Goal: Information Seeking & Learning: Learn about a topic

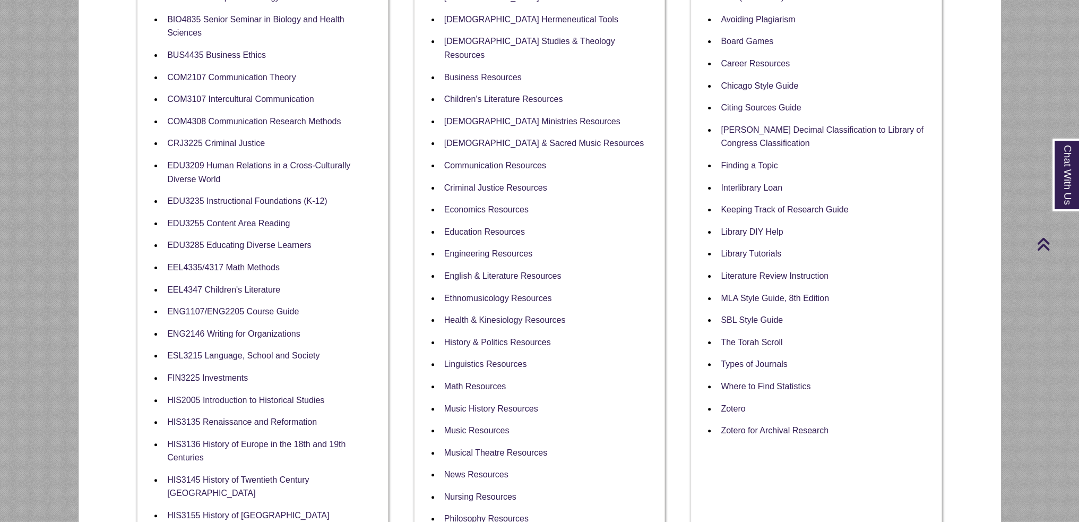
scroll to position [371, 0]
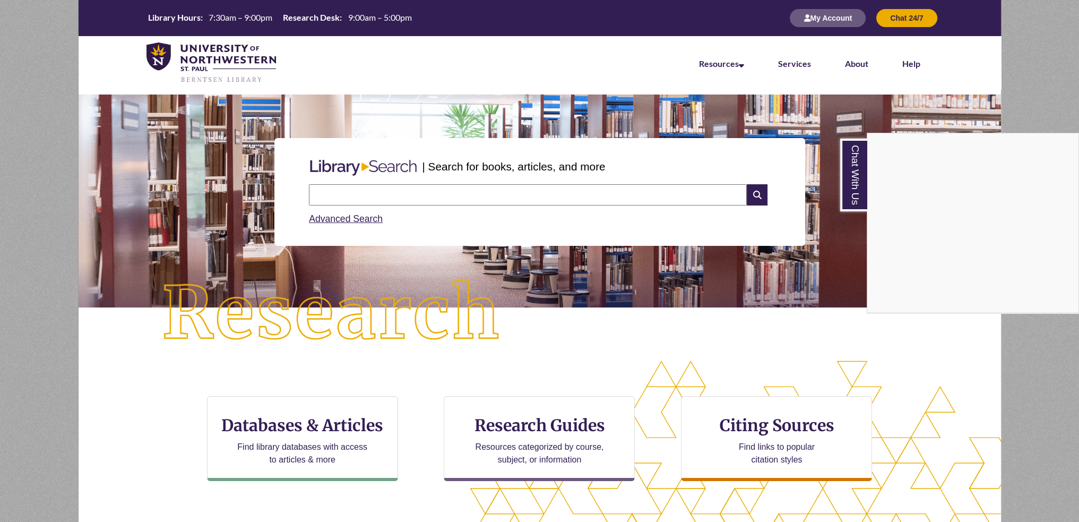
click at [586, 445] on div "Chat With Us" at bounding box center [539, 261] width 1079 height 522
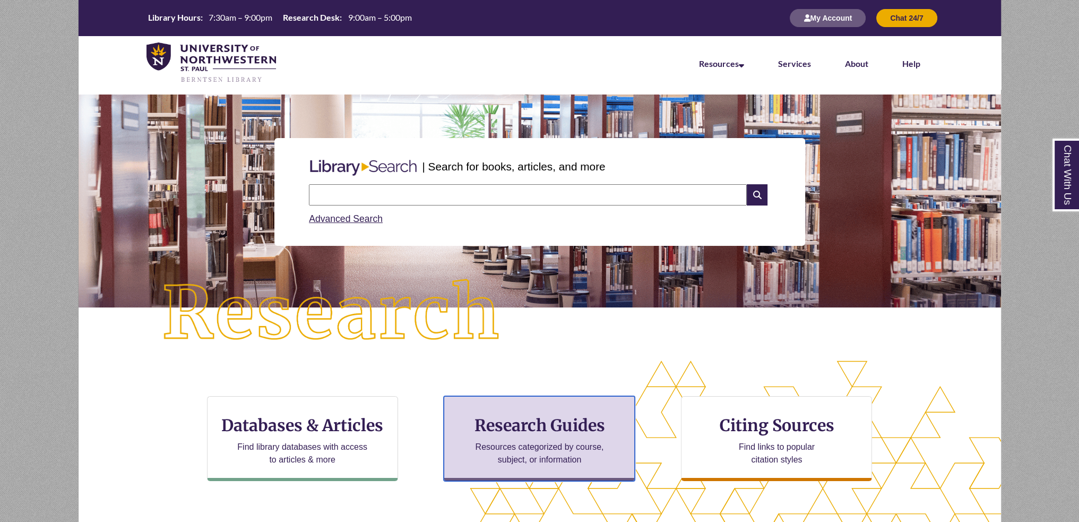
click at [586, 444] on p "Resources categorized by course, subject, or information" at bounding box center [539, 452] width 139 height 25
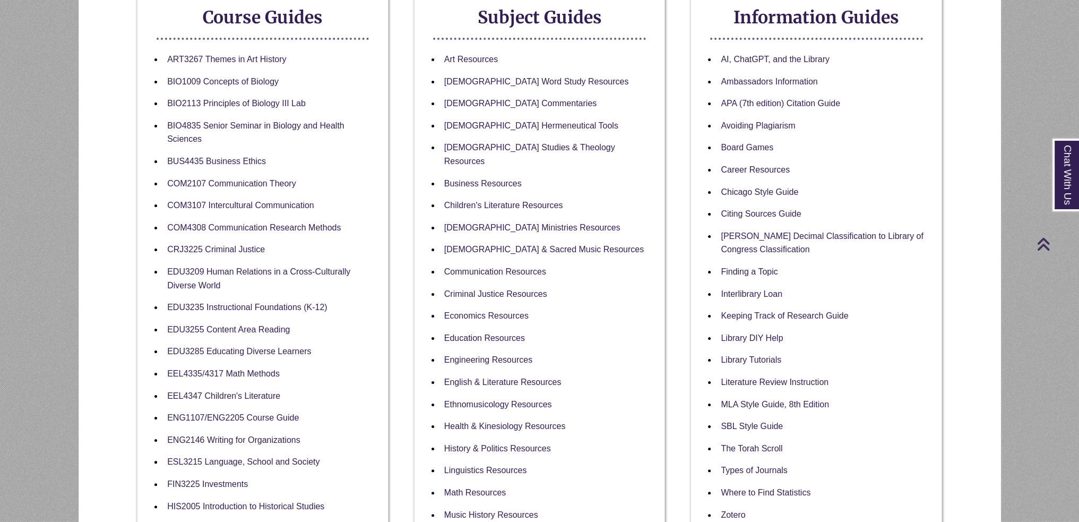
scroll to position [371, 0]
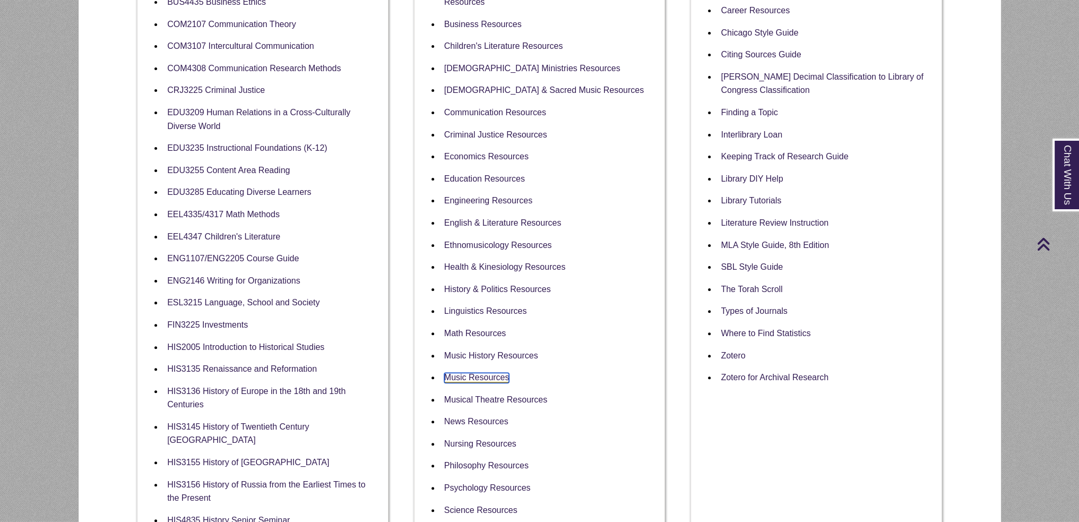
click at [494, 373] on link "Music Resources" at bounding box center [476, 378] width 65 height 10
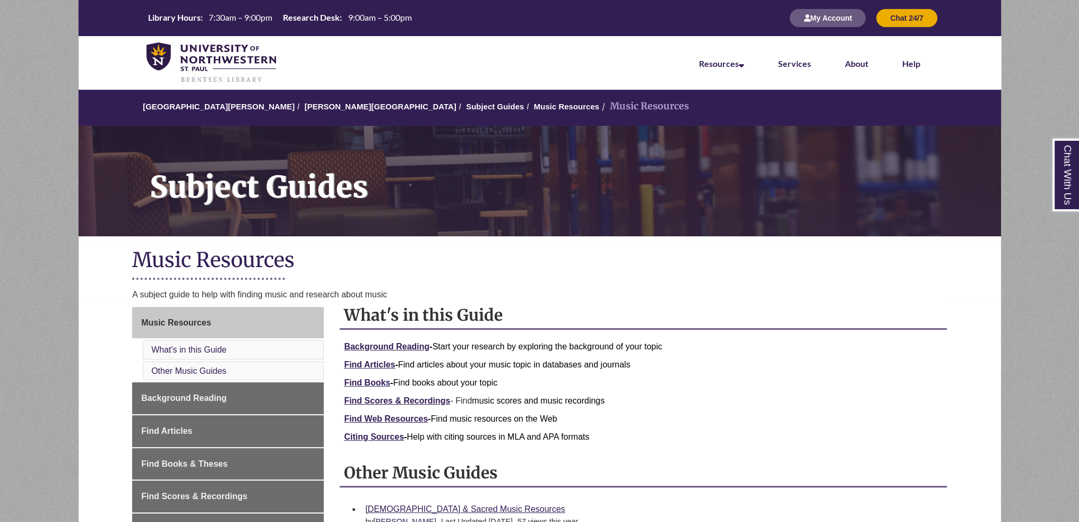
click at [490, 382] on span "Find Books - Find books about your topic" at bounding box center [420, 382] width 153 height 9
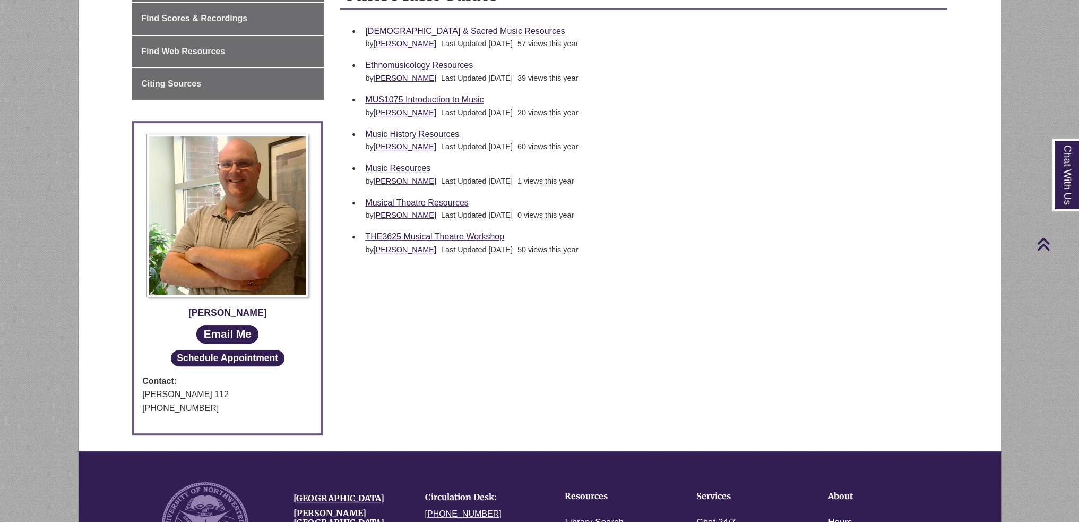
scroll to position [265, 0]
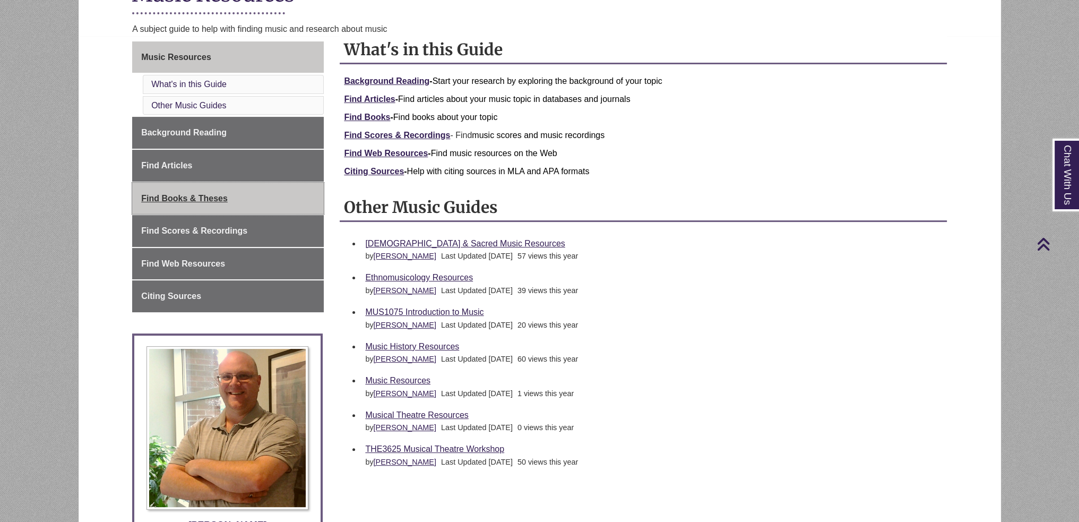
click at [278, 195] on link "Find Books & Theses" at bounding box center [228, 199] width 192 height 32
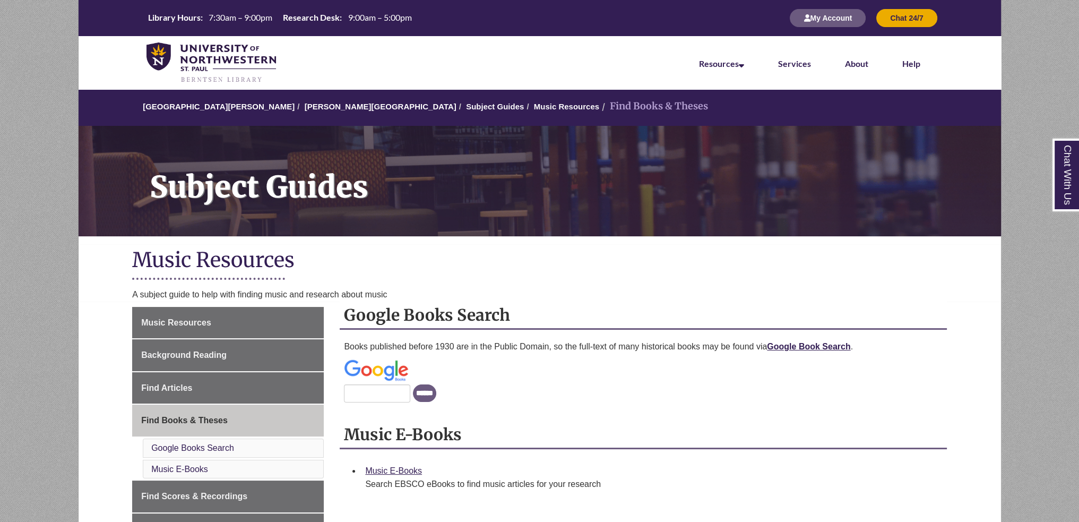
scroll to position [212, 0]
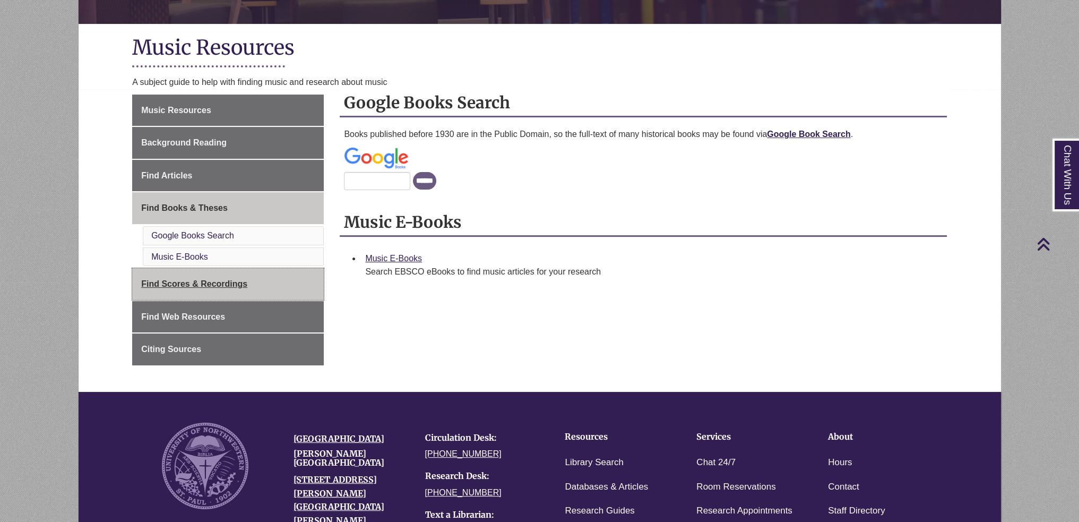
click at [280, 268] on link "Find Scores & Recordings" at bounding box center [228, 284] width 192 height 32
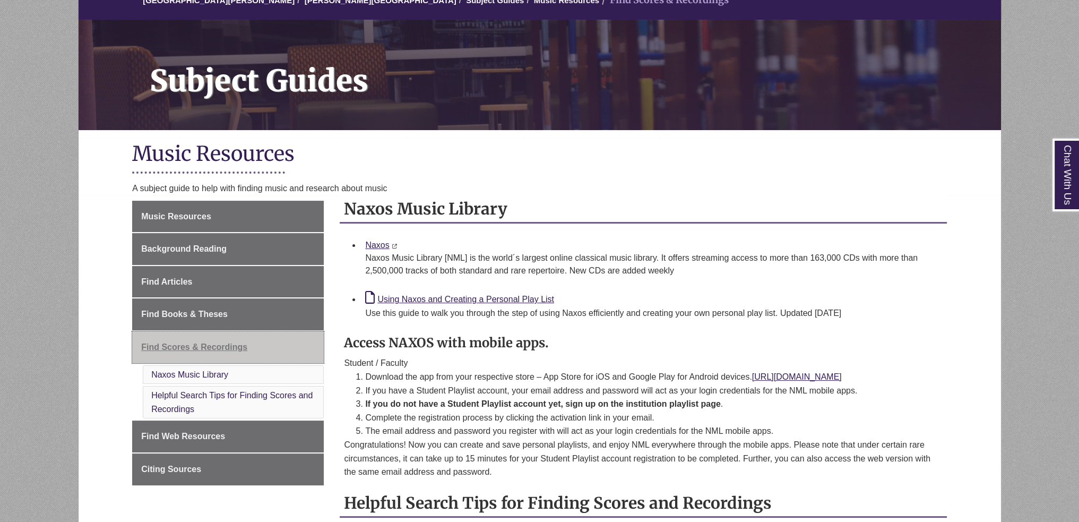
scroll to position [265, 0]
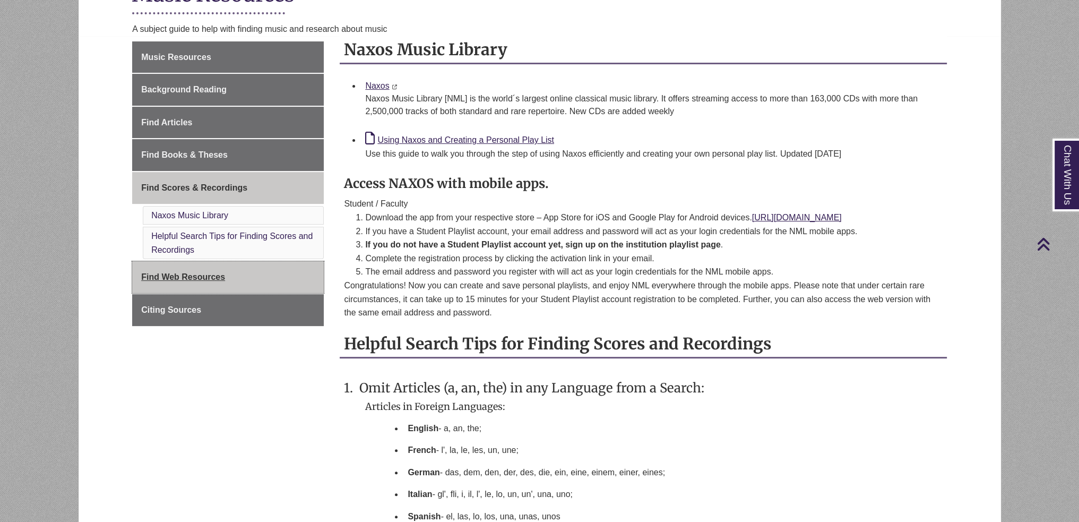
click at [278, 290] on link "Find Web Resources" at bounding box center [228, 277] width 192 height 32
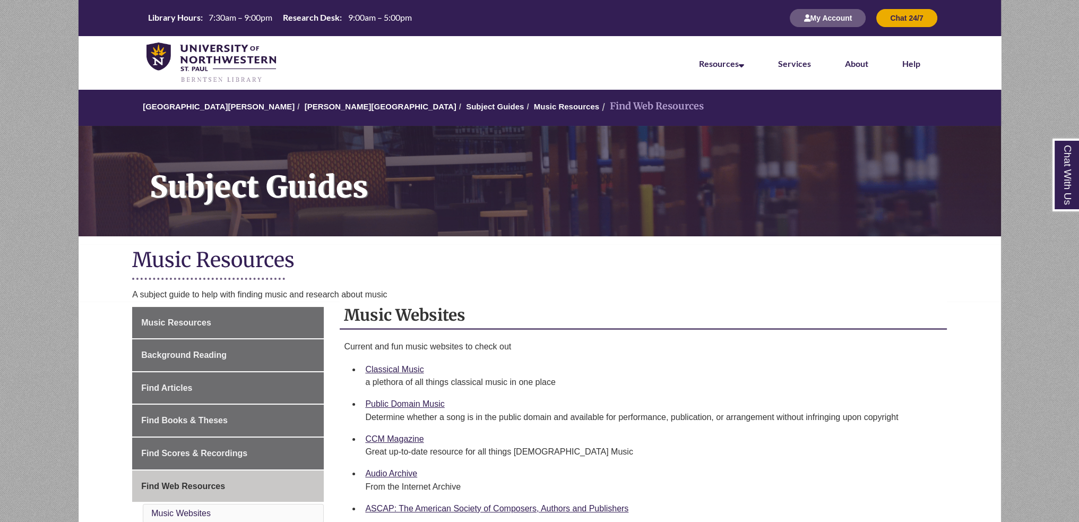
scroll to position [159, 0]
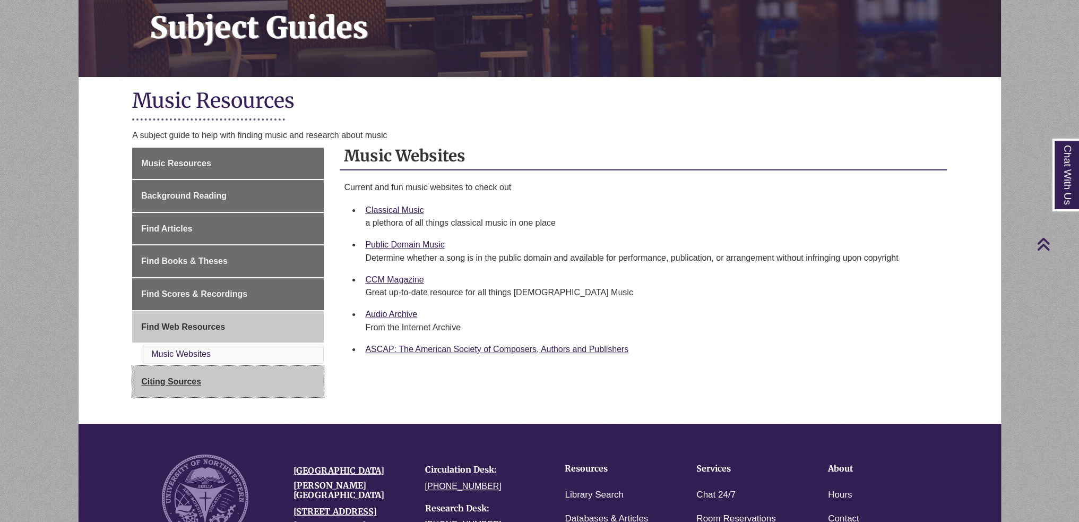
click at [255, 373] on link "Citing Sources" at bounding box center [228, 382] width 192 height 32
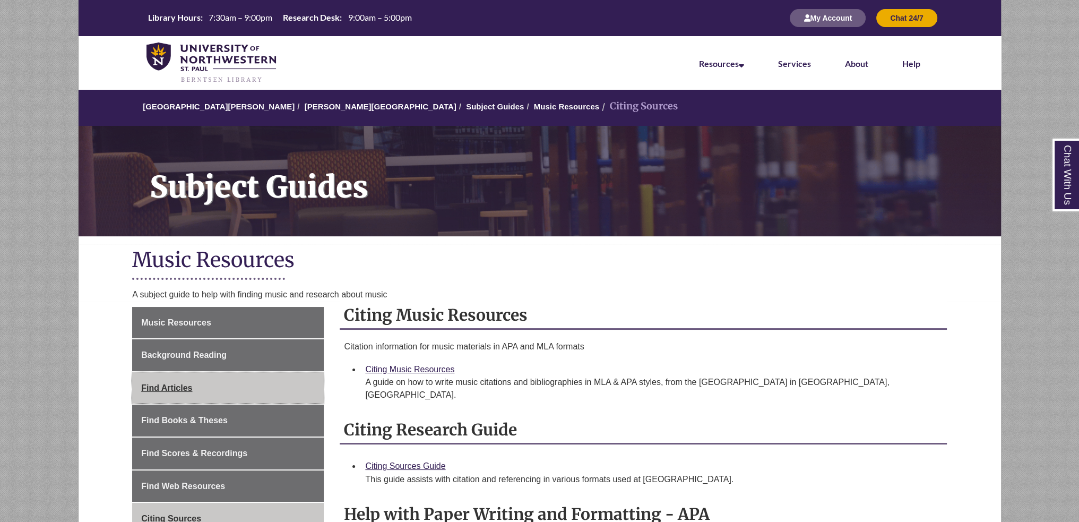
click at [249, 385] on link "Find Articles" at bounding box center [228, 388] width 192 height 32
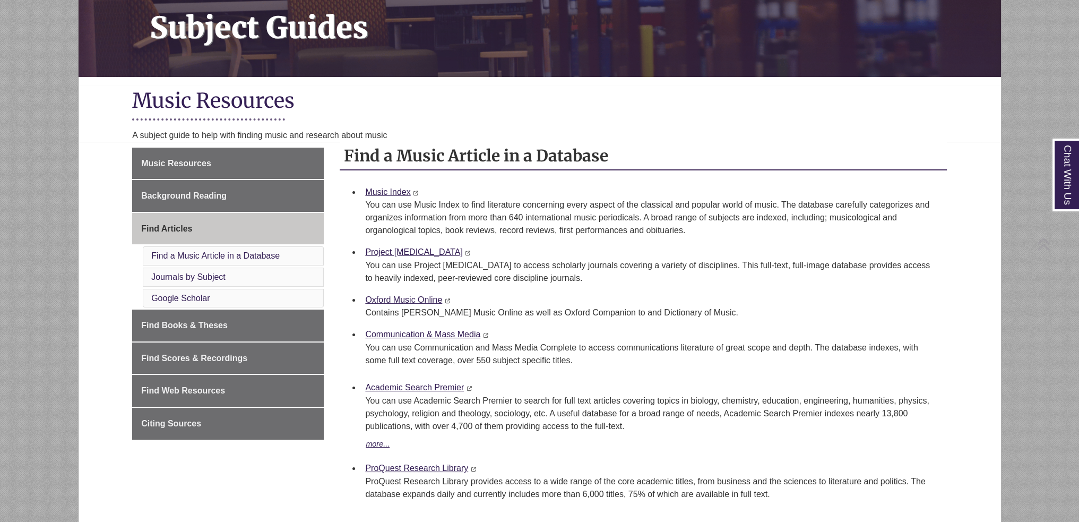
scroll to position [212, 0]
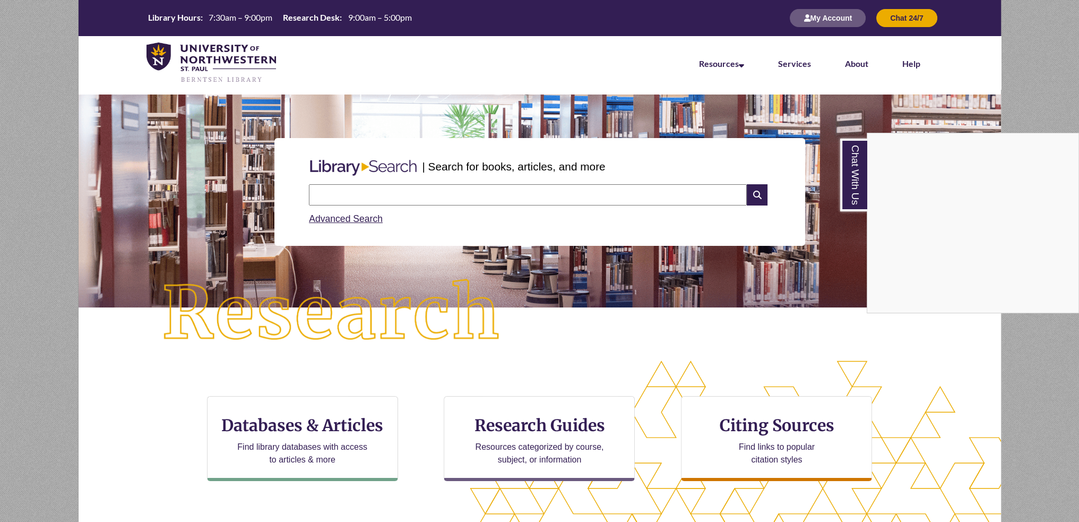
click at [841, 357] on div "Chat With Us" at bounding box center [539, 261] width 1079 height 522
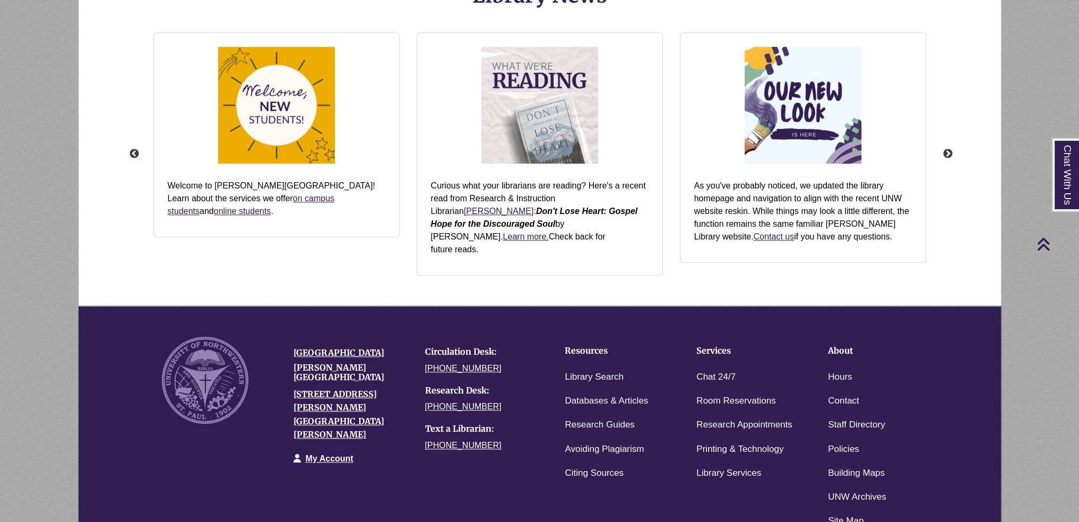
scroll to position [1371, 0]
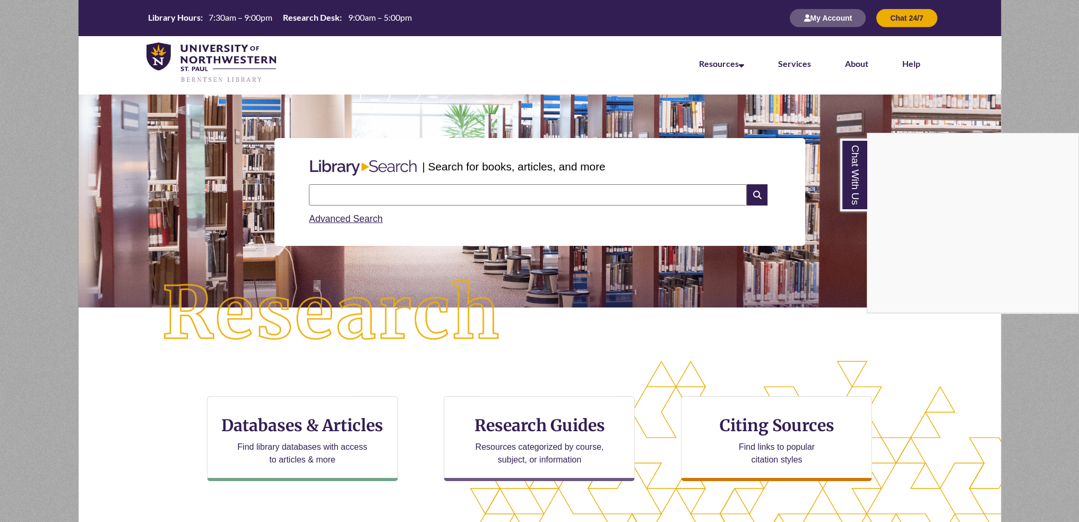
click at [534, 403] on div "Chat With Us" at bounding box center [539, 261] width 1079 height 522
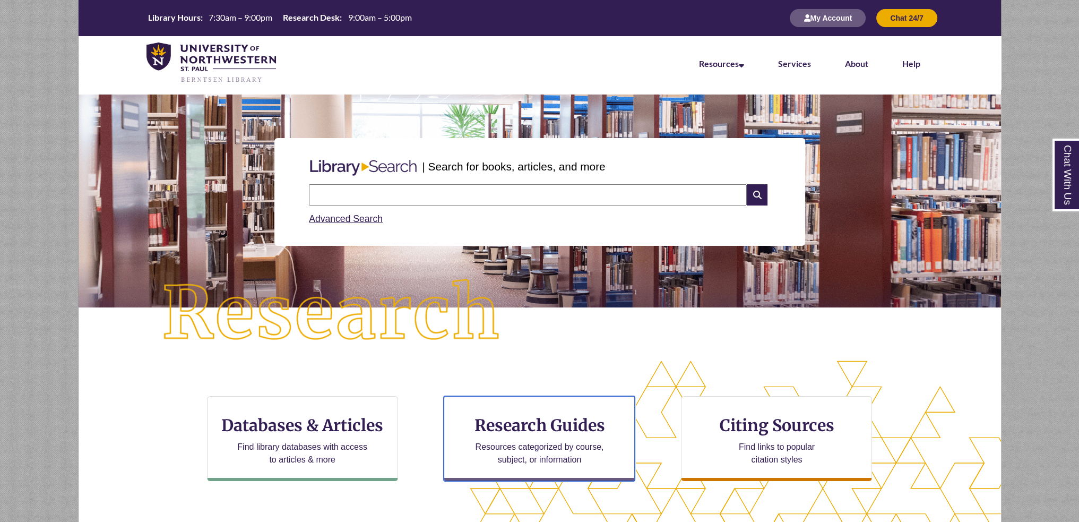
click at [534, 403] on div "Research Guides Resources categorized by course, subject, or information" at bounding box center [539, 438] width 191 height 85
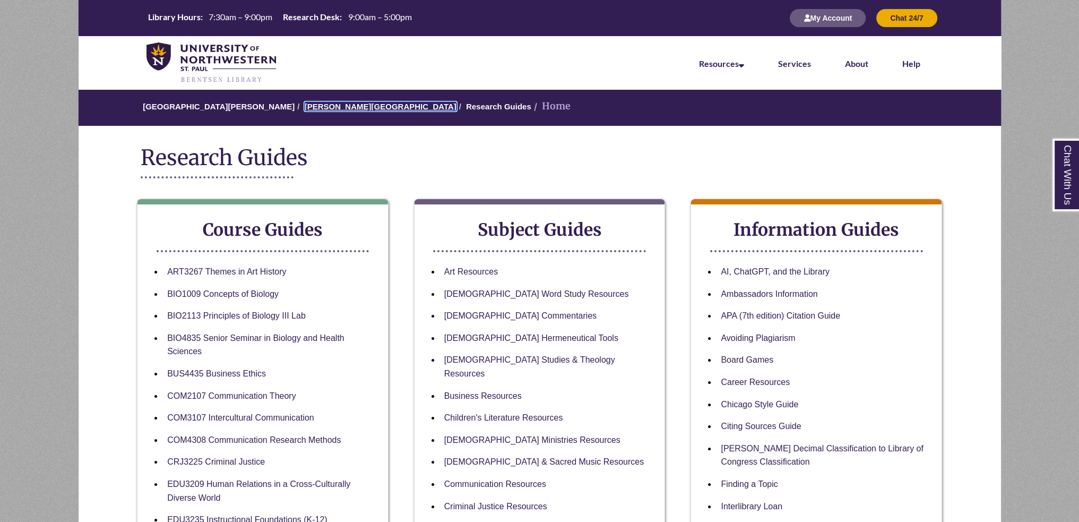
click at [305, 105] on link "[PERSON_NAME][GEOGRAPHIC_DATA]" at bounding box center [381, 106] width 152 height 9
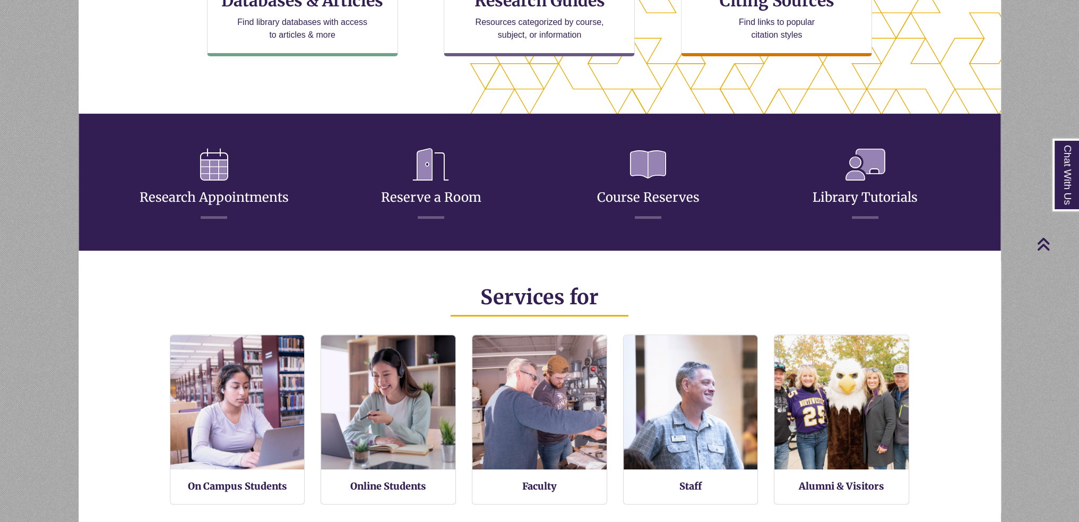
scroll to position [251, 922]
click at [211, 199] on link "Research Appointments" at bounding box center [214, 184] width 149 height 42
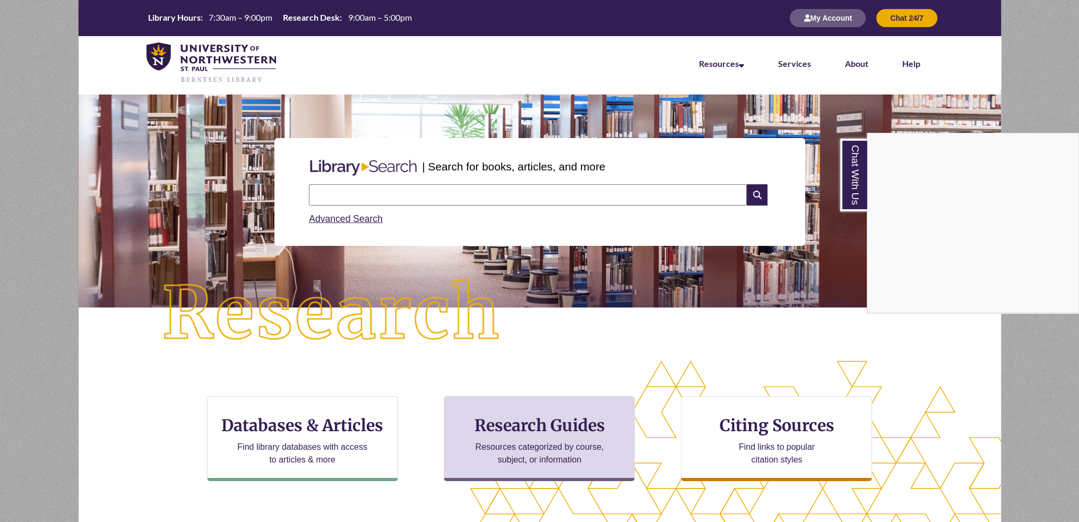
click at [527, 451] on div "Chat With Us" at bounding box center [539, 261] width 1079 height 522
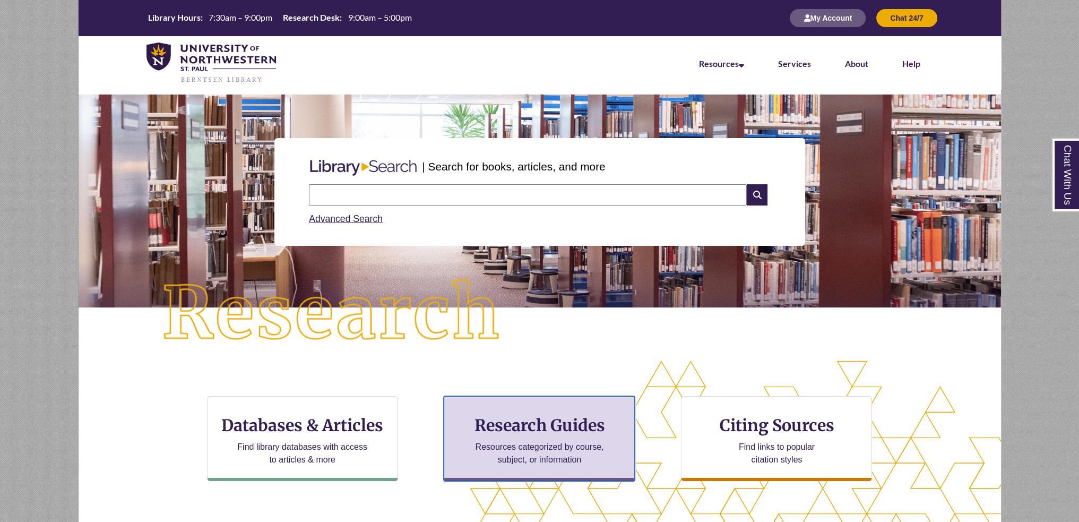
click at [527, 451] on p "Resources categorized by course, subject, or information" at bounding box center [539, 452] width 139 height 25
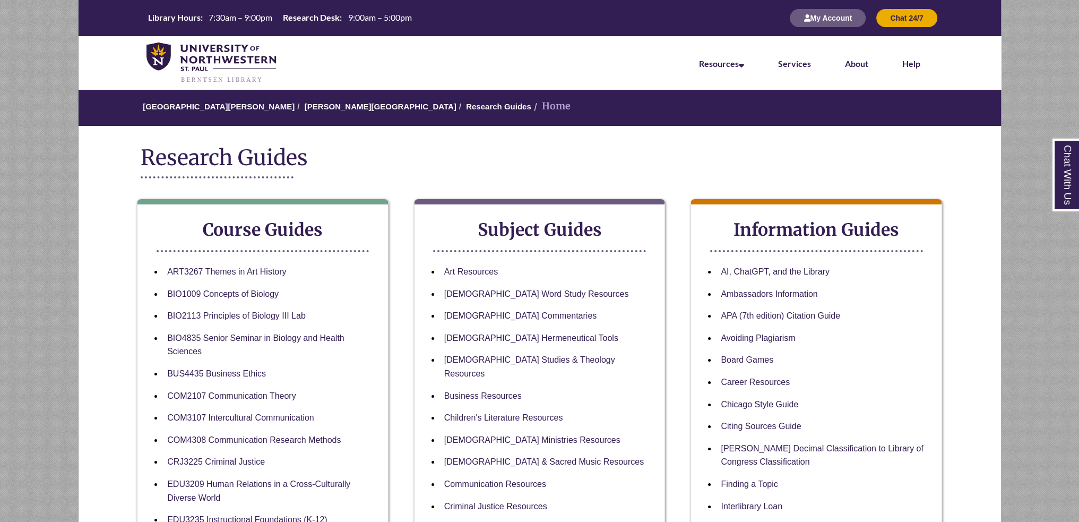
scroll to position [265, 0]
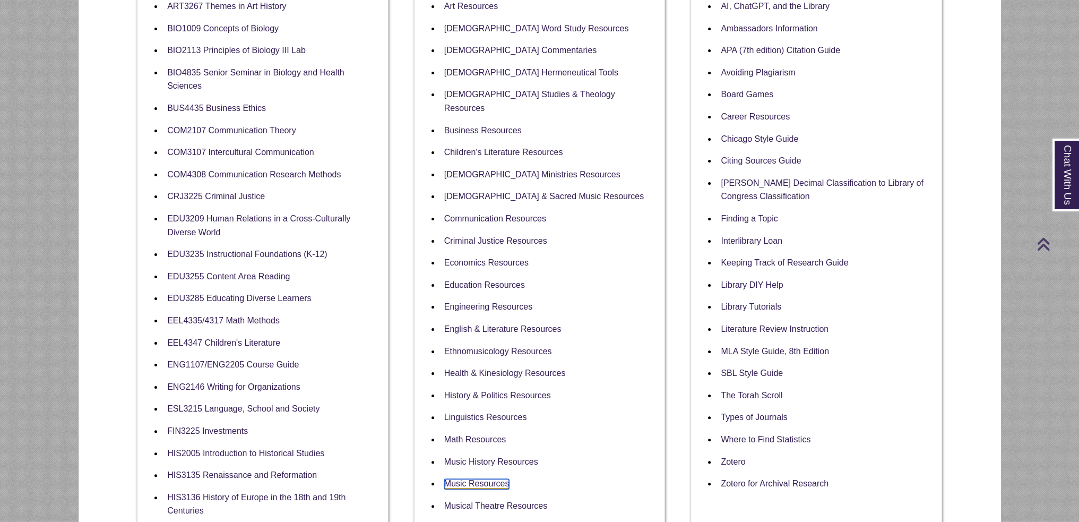
click at [502, 479] on link "Music Resources" at bounding box center [476, 484] width 65 height 10
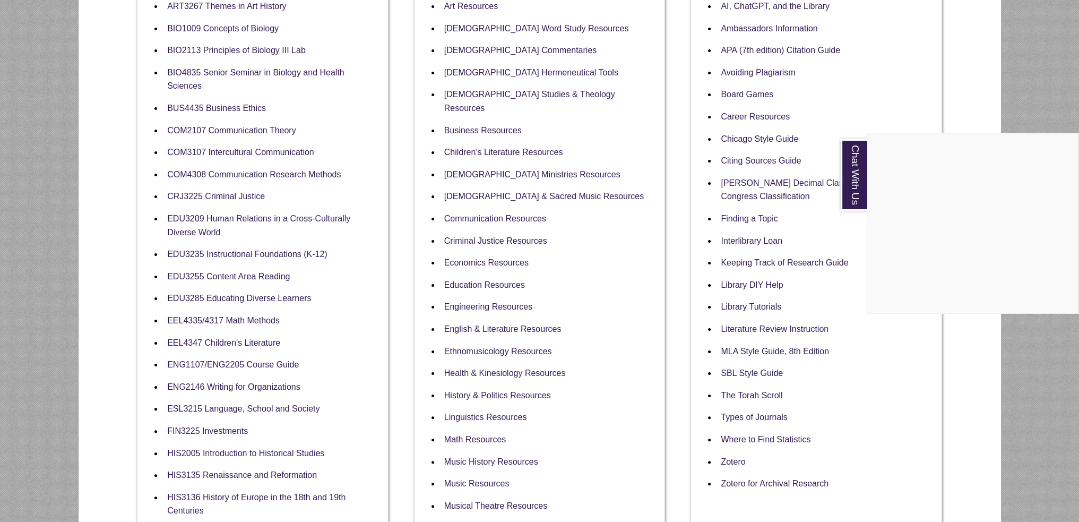
click at [68, 56] on div "Chat With Us" at bounding box center [539, 261] width 1079 height 522
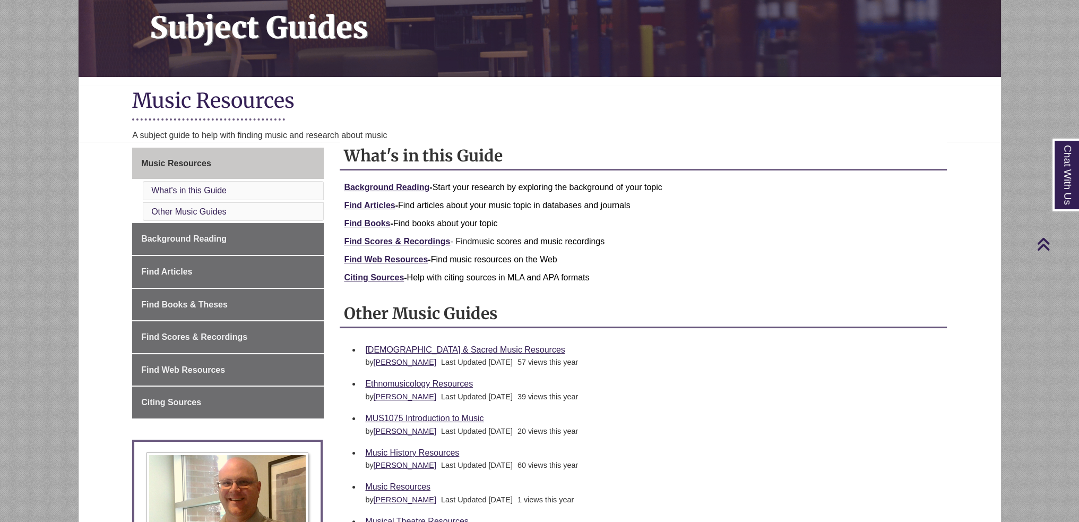
scroll to position [318, 0]
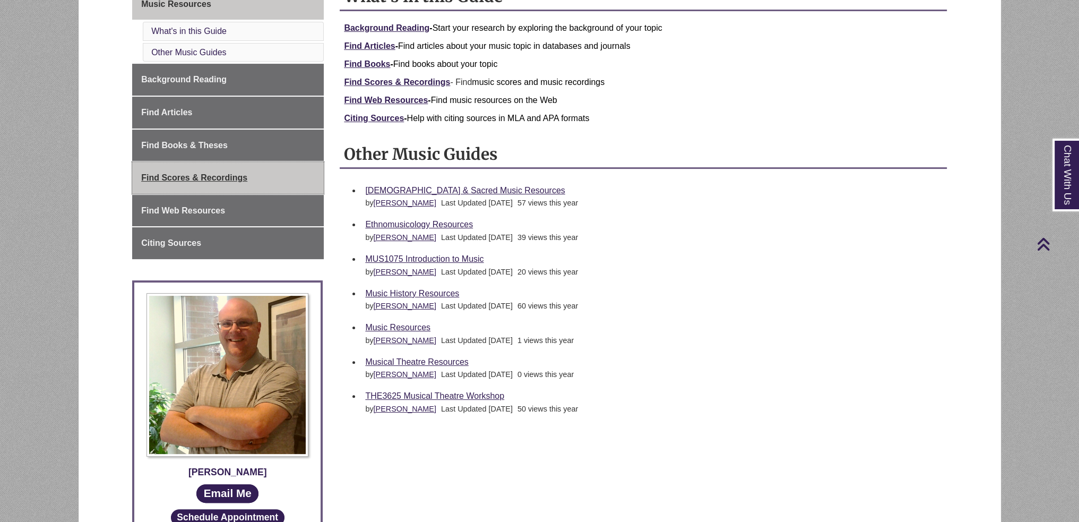
click at [219, 178] on span "Find Scores & Recordings" at bounding box center [194, 177] width 106 height 9
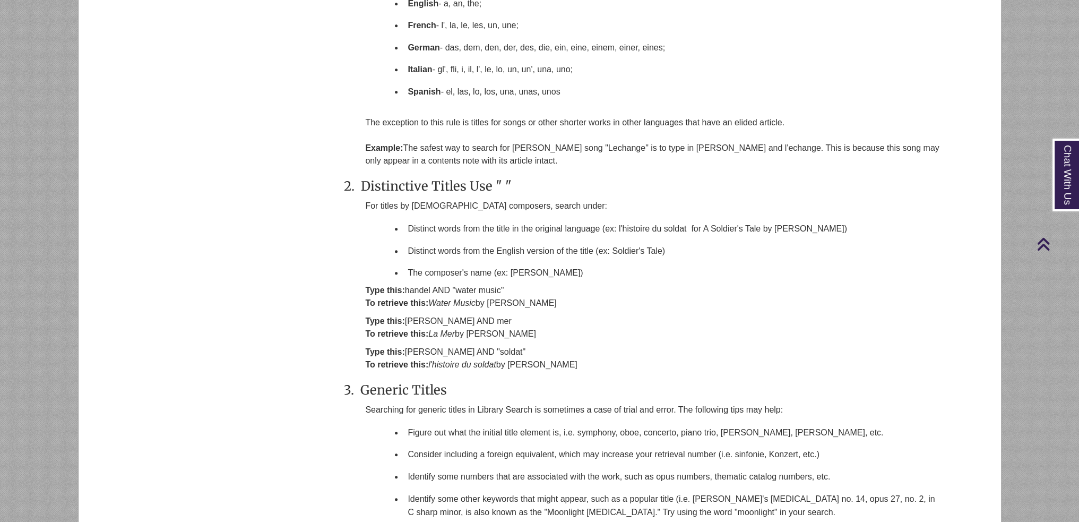
scroll to position [318, 0]
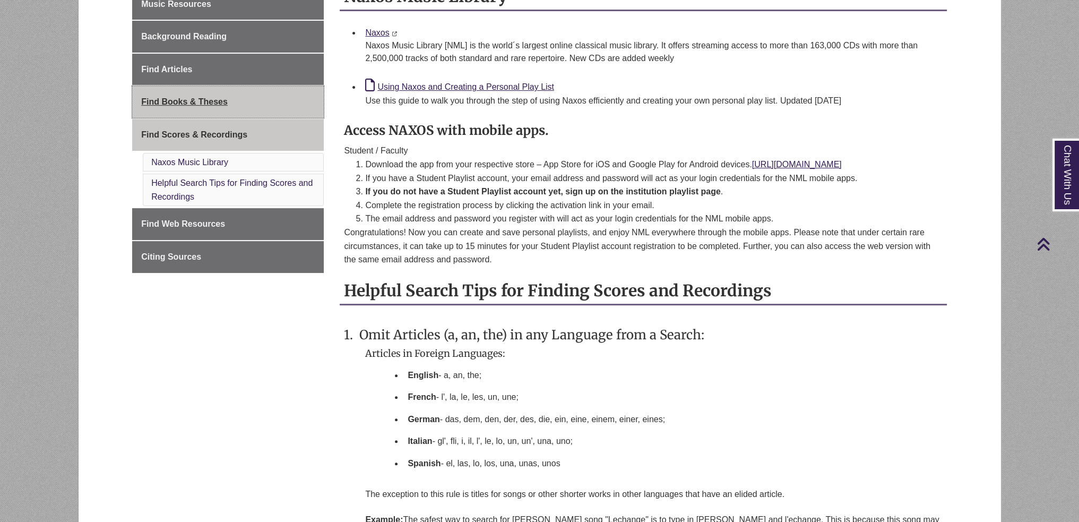
click at [237, 114] on link "Find Books & Theses" at bounding box center [228, 102] width 192 height 32
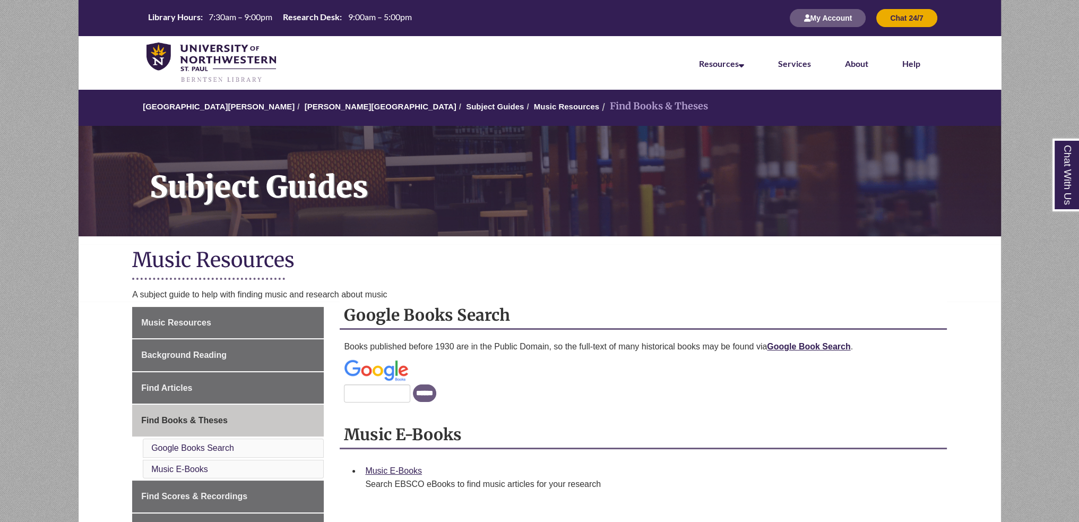
scroll to position [265, 0]
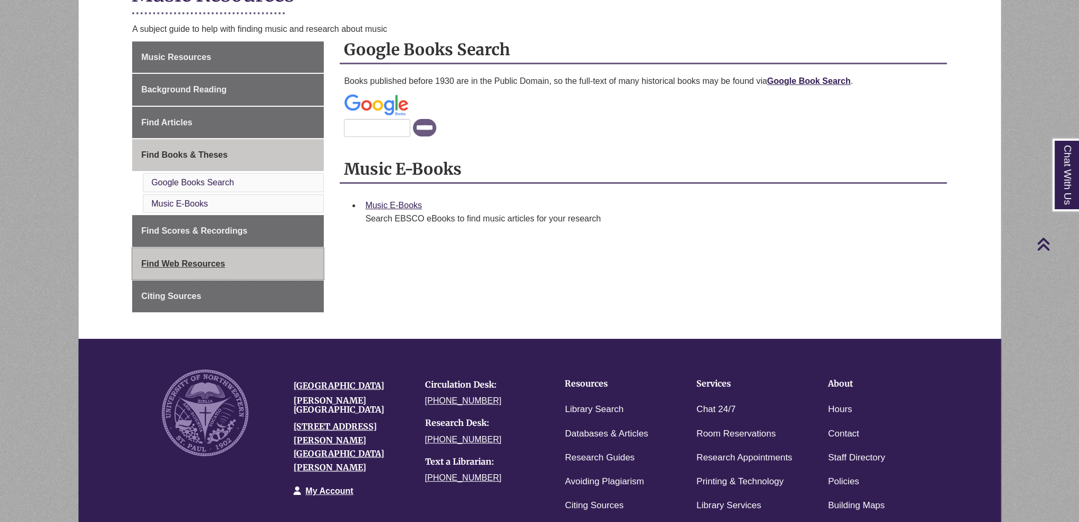
click at [203, 268] on link "Find Web Resources" at bounding box center [228, 264] width 192 height 32
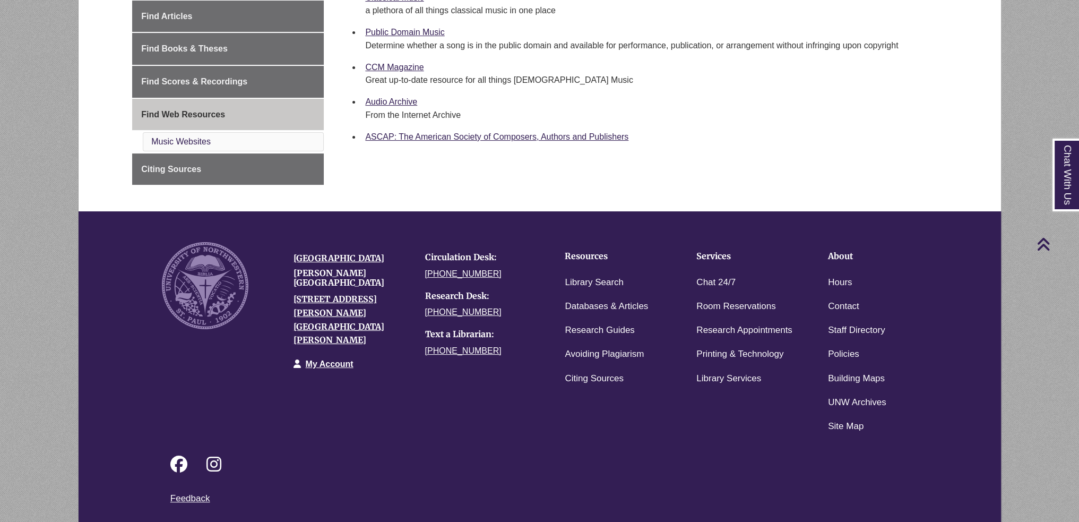
scroll to position [265, 0]
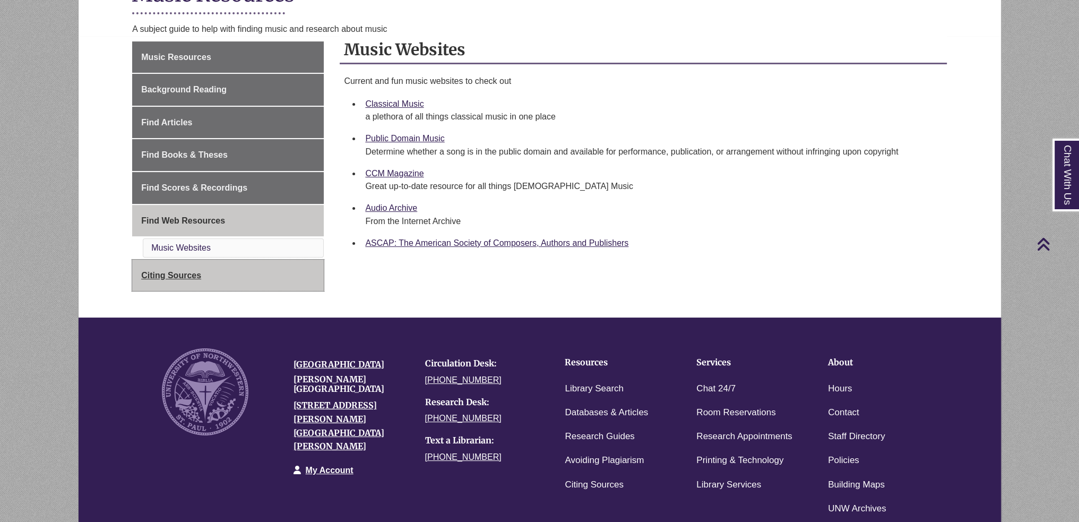
click at [246, 281] on link "Citing Sources" at bounding box center [228, 276] width 192 height 32
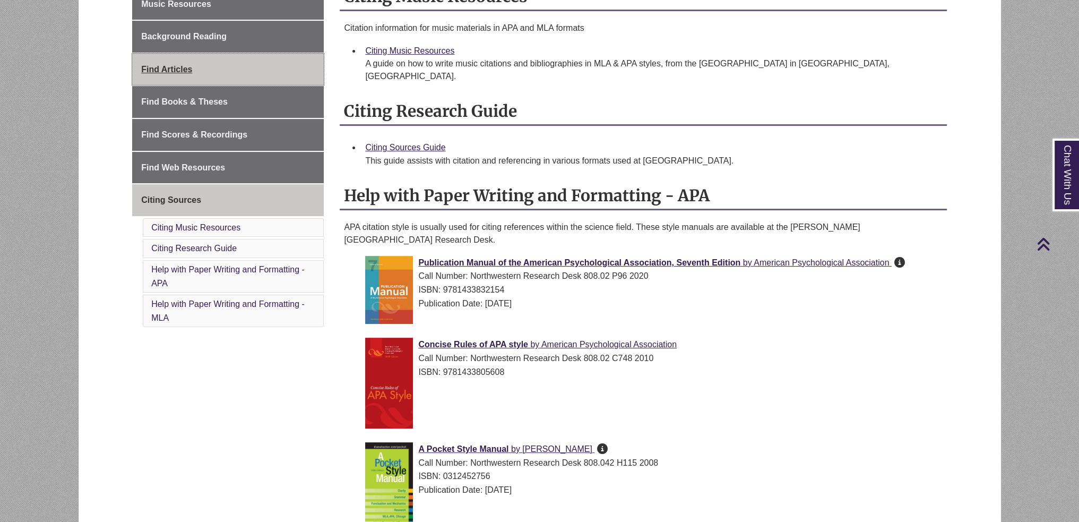
scroll to position [106, 0]
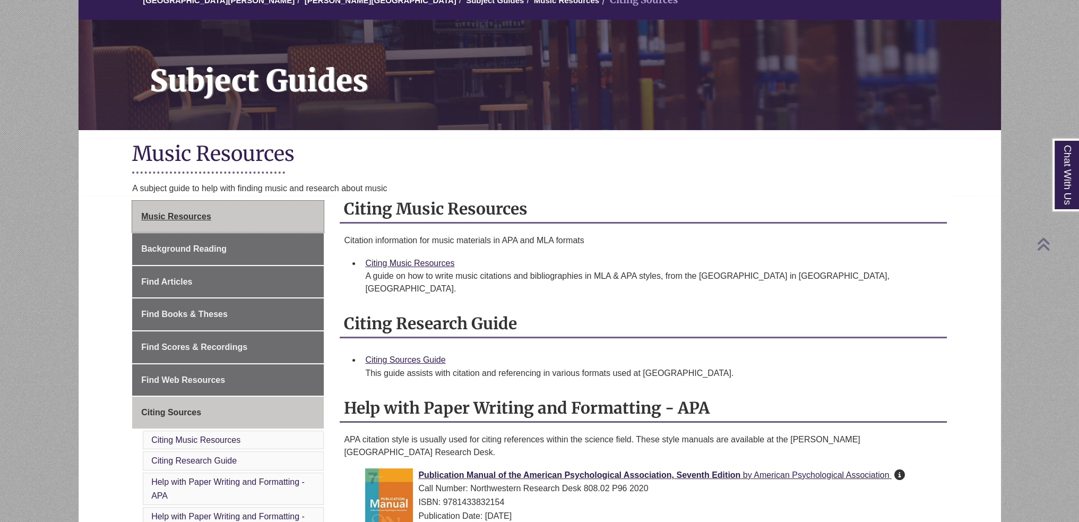
click at [213, 224] on link "Music Resources" at bounding box center [228, 217] width 192 height 32
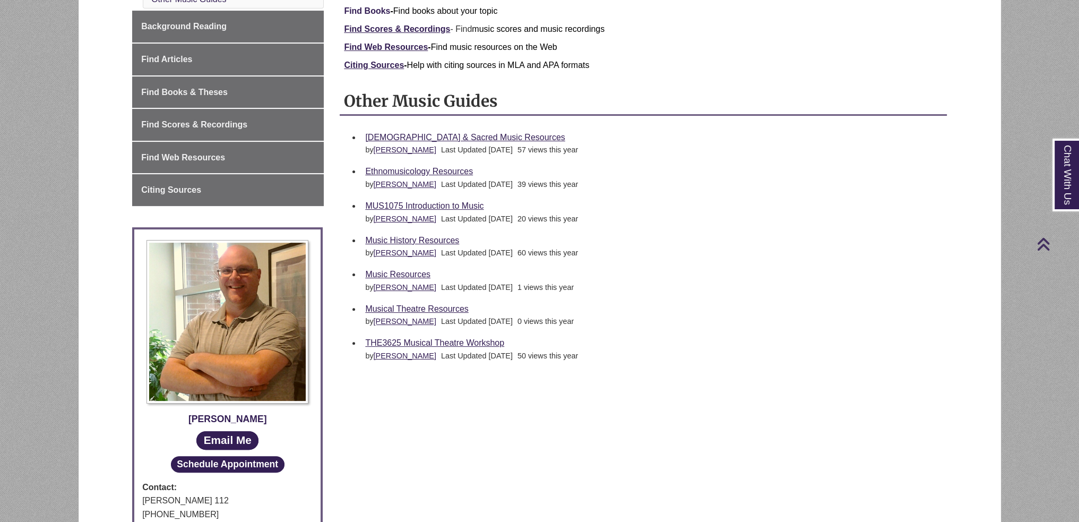
scroll to position [159, 0]
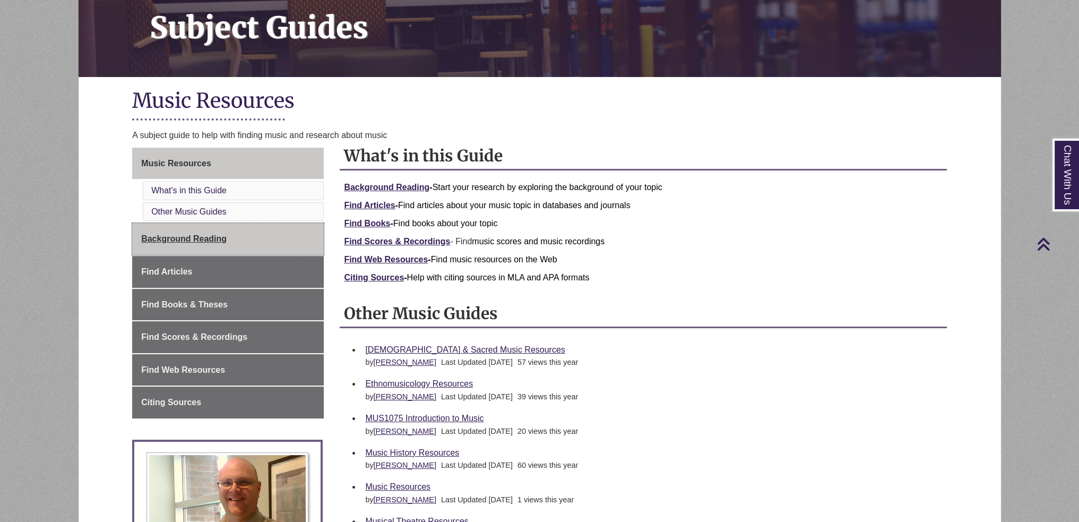
click at [265, 235] on link "Background Reading" at bounding box center [228, 239] width 192 height 32
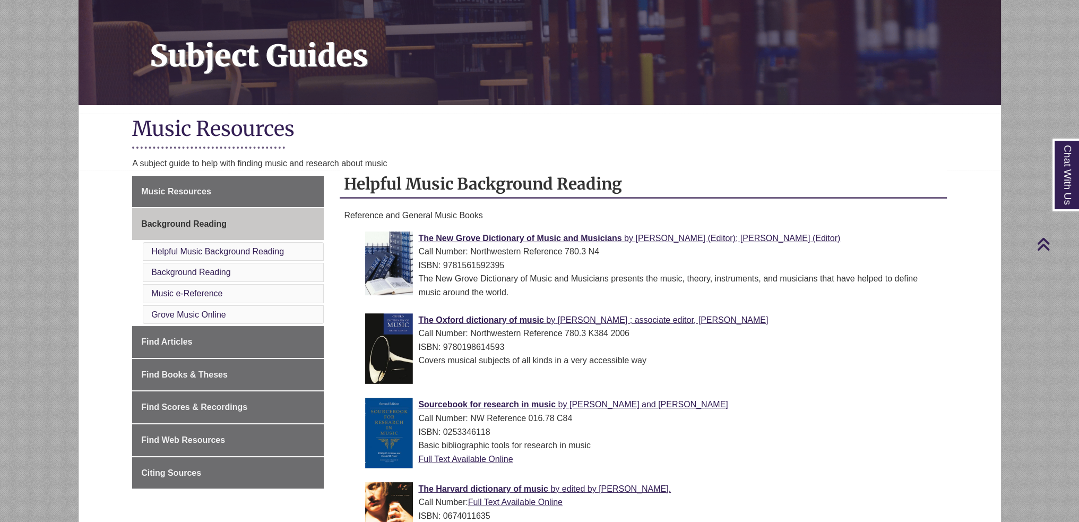
scroll to position [25, 0]
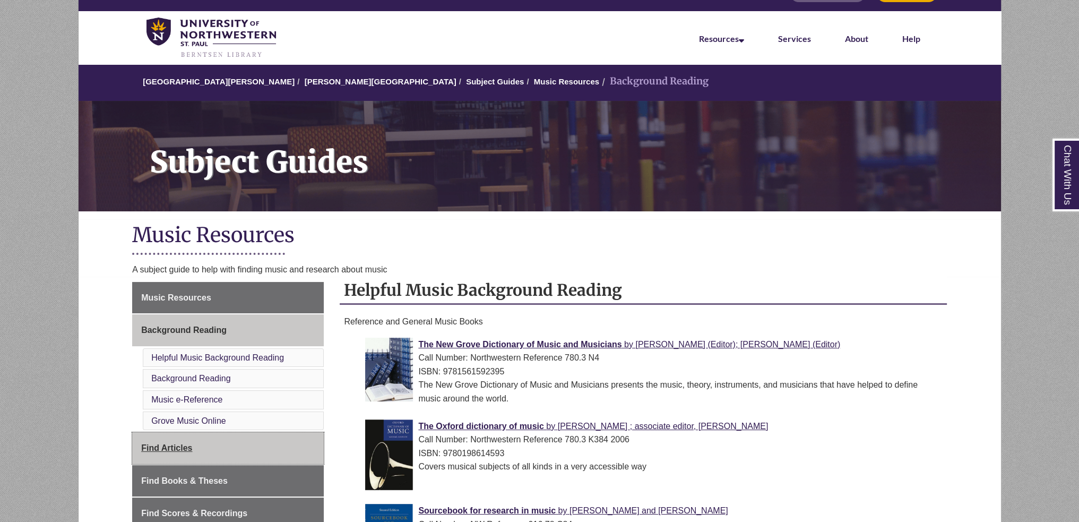
click at [294, 432] on link "Find Articles" at bounding box center [228, 448] width 192 height 32
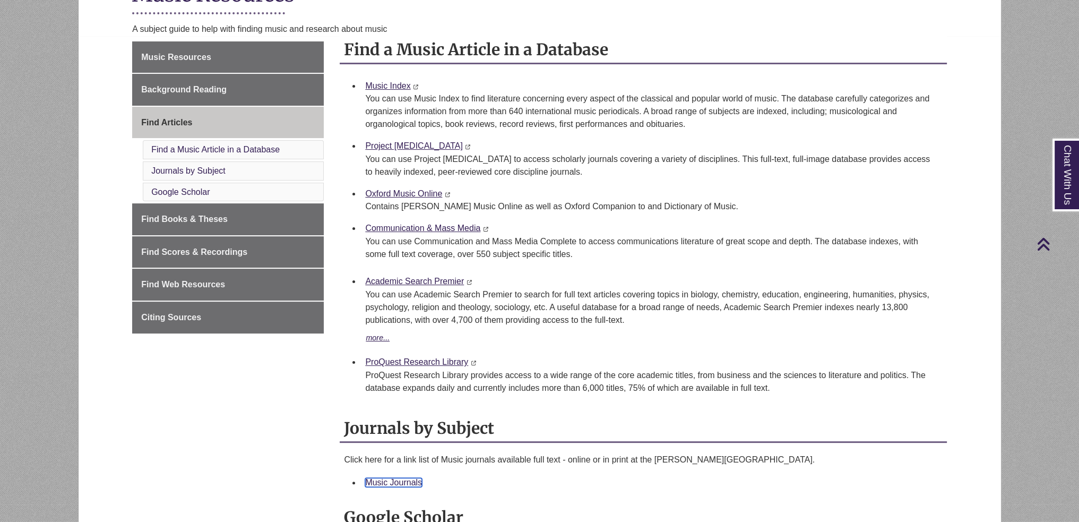
scroll to position [371, 0]
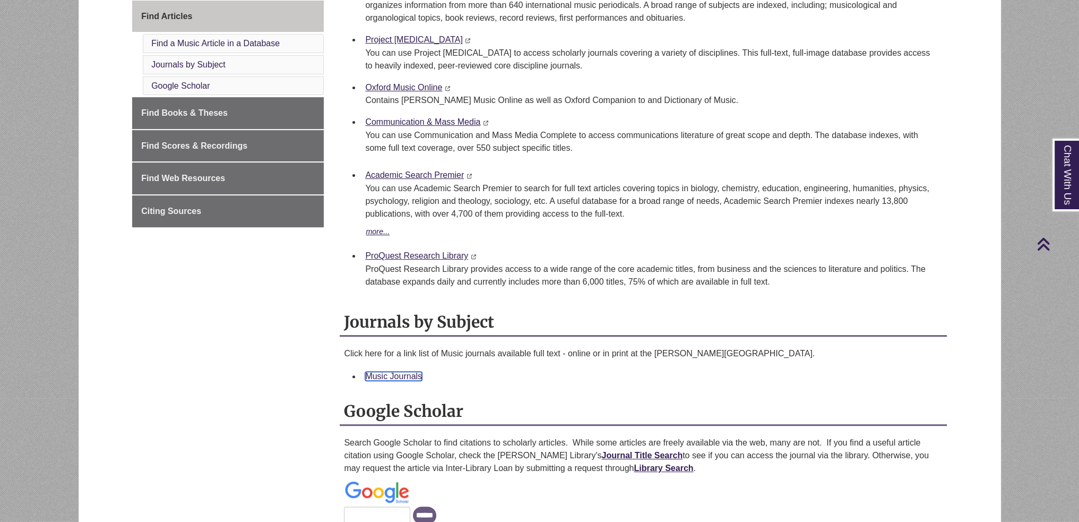
click at [397, 373] on link "Music Journals" at bounding box center [393, 375] width 57 height 9
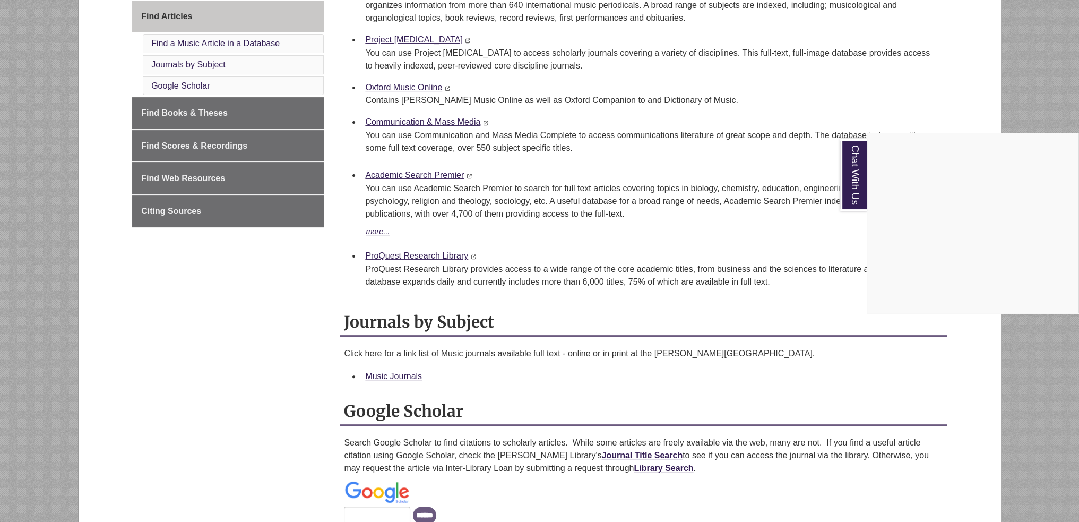
click at [595, 386] on div "Chat With Us" at bounding box center [539, 261] width 1079 height 522
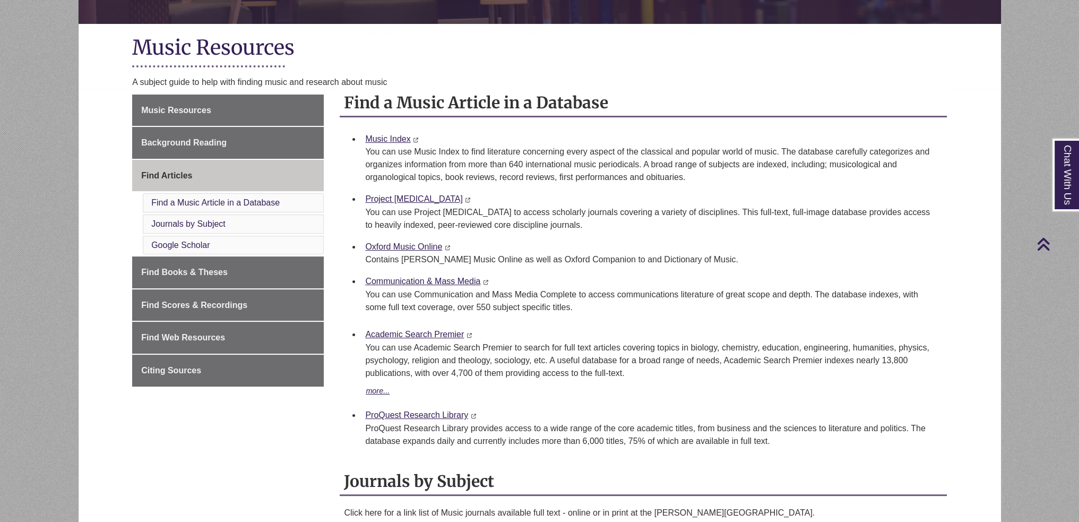
scroll to position [159, 0]
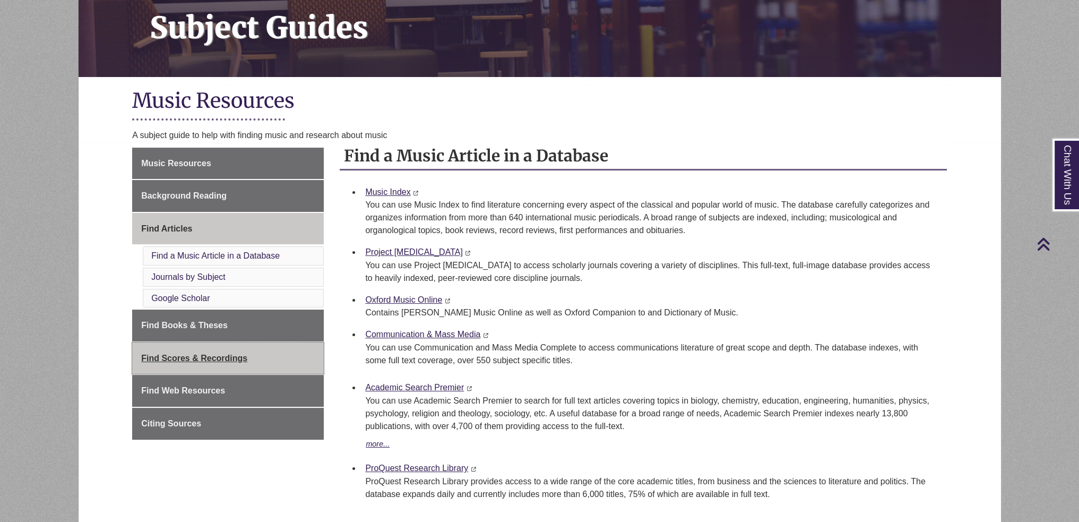
click at [241, 361] on link "Find Scores & Recordings" at bounding box center [228, 358] width 192 height 32
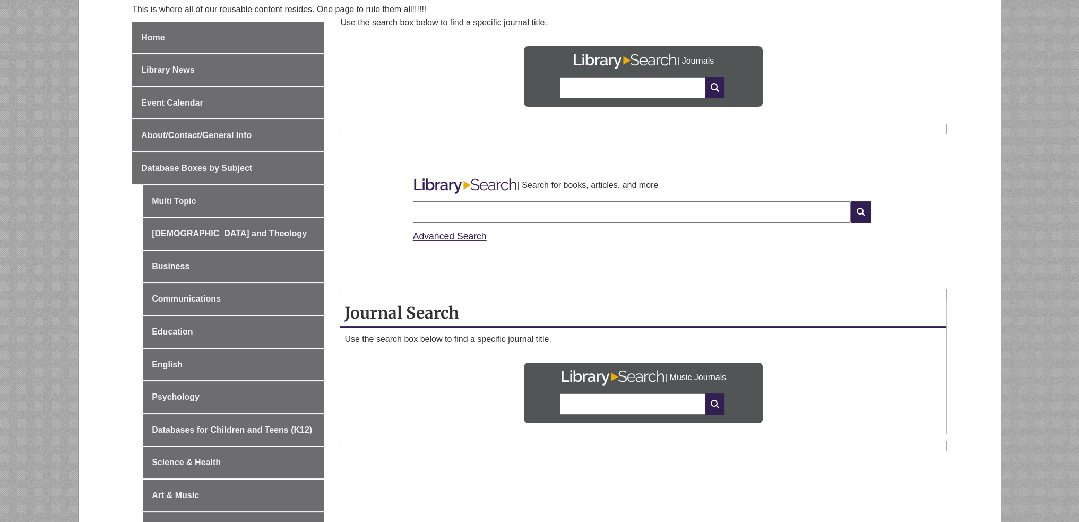
scroll to position [212, 0]
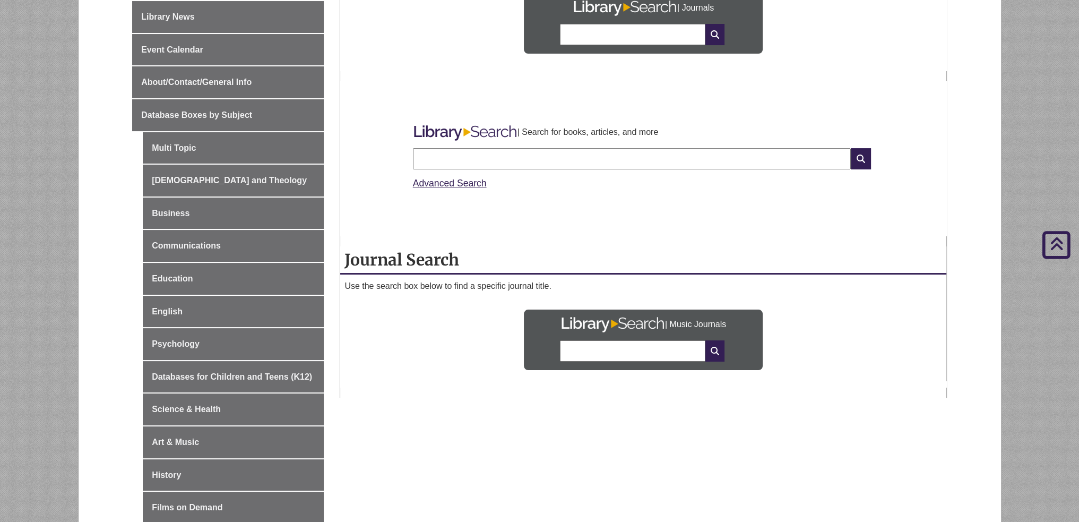
click at [574, 159] on input "text" at bounding box center [632, 158] width 438 height 21
paste input "**********"
type input "**********"
click at [859, 161] on icon at bounding box center [861, 158] width 20 height 21
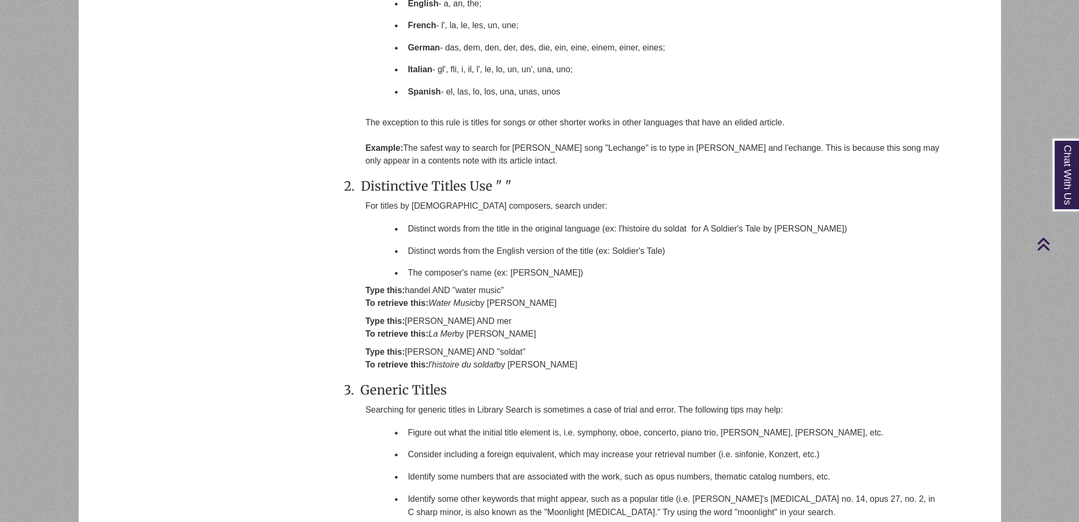
scroll to position [902, 0]
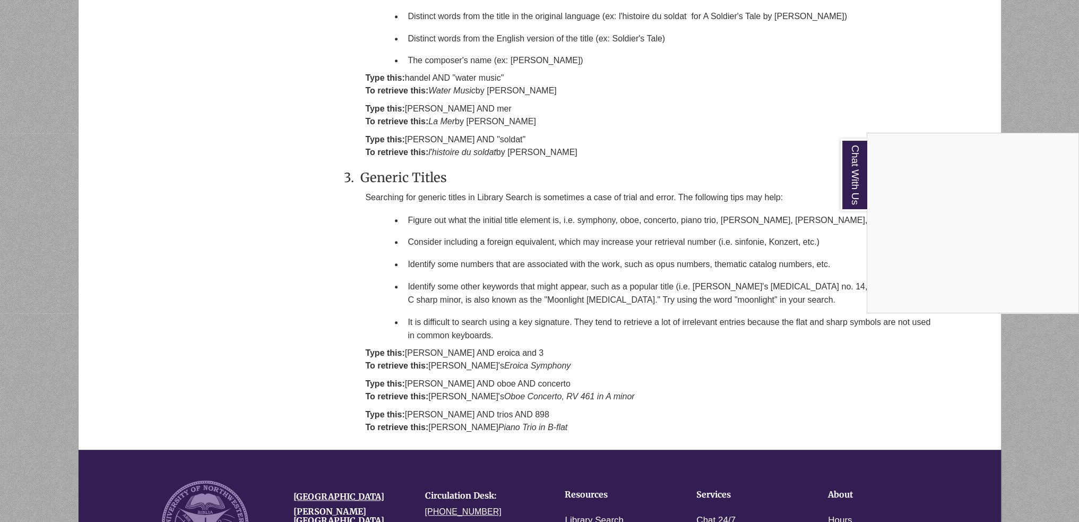
click at [737, 348] on div "Chat With Us" at bounding box center [539, 261] width 1079 height 522
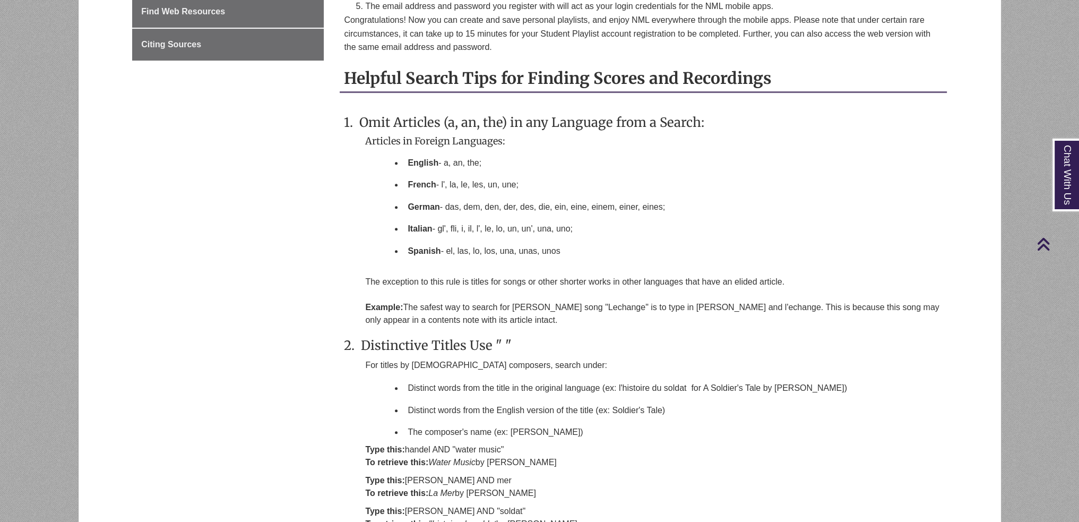
scroll to position [637, 0]
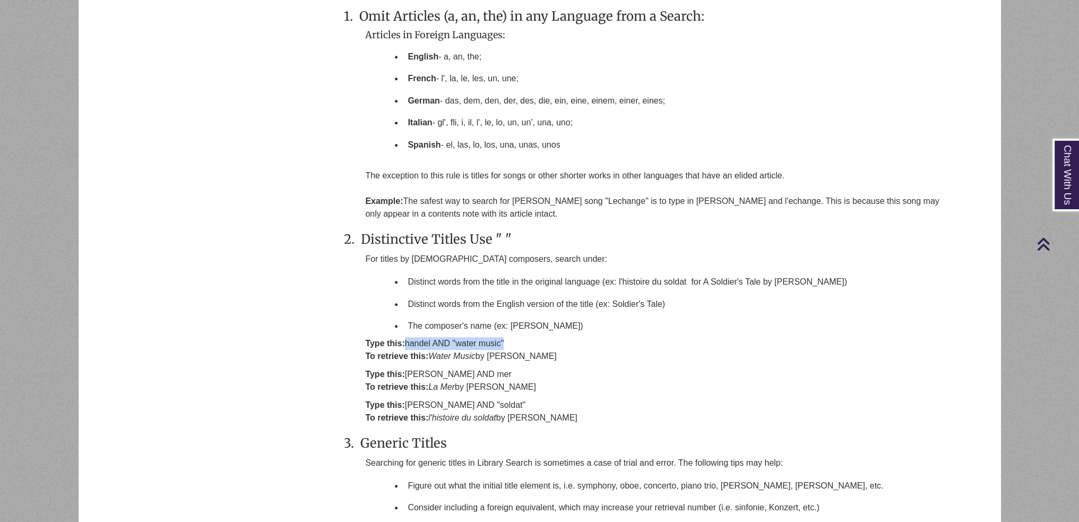
drag, startPoint x: 505, startPoint y: 340, endPoint x: 405, endPoint y: 338, distance: 99.8
click at [405, 338] on p "Type this: handel AND "water music" To retrieve this: Water Music by G. F. Hand…" at bounding box center [653, 349] width 577 height 25
copy p "handel AND "water music""
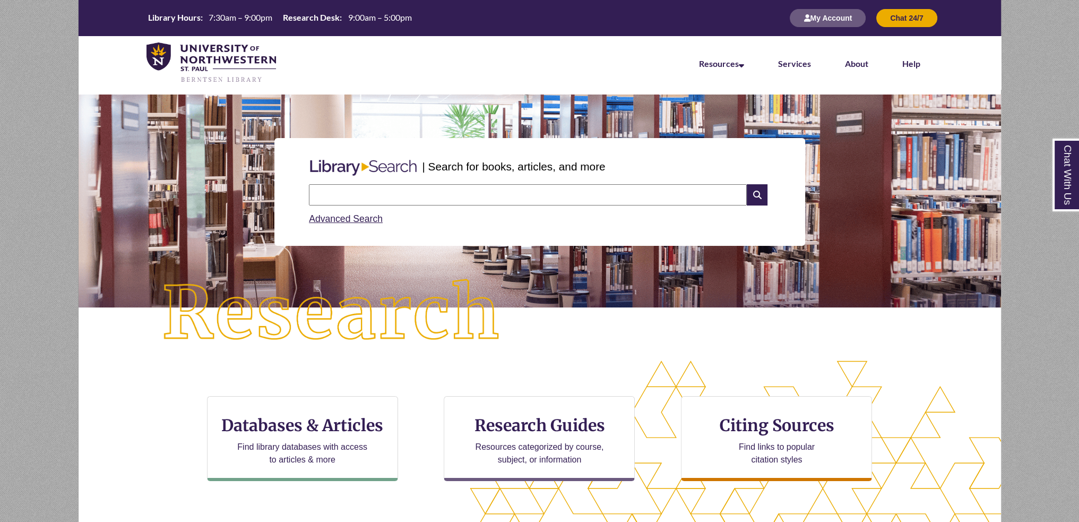
click at [552, 207] on div "Advanced Search" at bounding box center [539, 215] width 461 height 21
click at [557, 198] on input "text" at bounding box center [528, 194] width 438 height 21
paste input "**********"
type input "**********"
click at [755, 195] on icon at bounding box center [757, 194] width 20 height 21
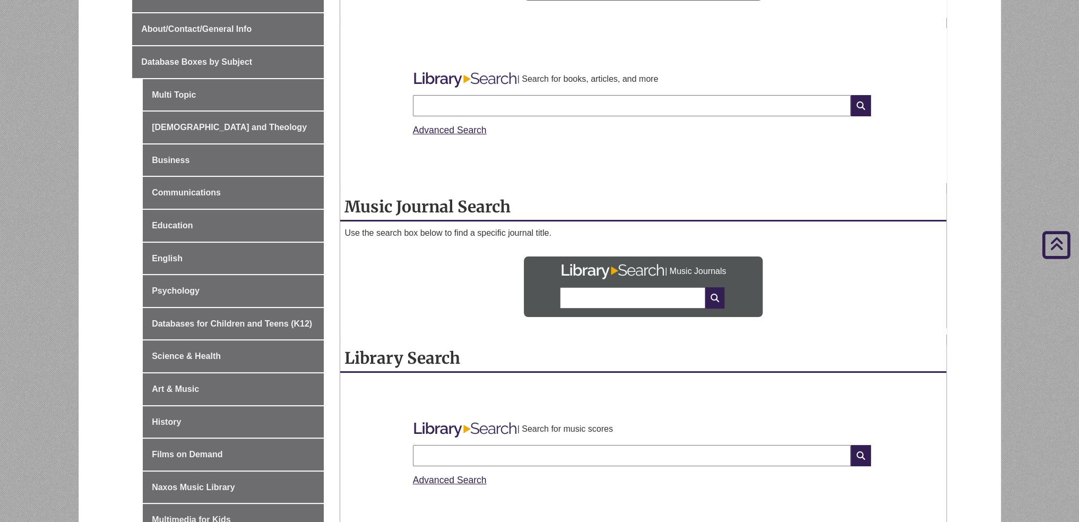
scroll to position [318, 0]
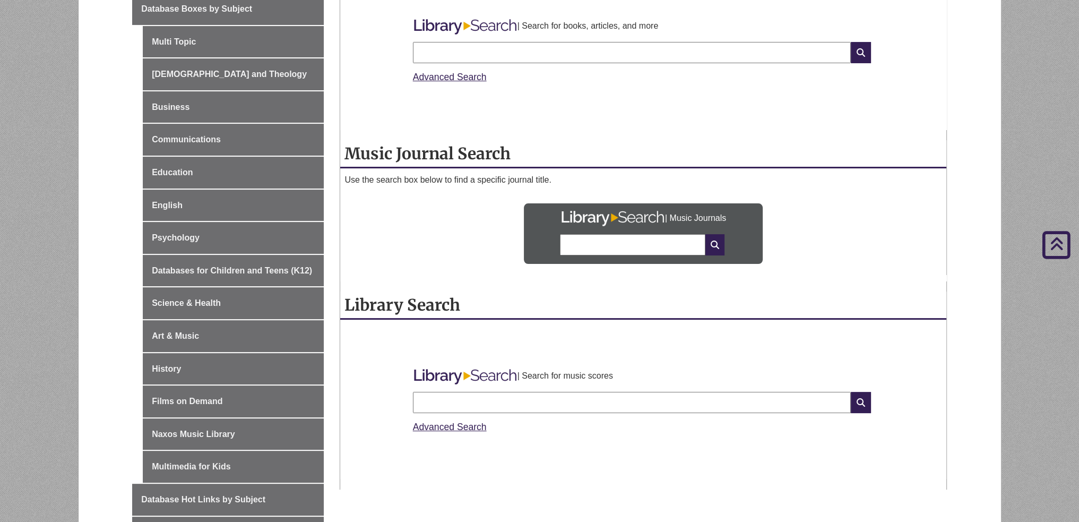
click at [548, 407] on input "text" at bounding box center [632, 402] width 438 height 21
type input "*"
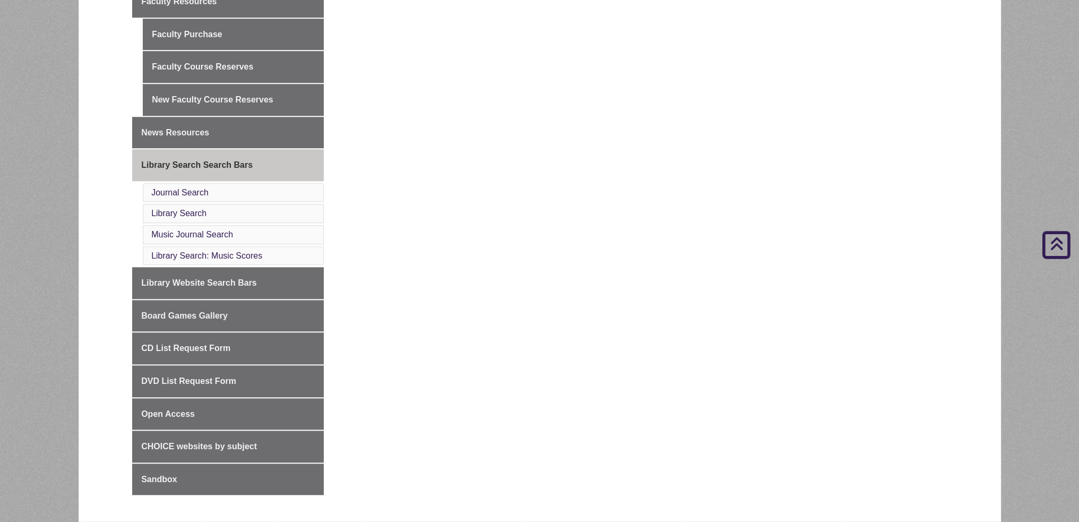
scroll to position [1597, 0]
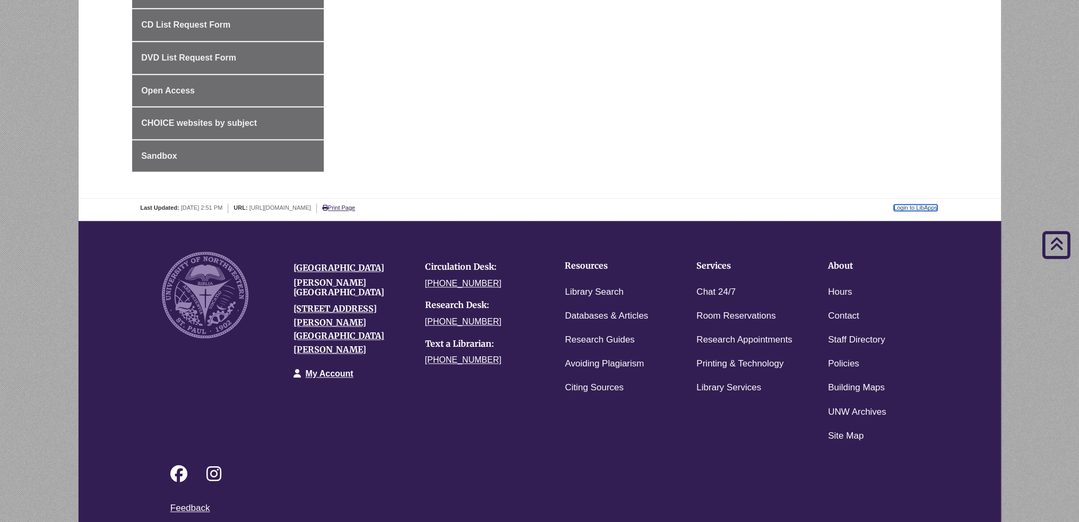
click at [922, 204] on link "Login to LibApps" at bounding box center [916, 207] width 44 height 6
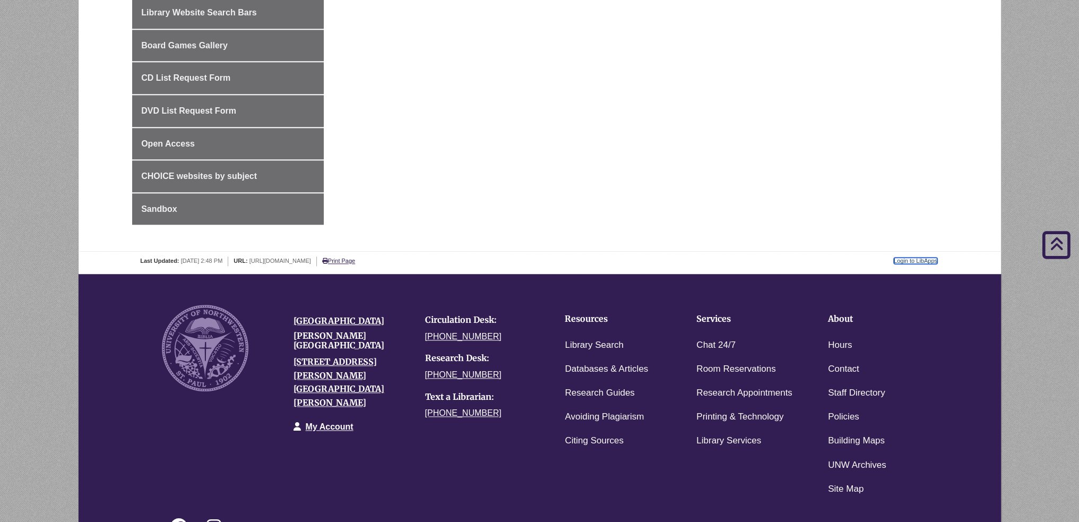
click at [919, 257] on link "Login to LibApps" at bounding box center [916, 260] width 44 height 6
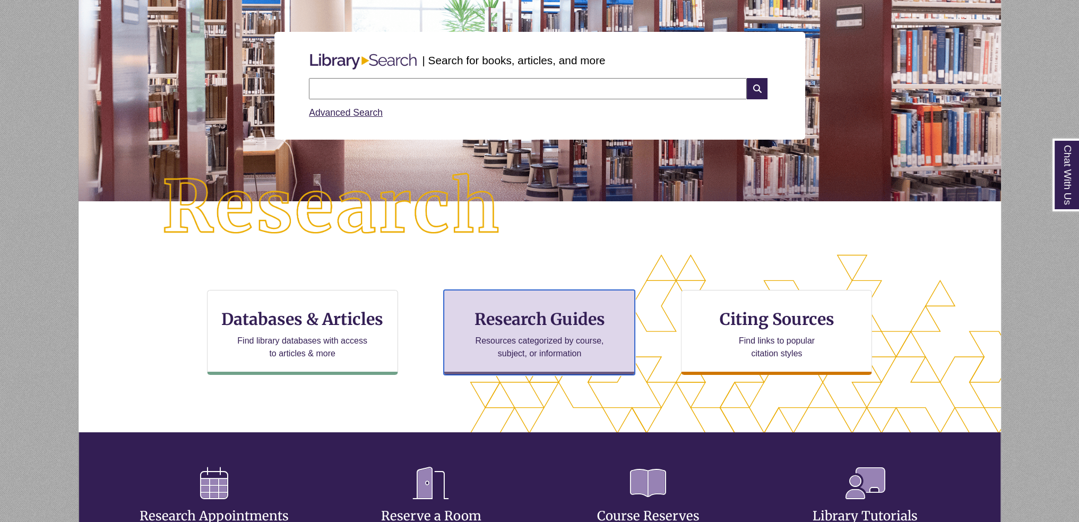
click at [526, 356] on p "Resources categorized by course, subject, or information" at bounding box center [539, 346] width 139 height 25
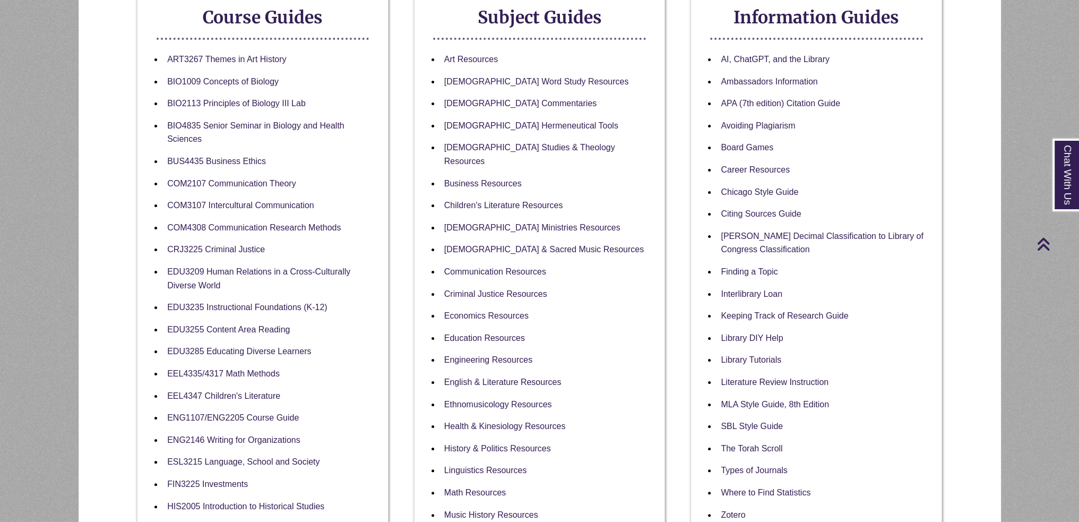
scroll to position [265, 0]
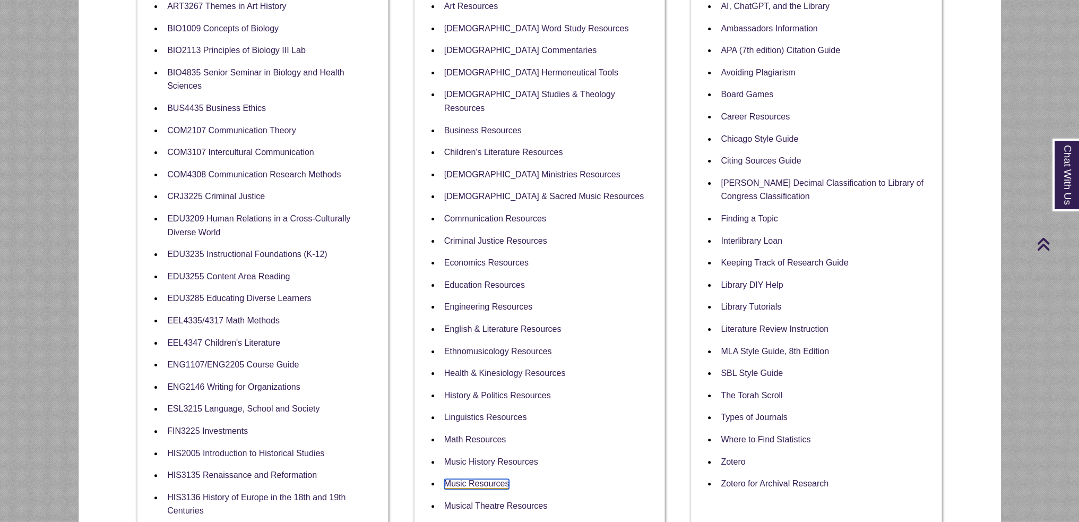
click at [488, 479] on link "Music Resources" at bounding box center [476, 484] width 65 height 10
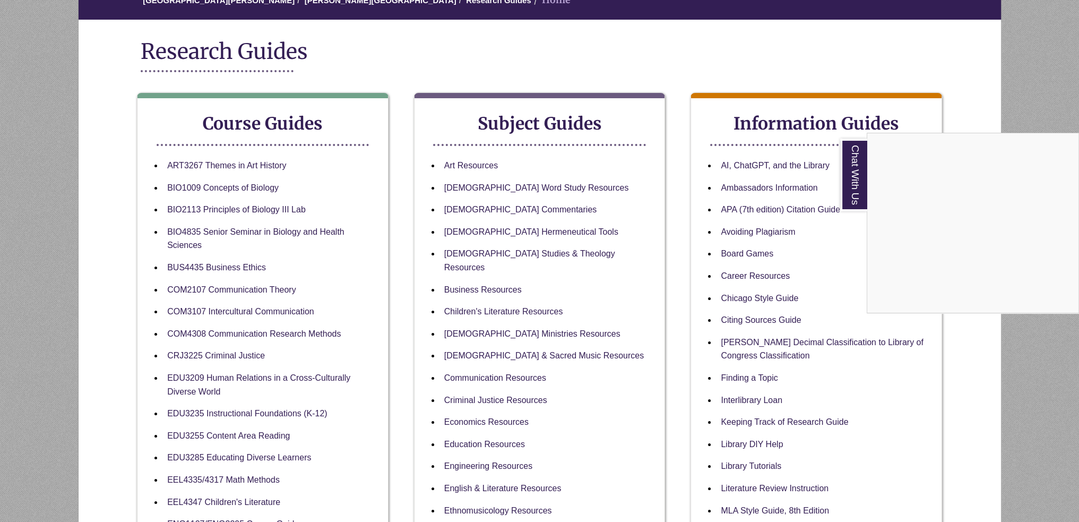
scroll to position [0, 0]
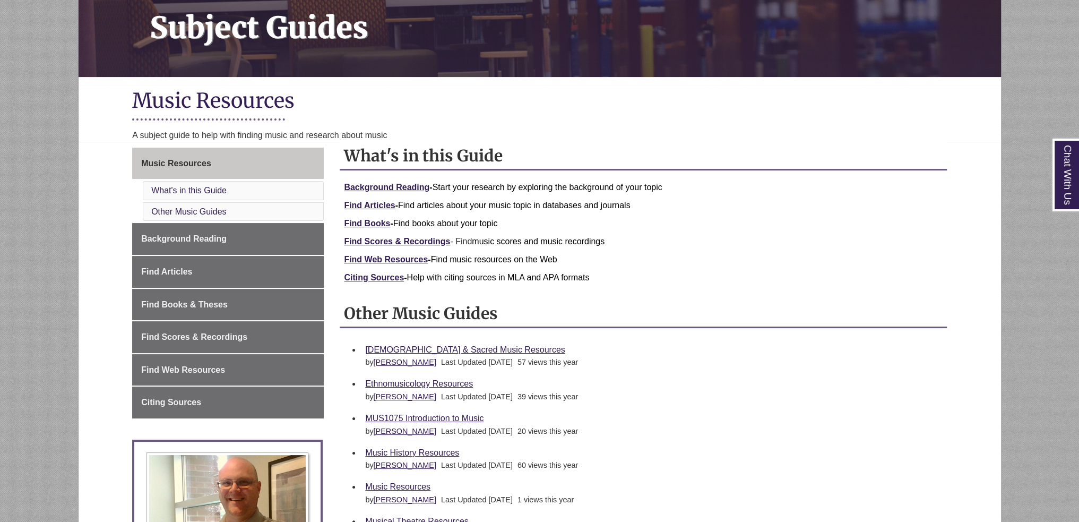
scroll to position [212, 0]
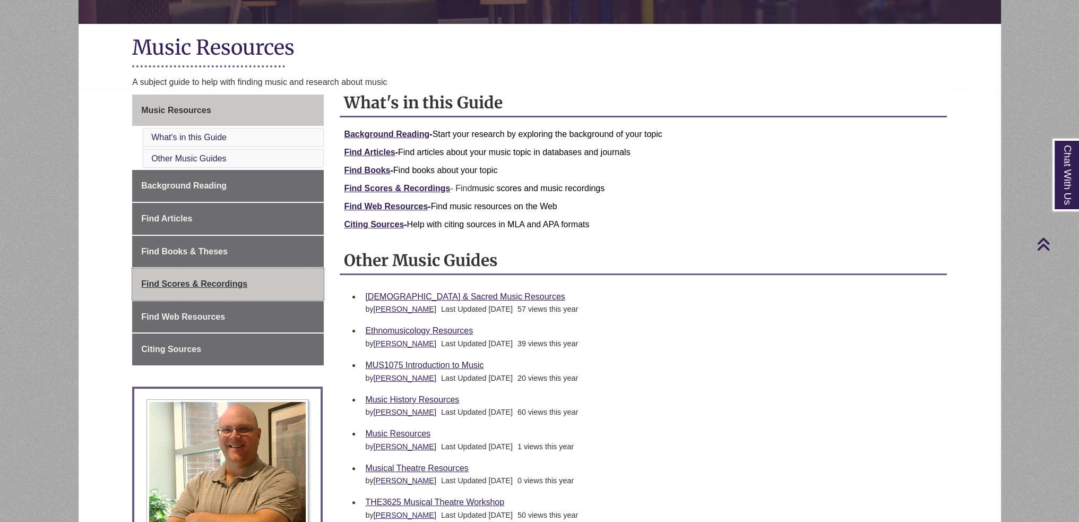
click at [220, 287] on span "Find Scores & Recordings" at bounding box center [194, 283] width 106 height 9
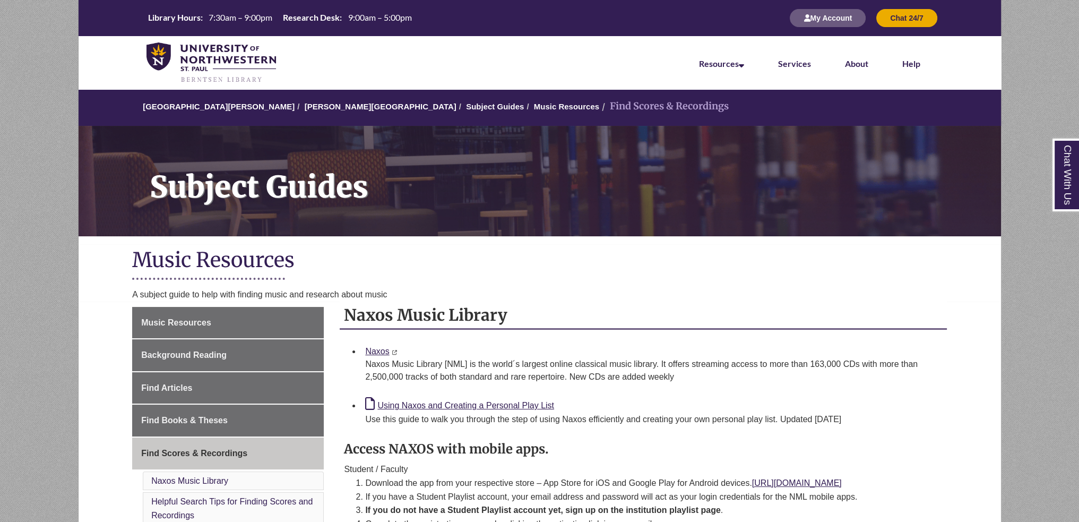
scroll to position [212, 0]
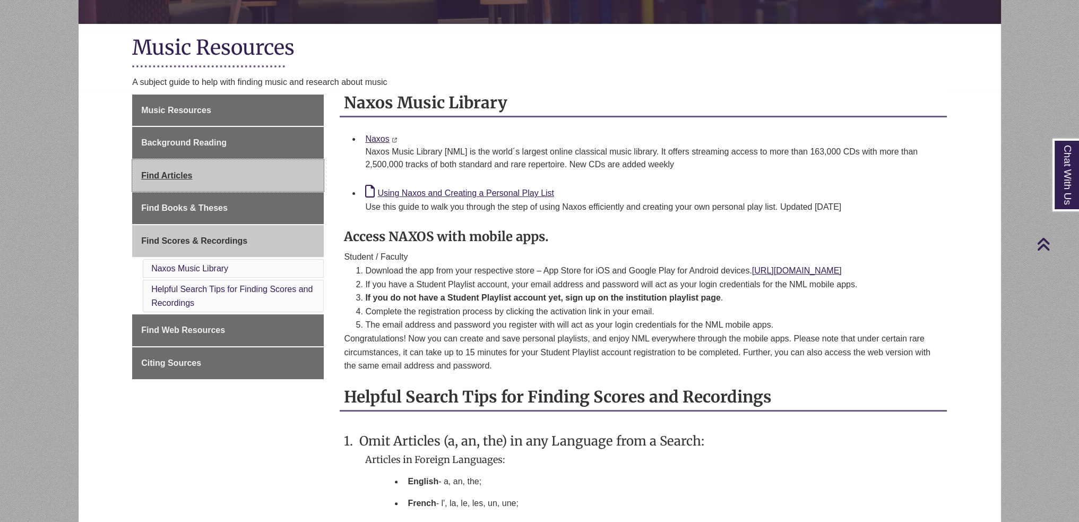
click at [178, 174] on span "Find Articles" at bounding box center [166, 175] width 51 height 9
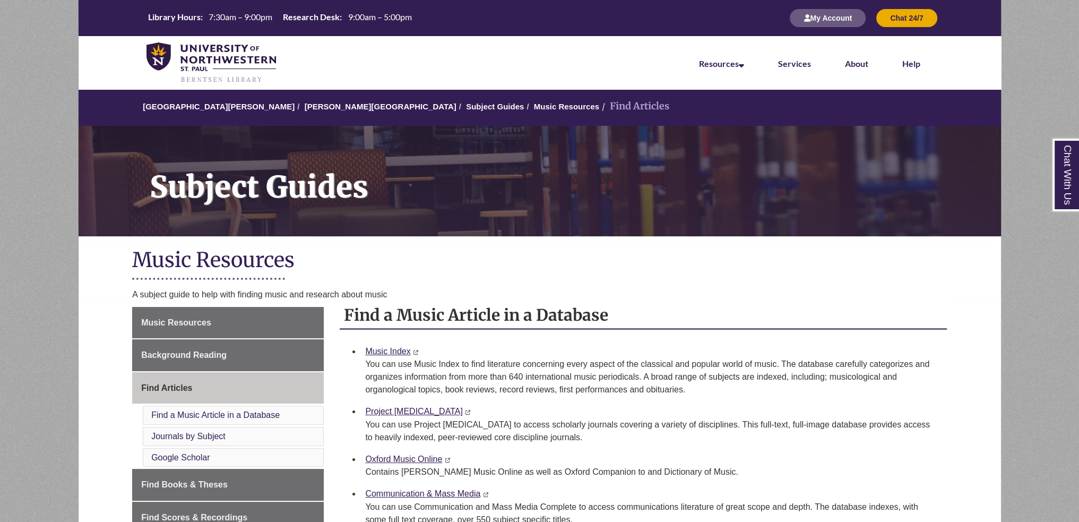
scroll to position [318, 0]
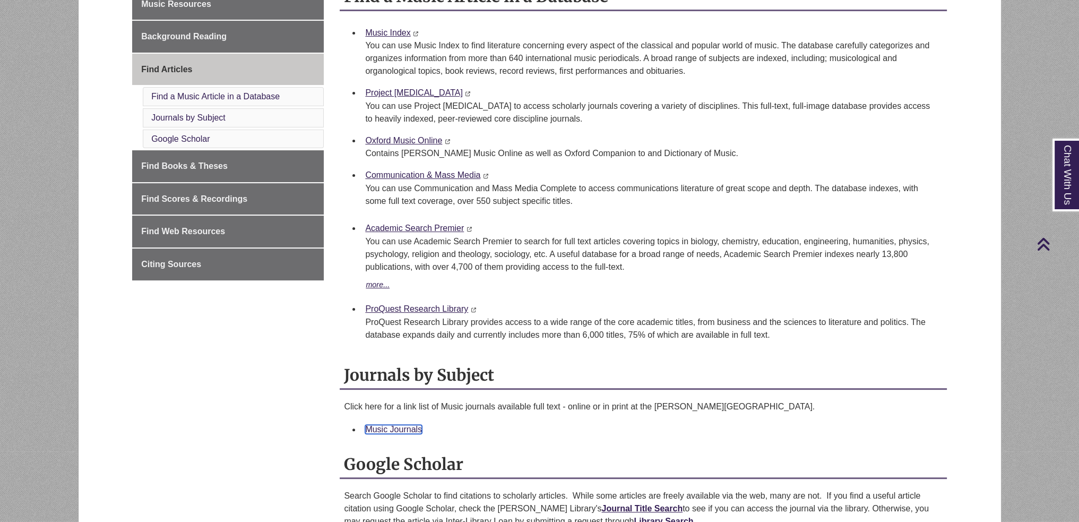
click at [403, 427] on link "Music Journals" at bounding box center [393, 429] width 57 height 9
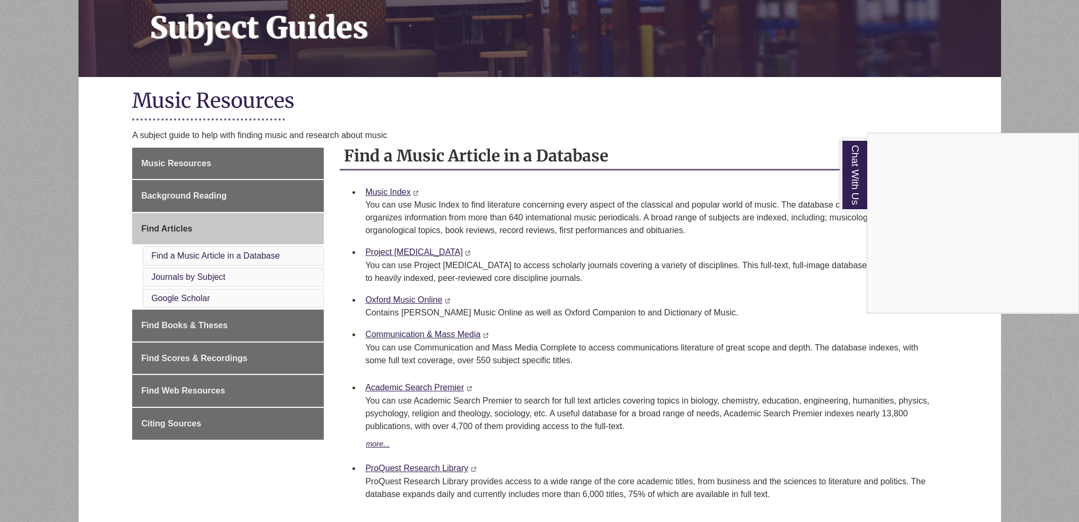
scroll to position [106, 0]
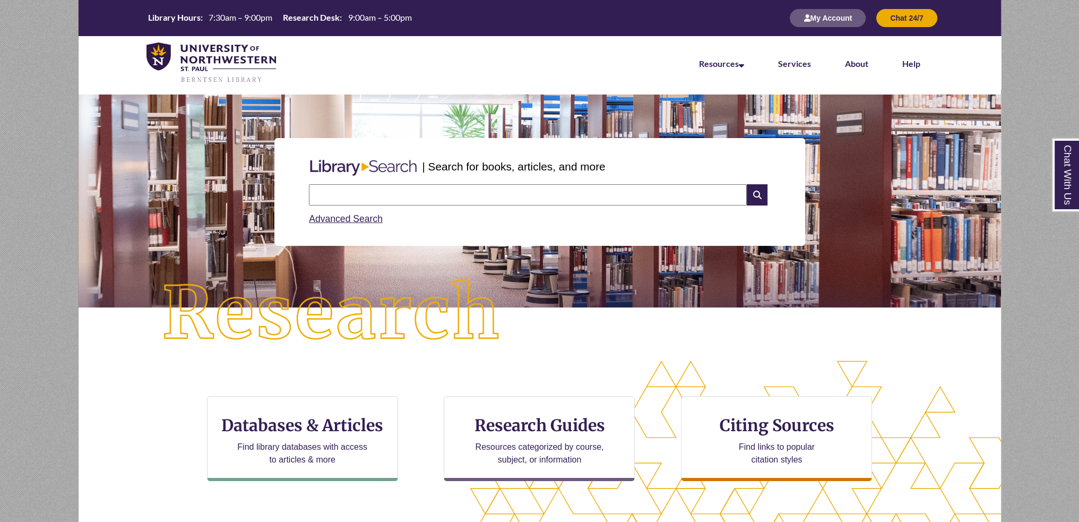
click at [486, 195] on input "text" at bounding box center [528, 194] width 438 height 21
type input "******"
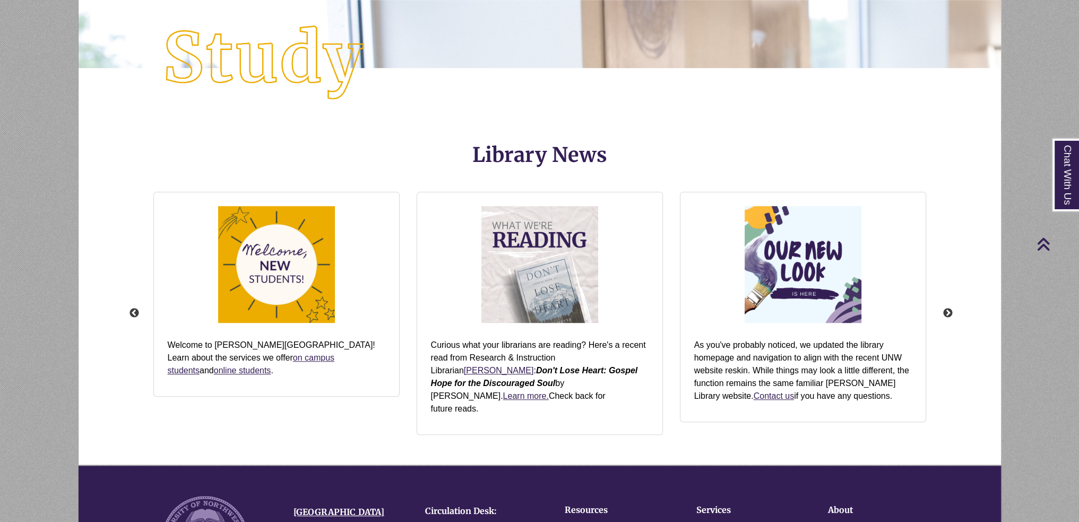
scroll to position [1371, 0]
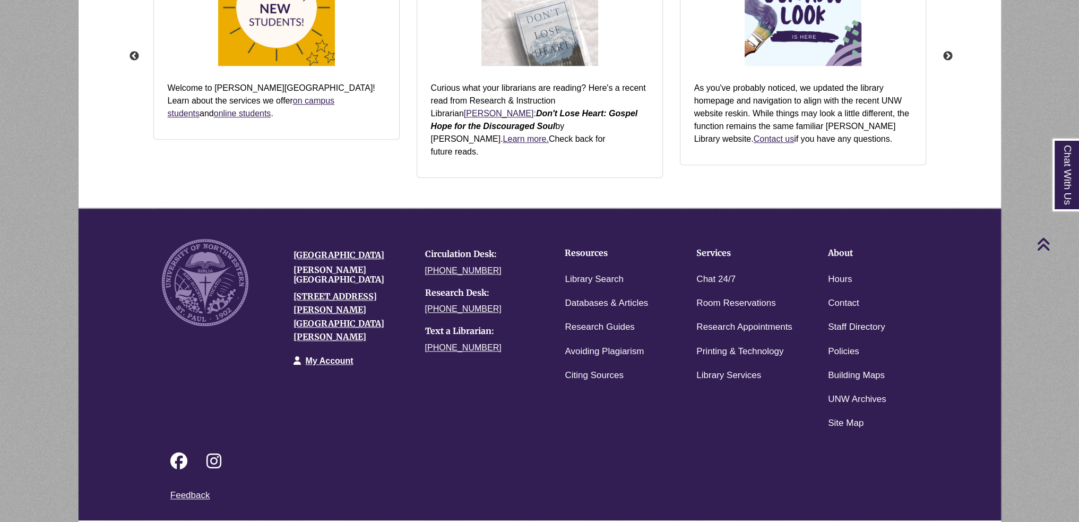
click at [930, 521] on link "Login to LibApps" at bounding box center [924, 527] width 44 height 6
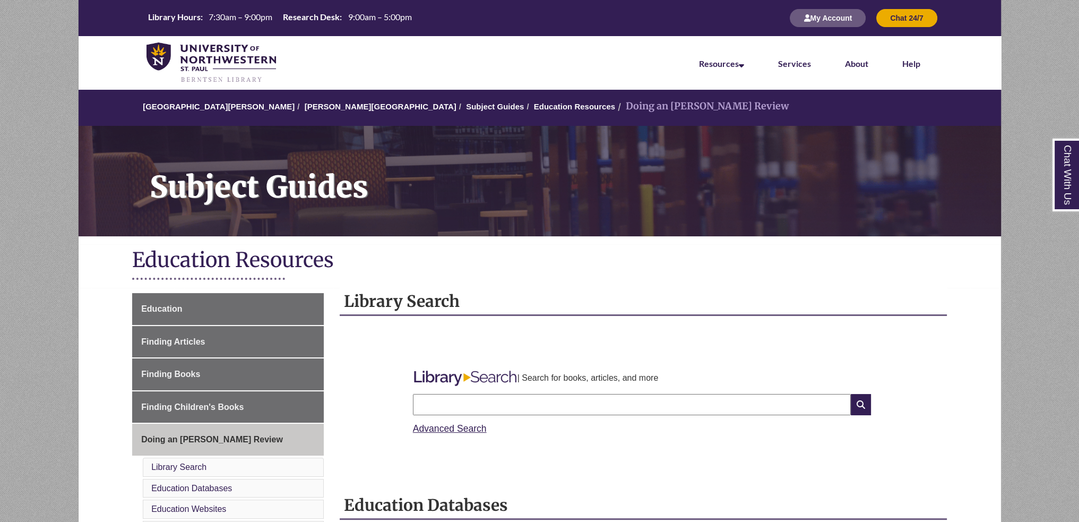
click at [512, 403] on input "text" at bounding box center [632, 404] width 438 height 21
type input "******"
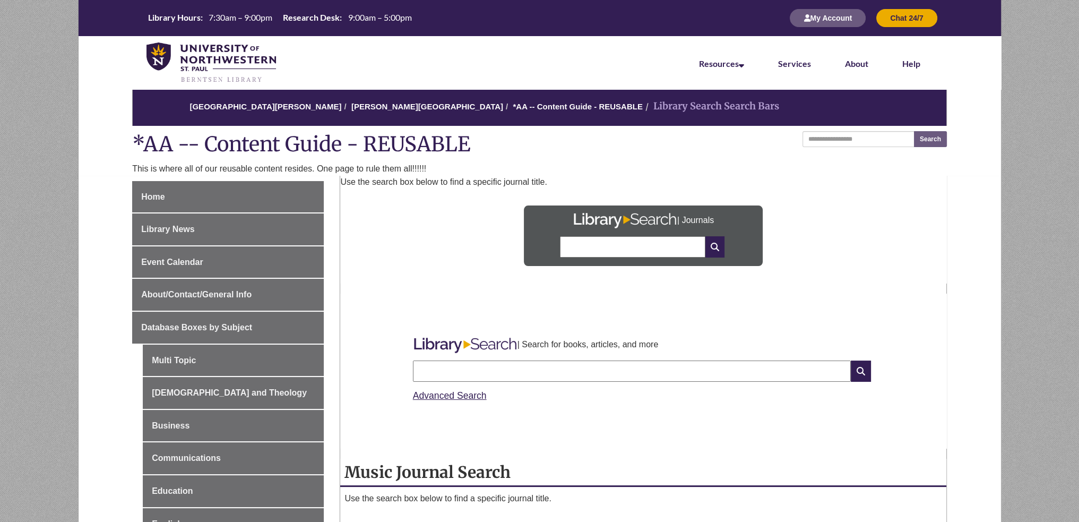
scroll to position [478, 0]
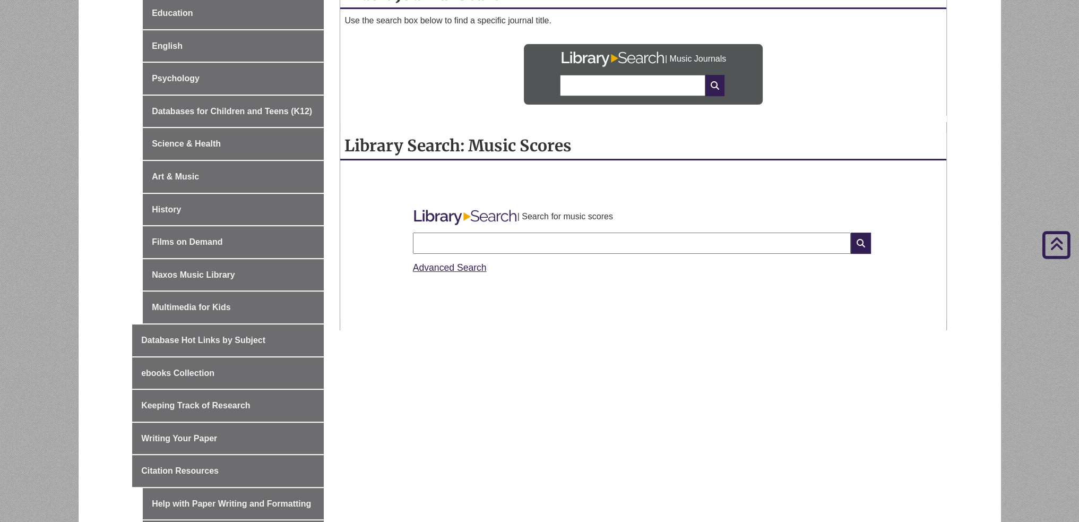
click at [582, 237] on input "text" at bounding box center [632, 242] width 438 height 21
type input "******"
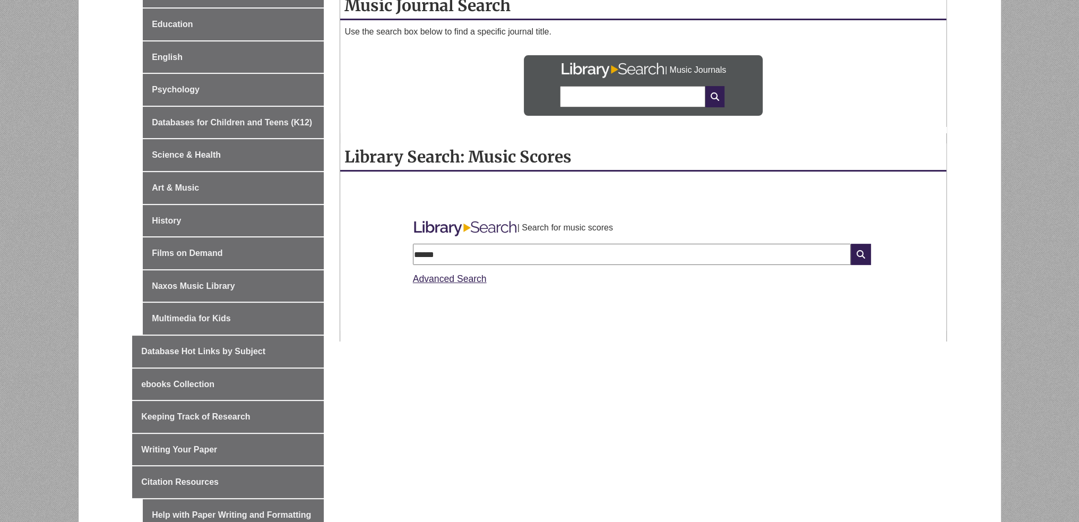
scroll to position [254, 0]
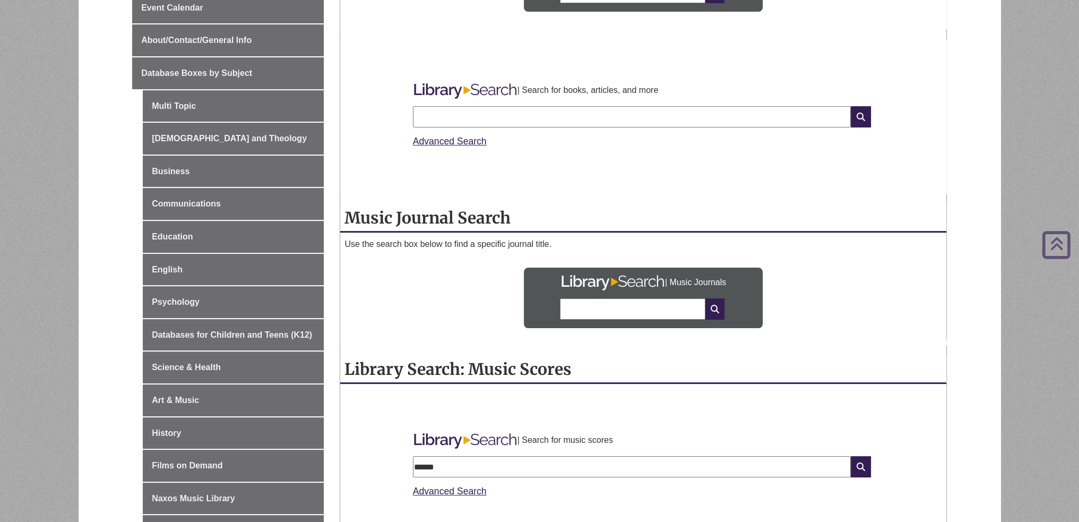
click at [497, 125] on input "text" at bounding box center [632, 116] width 438 height 21
type input "******"
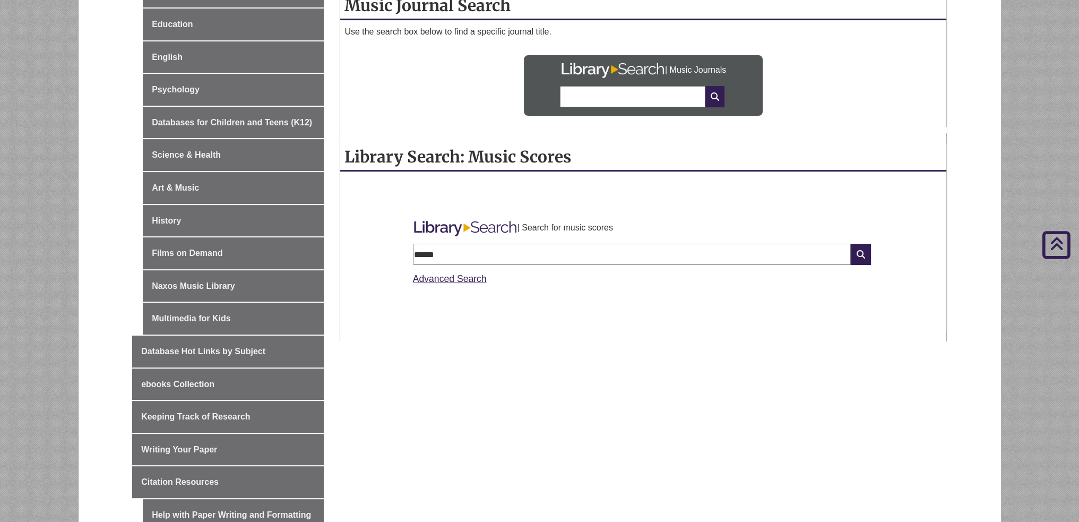
scroll to position [254, 0]
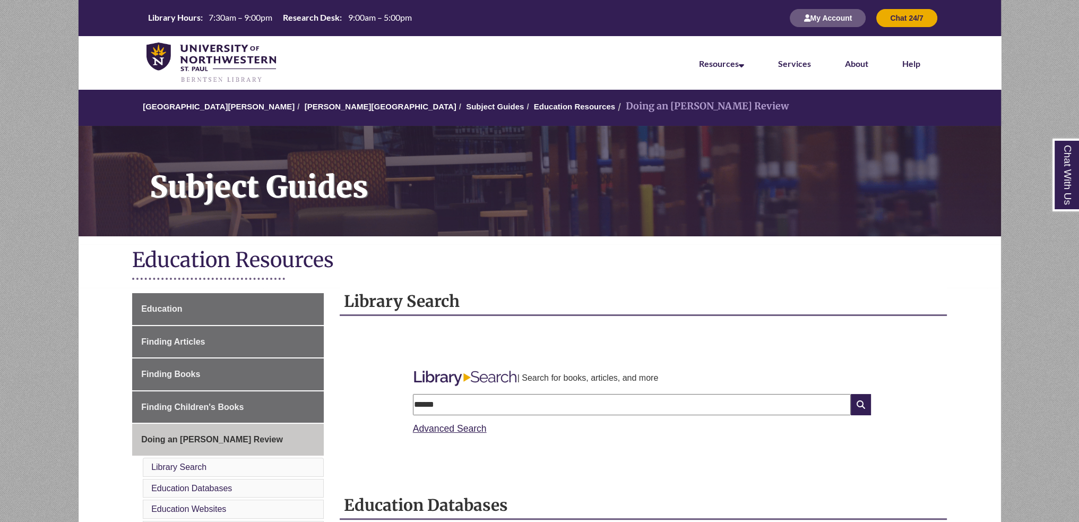
scroll to position [212, 0]
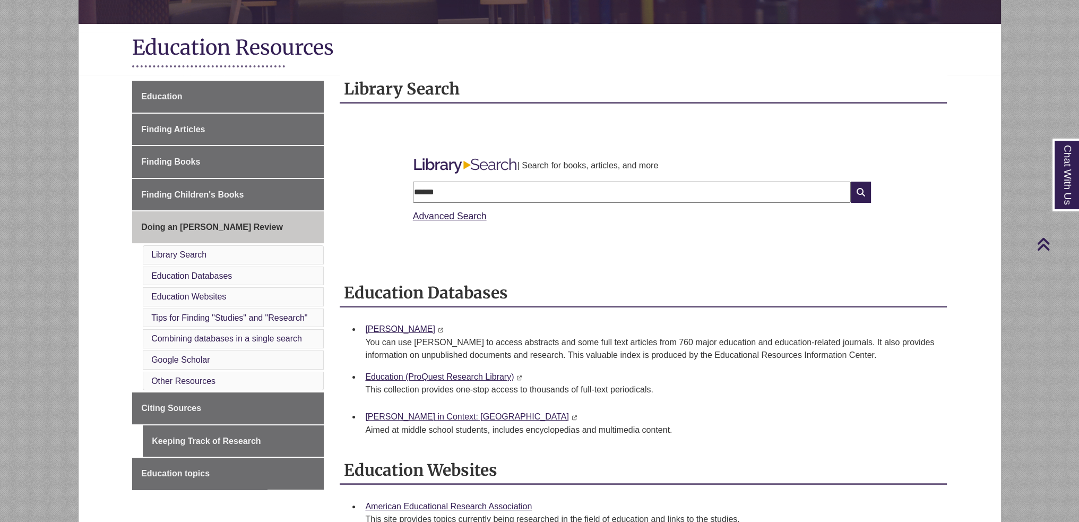
click at [552, 193] on input "******" at bounding box center [632, 191] width 438 height 21
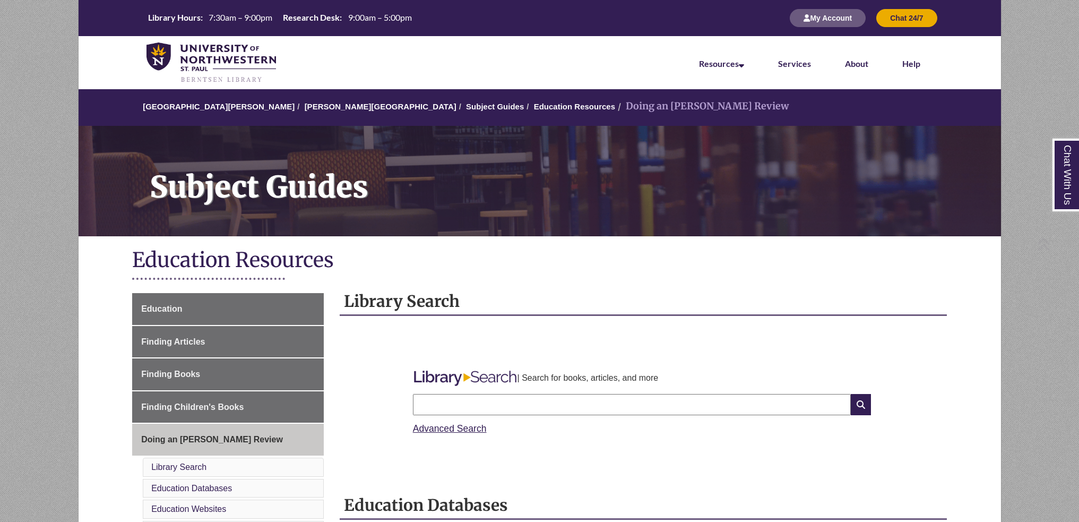
scroll to position [212, 0]
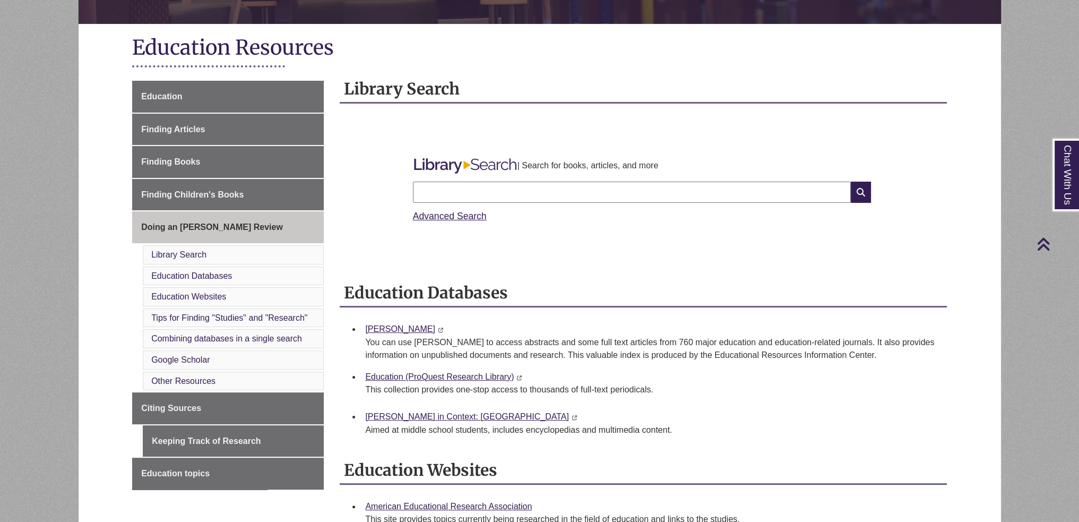
click at [576, 193] on input "text" at bounding box center [632, 191] width 438 height 21
type input "******"
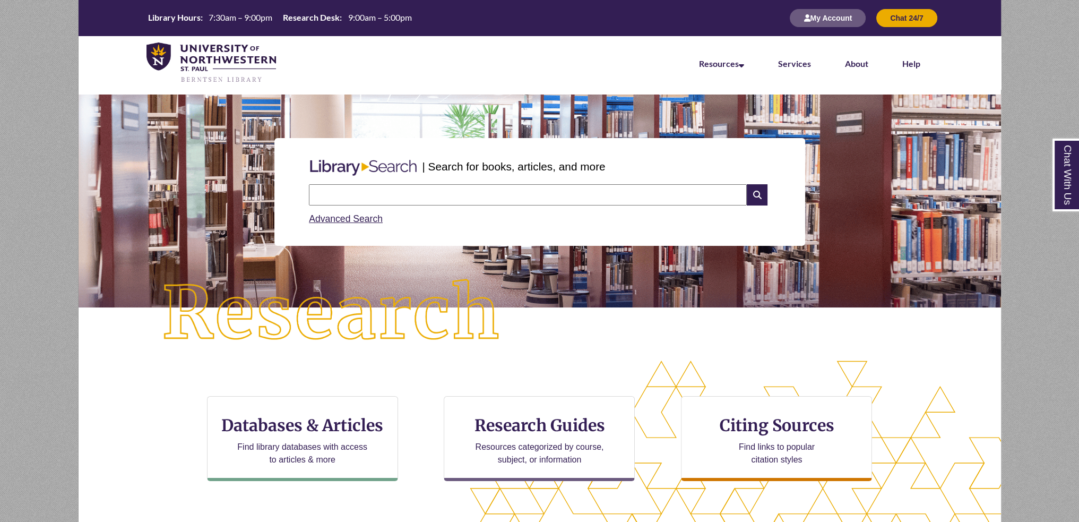
click at [543, 200] on input "text" at bounding box center [528, 194] width 438 height 21
type input "******"
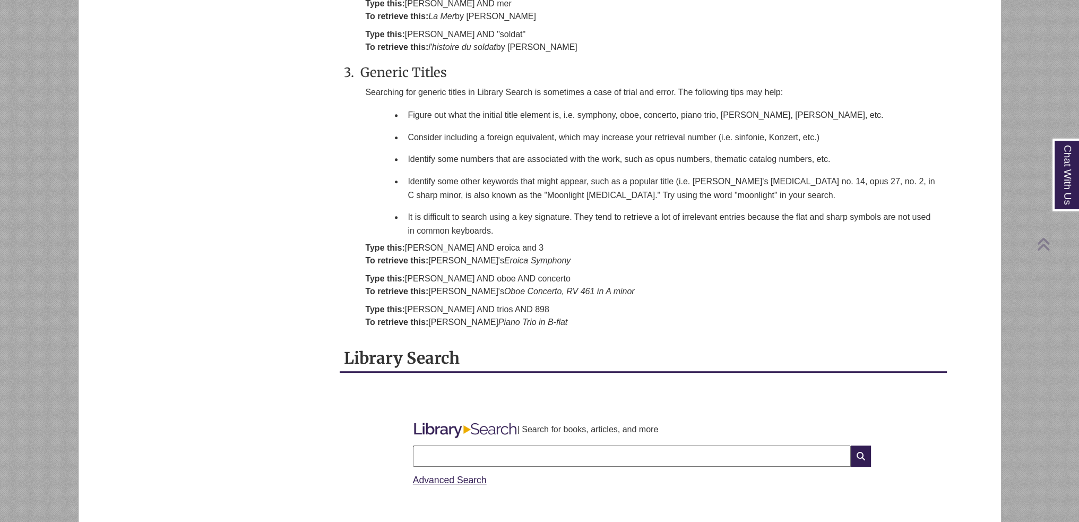
scroll to position [1008, 0]
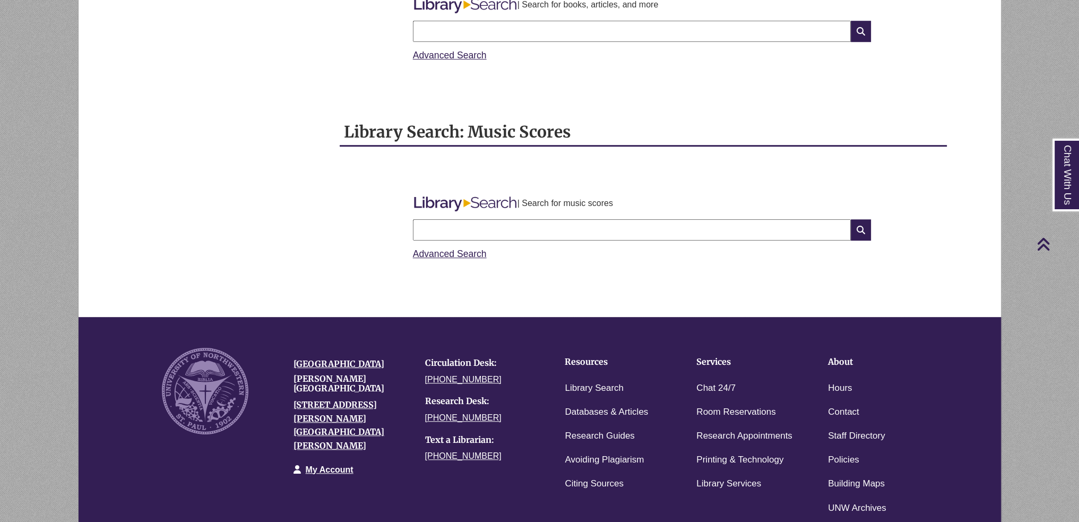
click at [524, 226] on input "text" at bounding box center [632, 229] width 438 height 21
type input "******"
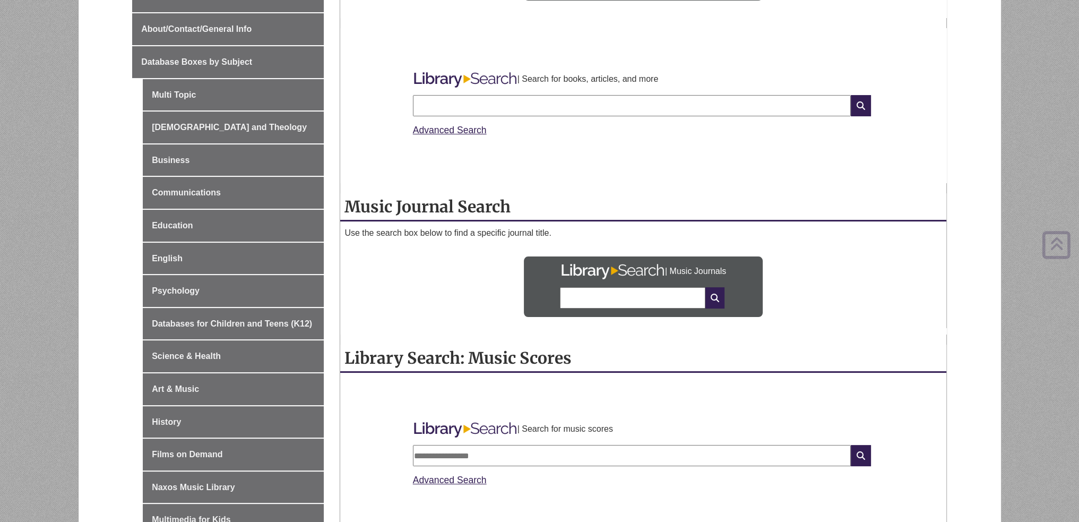
scroll to position [478, 0]
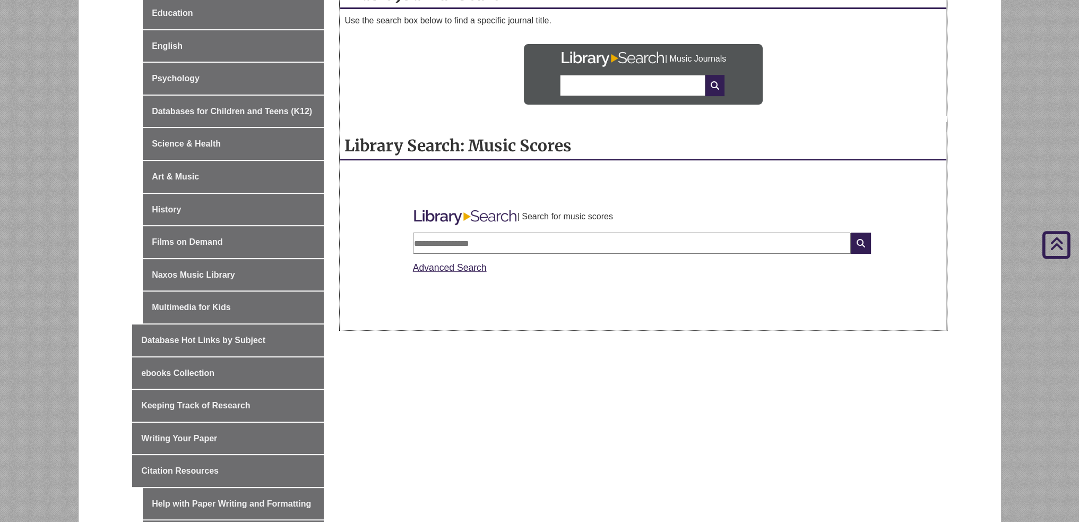
click at [603, 254] on div "Advanced Search" at bounding box center [643, 264] width 461 height 21
click at [608, 239] on input "text" at bounding box center [632, 242] width 438 height 21
type input "******"
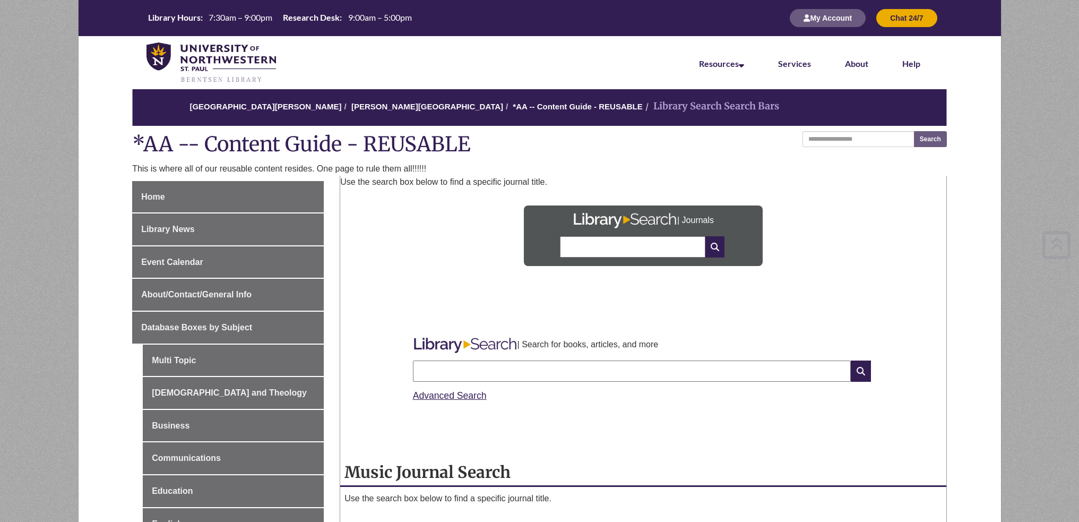
scroll to position [466, 0]
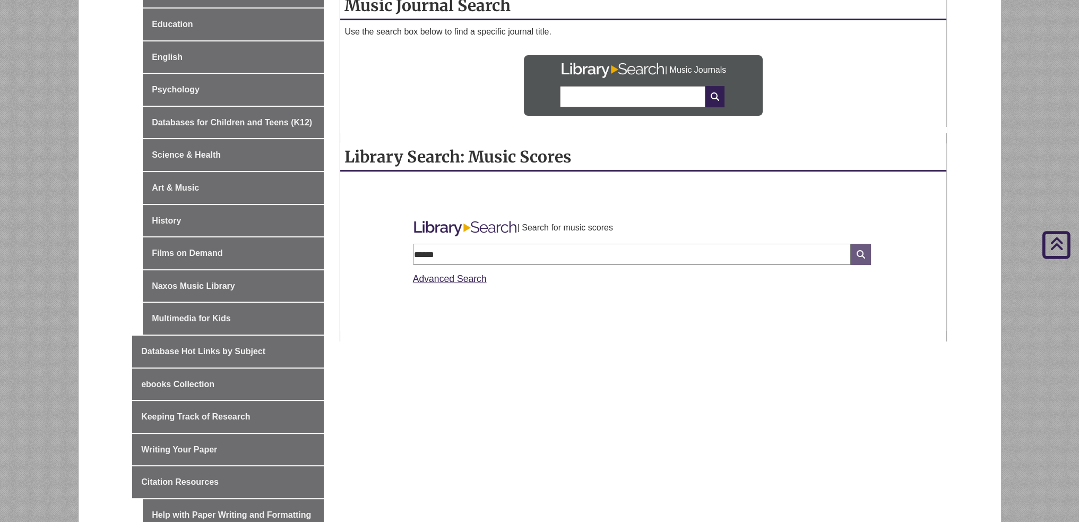
click at [859, 255] on icon at bounding box center [861, 254] width 20 height 21
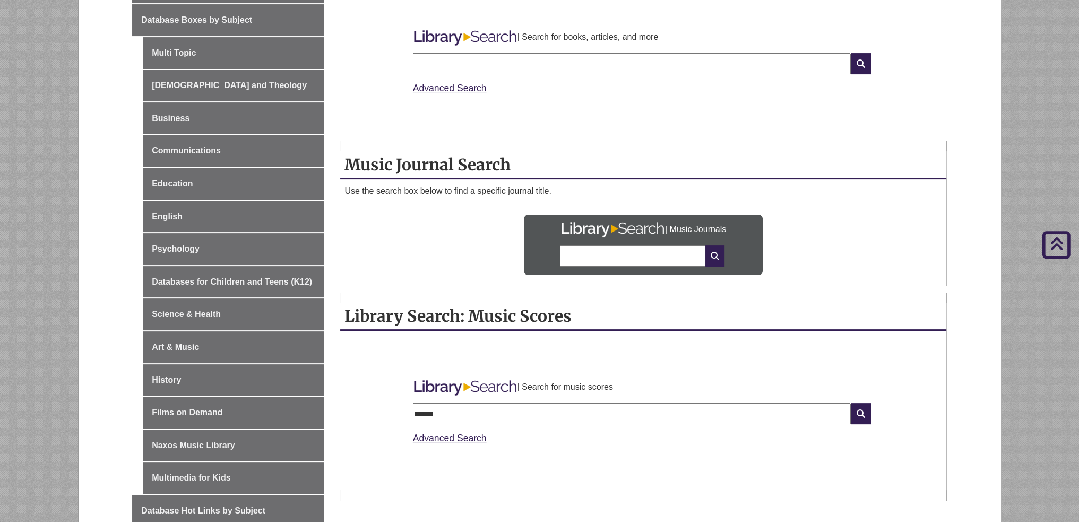
scroll to position [148, 0]
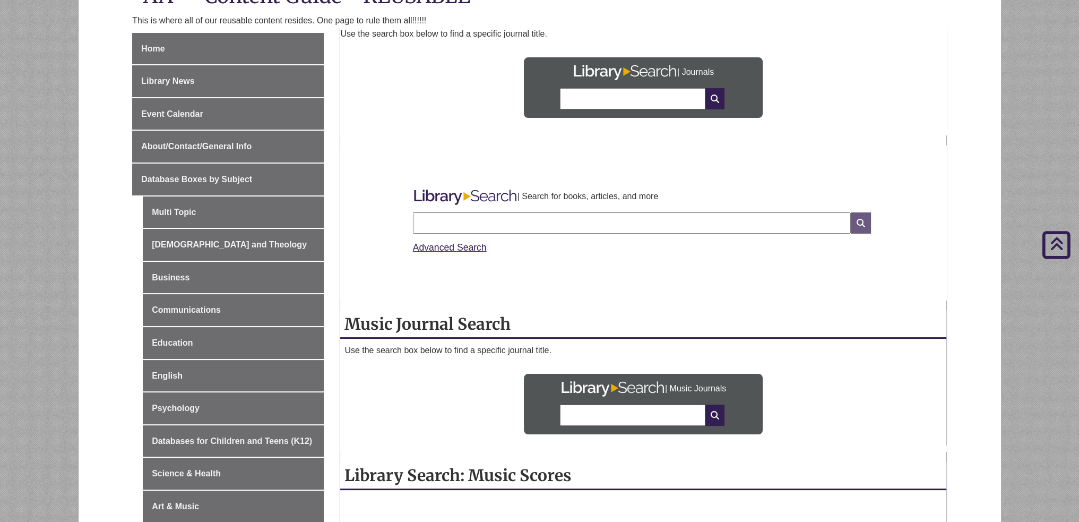
click at [864, 227] on icon at bounding box center [861, 222] width 20 height 21
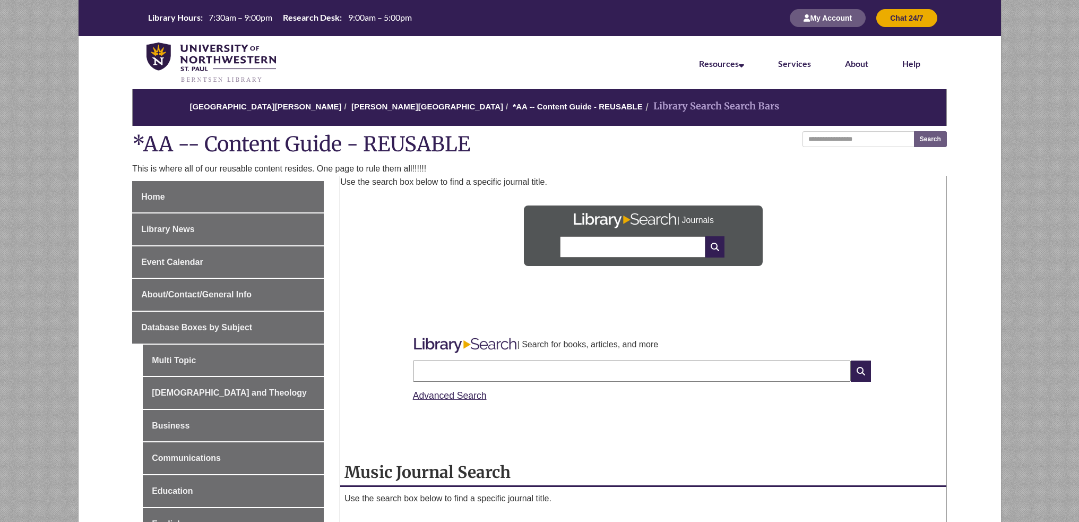
scroll to position [148, 0]
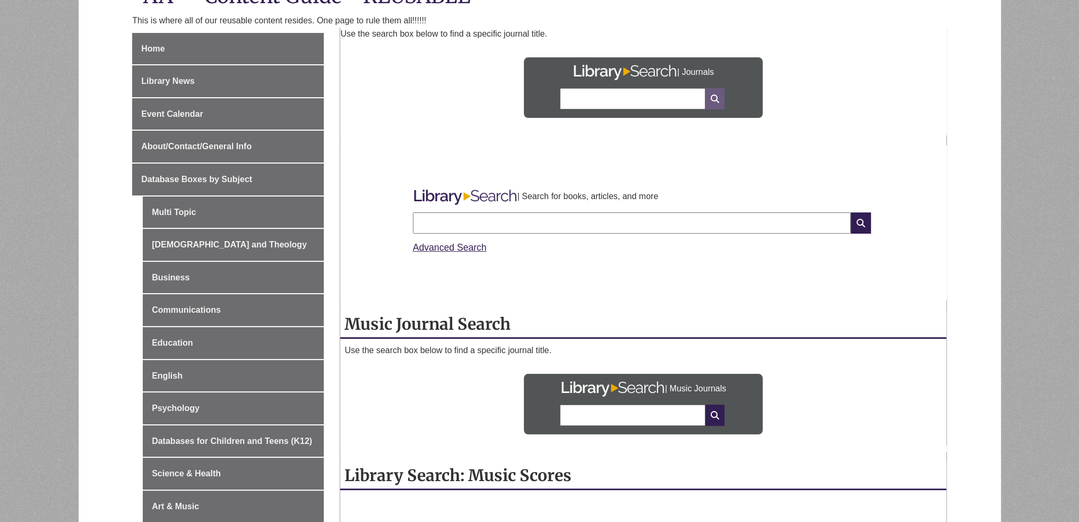
click at [715, 95] on icon at bounding box center [714, 98] width 19 height 21
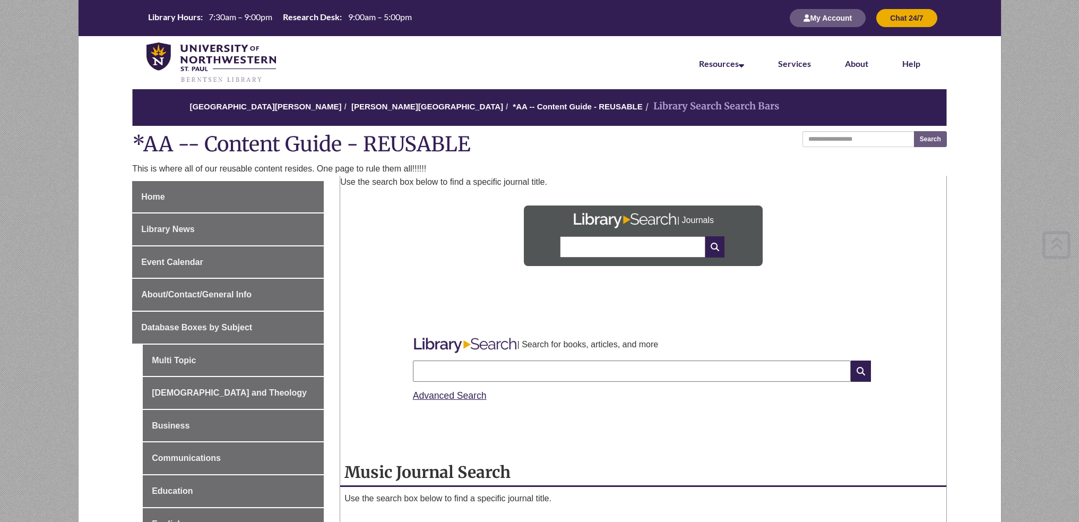
scroll to position [148, 0]
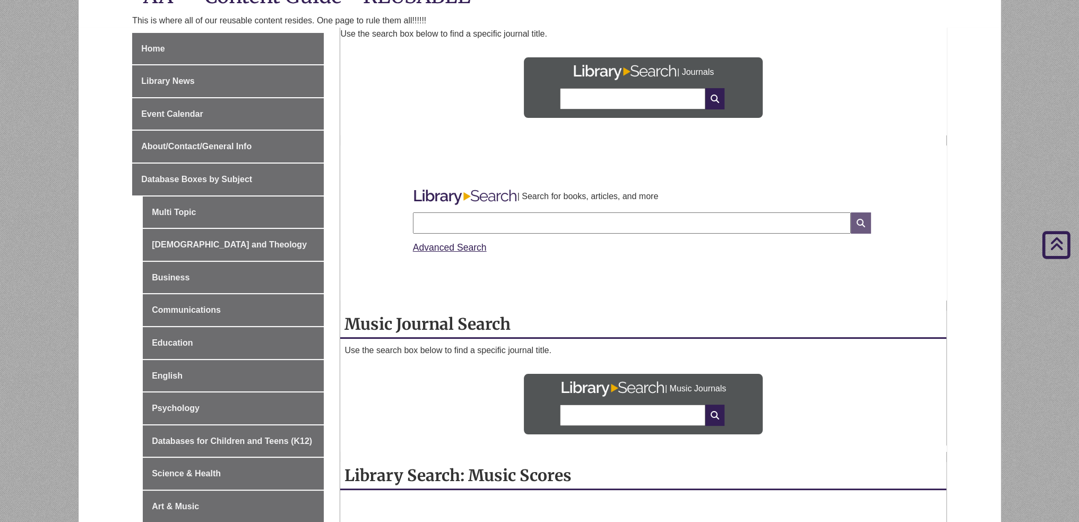
click at [856, 221] on icon at bounding box center [861, 222] width 20 height 21
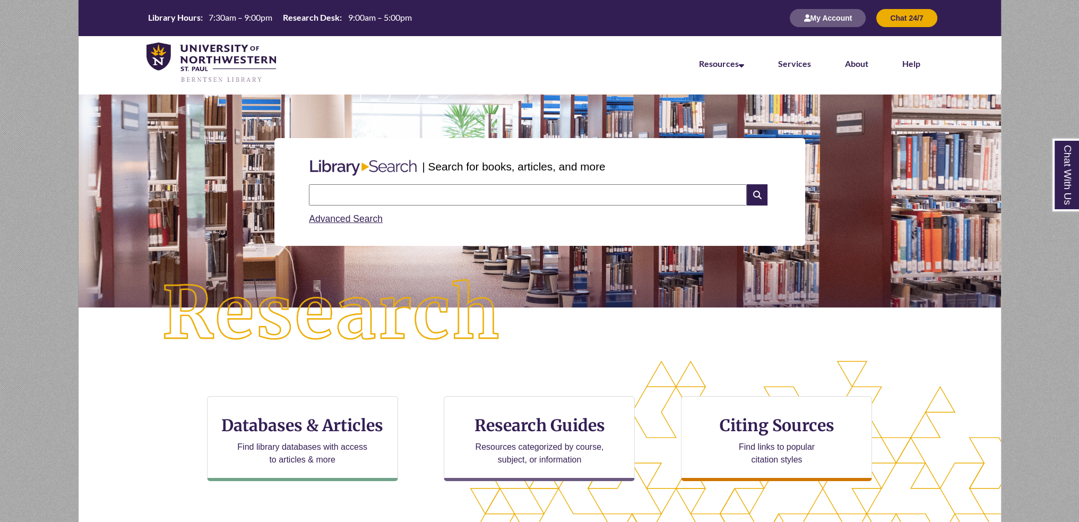
click at [450, 200] on input "text" at bounding box center [528, 194] width 438 height 21
type input "******"
click at [758, 196] on icon at bounding box center [757, 194] width 20 height 21
click at [516, 191] on input "text" at bounding box center [528, 194] width 438 height 21
type input "******"
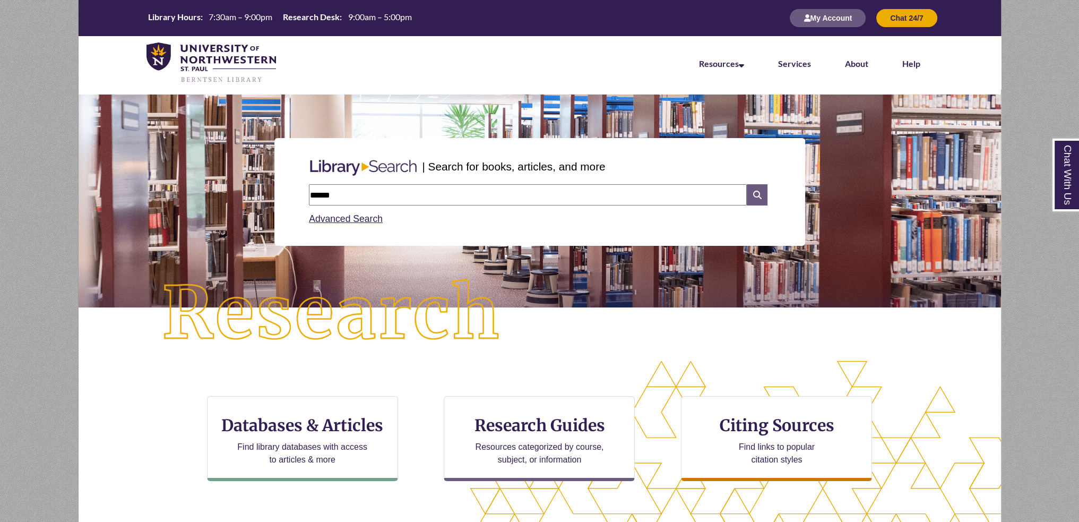
click at [765, 194] on icon at bounding box center [757, 194] width 20 height 21
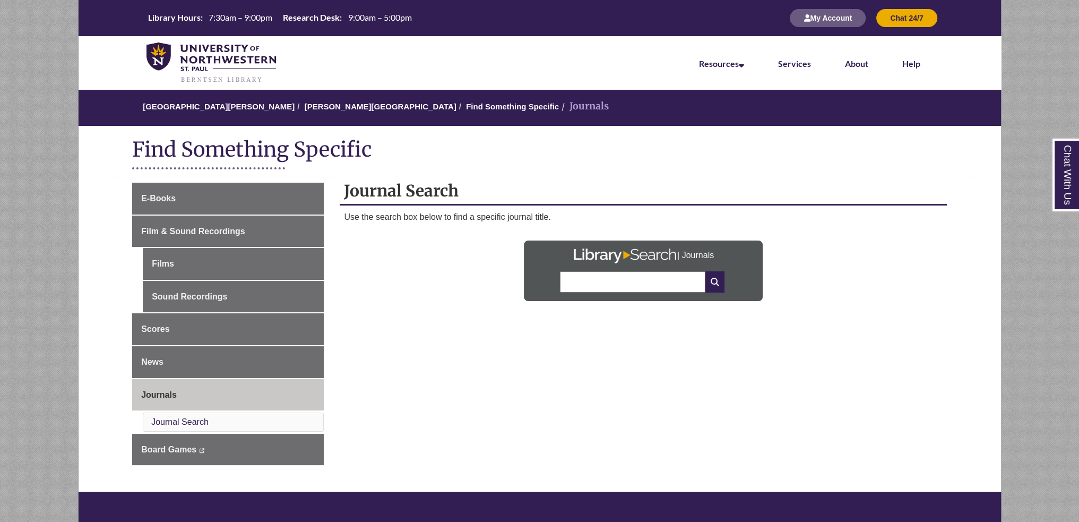
click at [605, 292] on body "Skip to Main Content Library Hours: 7:30am – 9:00pm Research Desk: 9:00am – 5:0…" at bounding box center [539, 413] width 1079 height 826
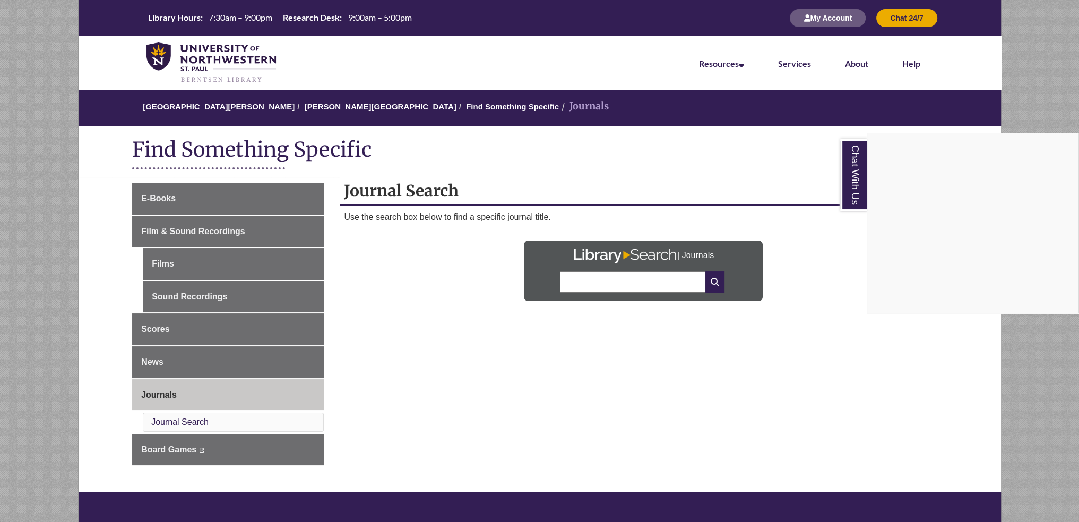
click at [612, 280] on div "Chat With Us" at bounding box center [539, 261] width 1079 height 522
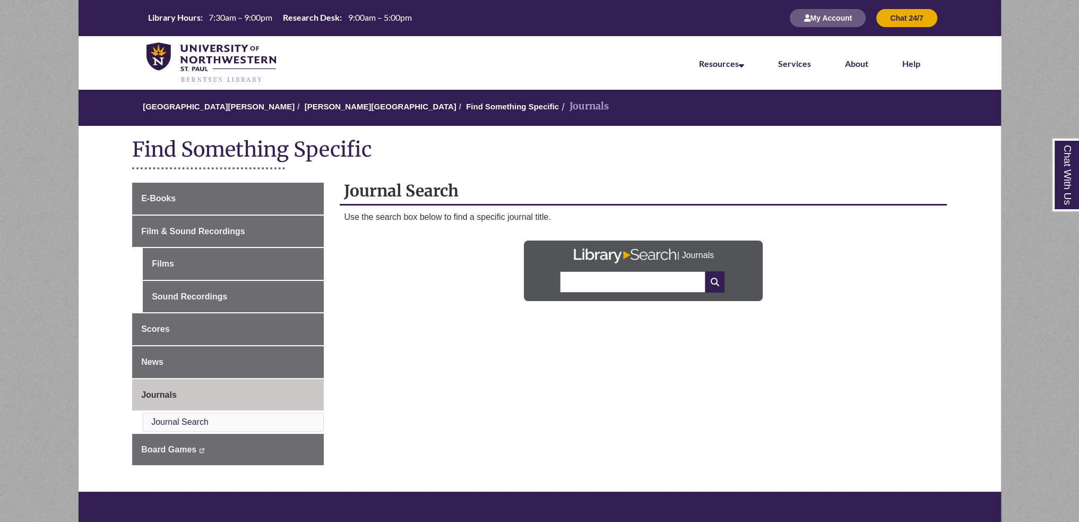
click at [613, 280] on input "text" at bounding box center [632, 281] width 145 height 21
type input "**********"
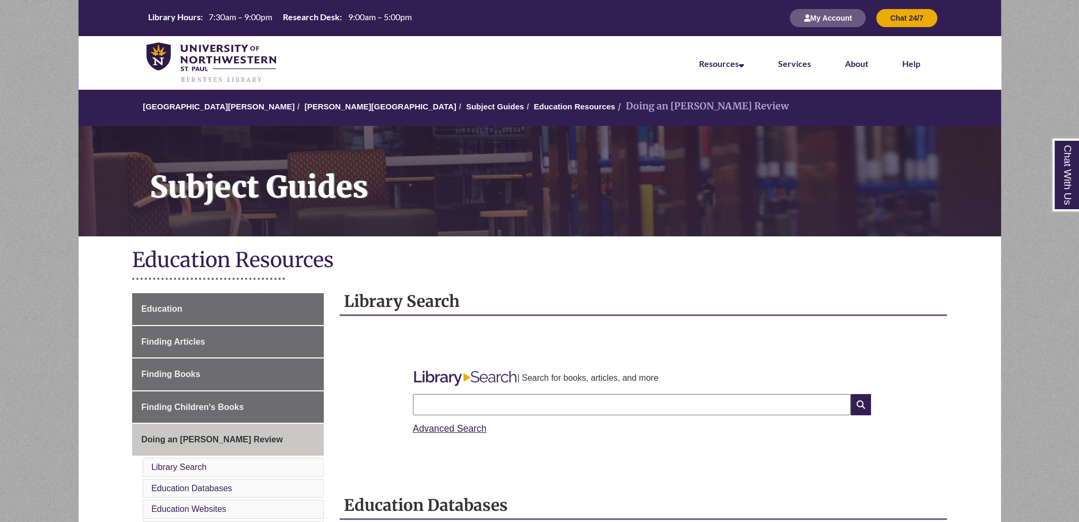
click at [603, 400] on input "text" at bounding box center [632, 404] width 438 height 21
type input "******"
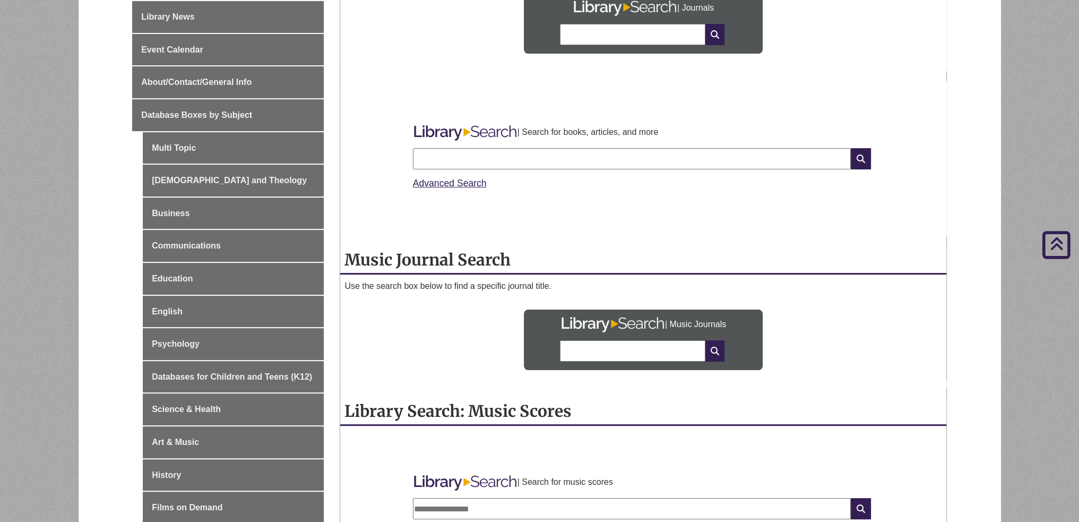
scroll to position [371, 0]
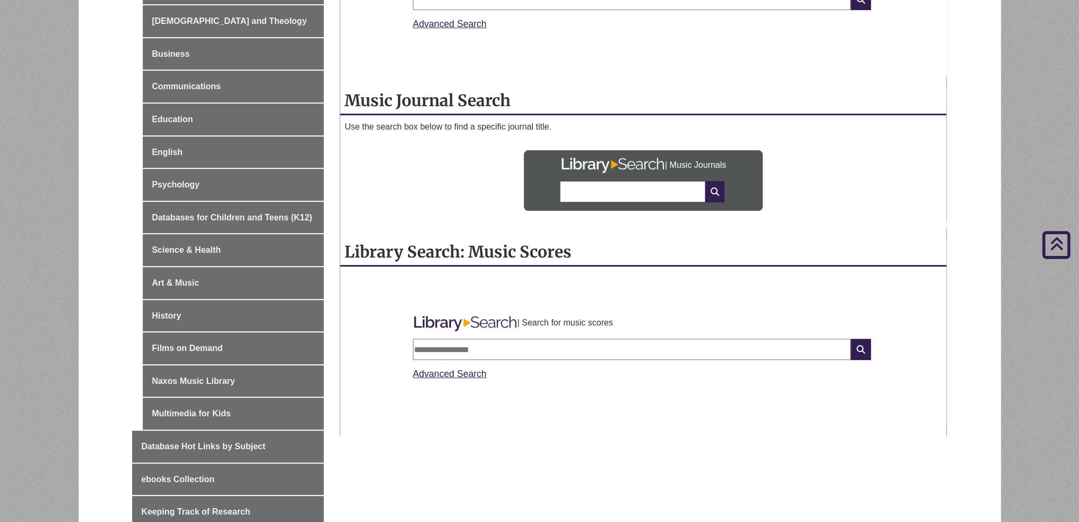
click at [611, 350] on input "text" at bounding box center [632, 349] width 438 height 21
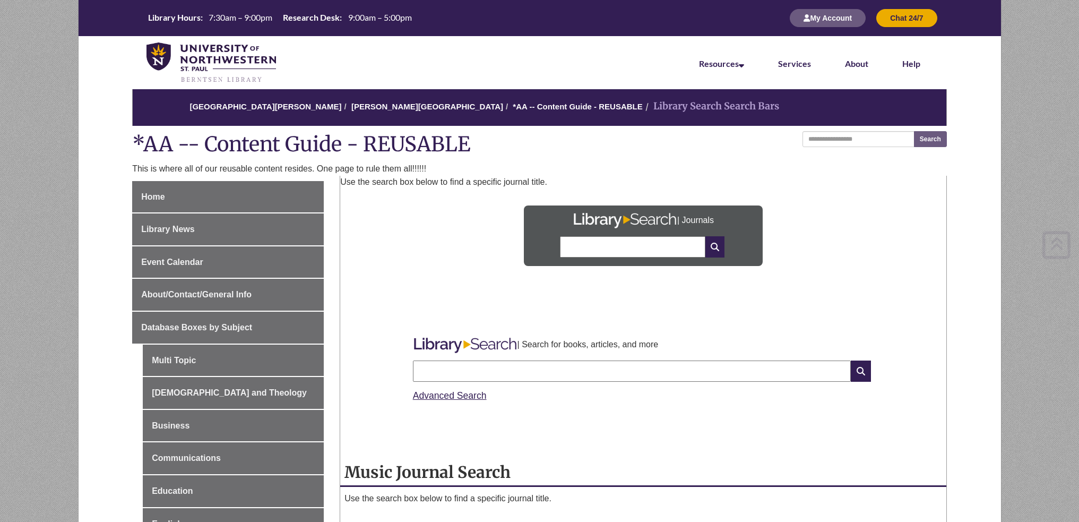
scroll to position [371, 0]
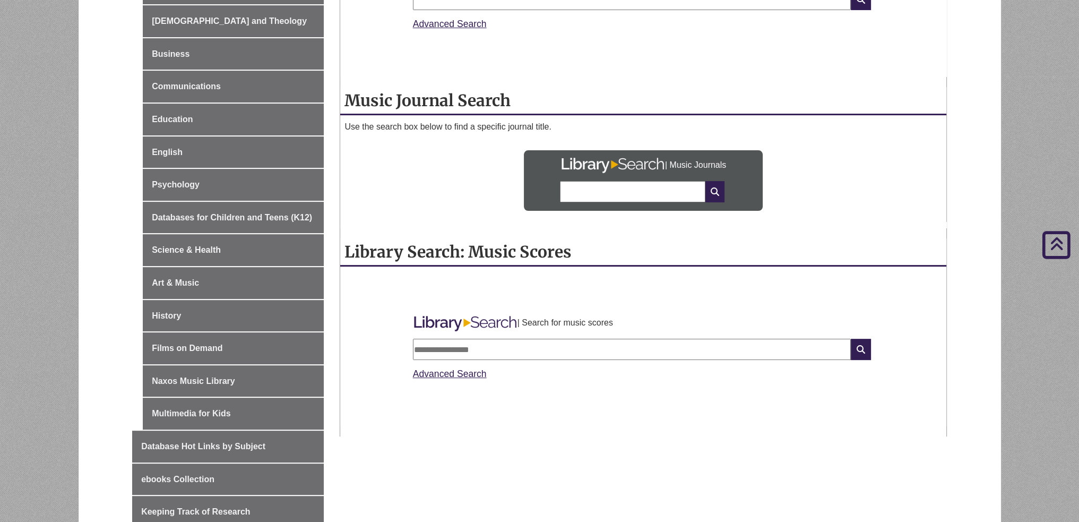
click at [638, 201] on input "text" at bounding box center [632, 191] width 145 height 21
click at [711, 191] on icon at bounding box center [714, 191] width 19 height 21
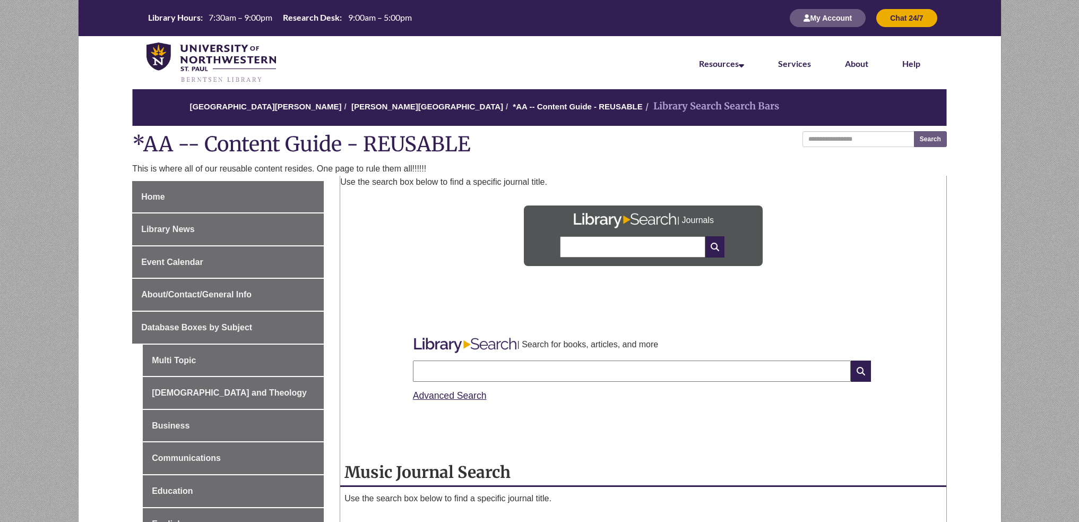
scroll to position [371, 0]
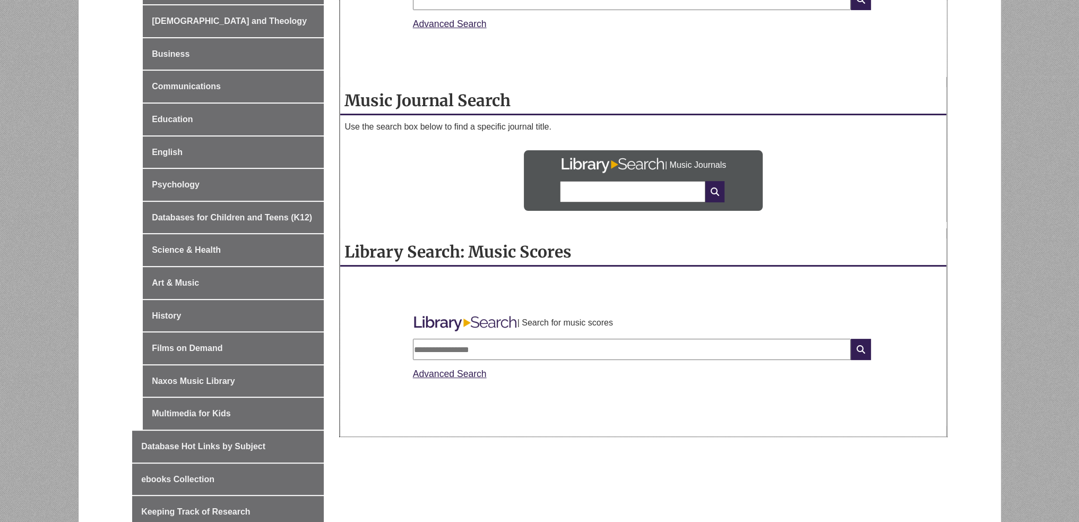
drag, startPoint x: 599, startPoint y: 205, endPoint x: 609, endPoint y: 194, distance: 15.0
click at [600, 204] on div at bounding box center [643, 196] width 167 height 30
click at [611, 192] on input "text" at bounding box center [632, 191] width 145 height 21
type input "******"
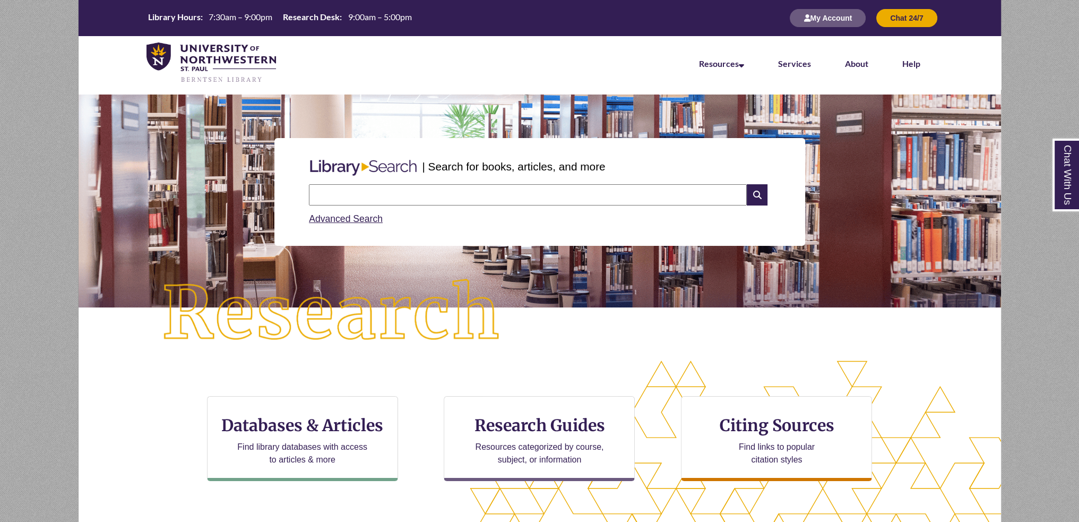
click at [584, 190] on input "text" at bounding box center [528, 194] width 438 height 21
type input "******"
click at [744, 191] on input "******" at bounding box center [528, 194] width 438 height 21
click at [757, 195] on icon at bounding box center [757, 194] width 20 height 21
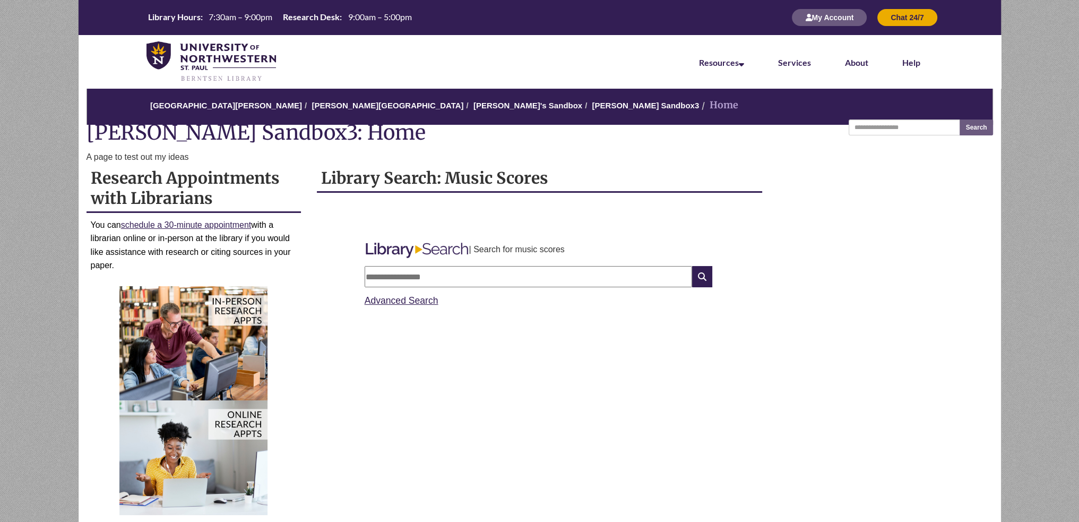
drag, startPoint x: 478, startPoint y: 266, endPoint x: 494, endPoint y: 264, distance: 16.6
click at [478, 266] on input "text" at bounding box center [528, 276] width 327 height 21
type input "******"
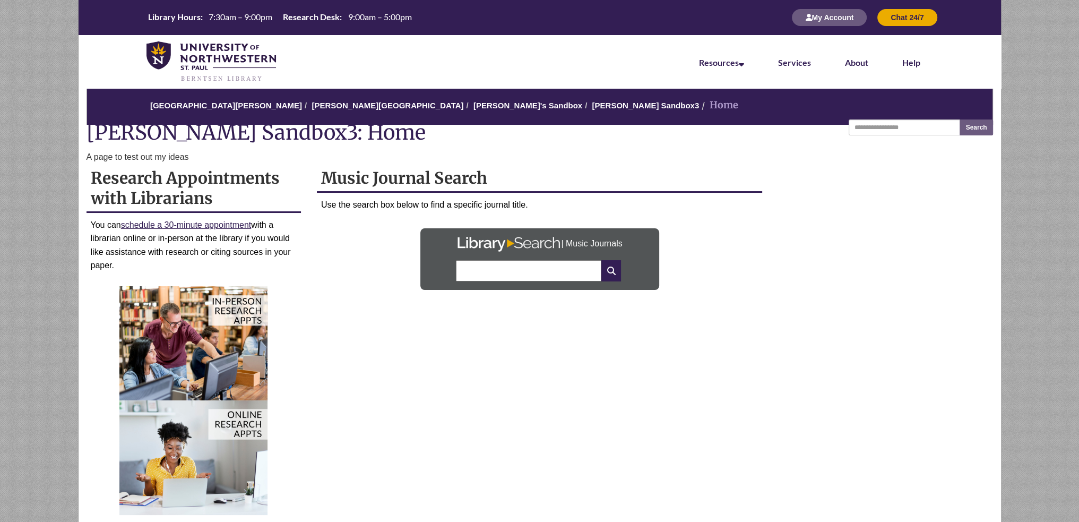
click at [545, 266] on input "text" at bounding box center [528, 270] width 145 height 21
type input "**********"
click at [614, 270] on icon at bounding box center [610, 270] width 19 height 21
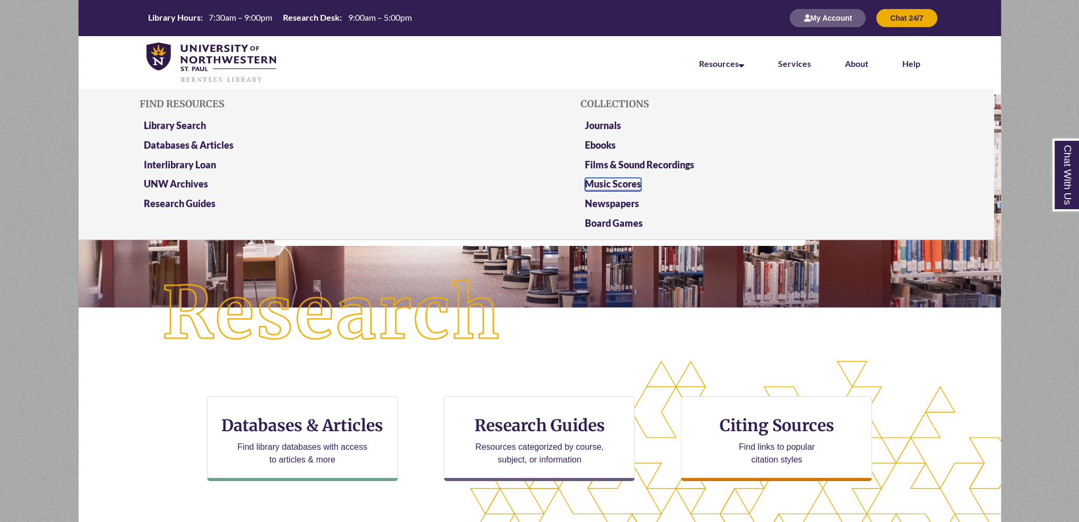
click at [620, 182] on link "Music Scores" at bounding box center [613, 184] width 56 height 13
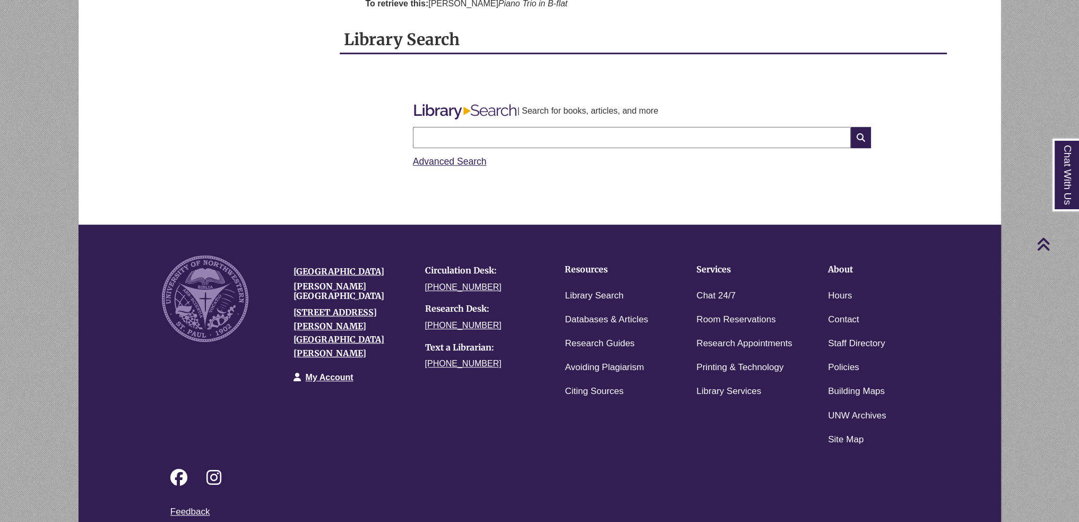
scroll to position [937, 0]
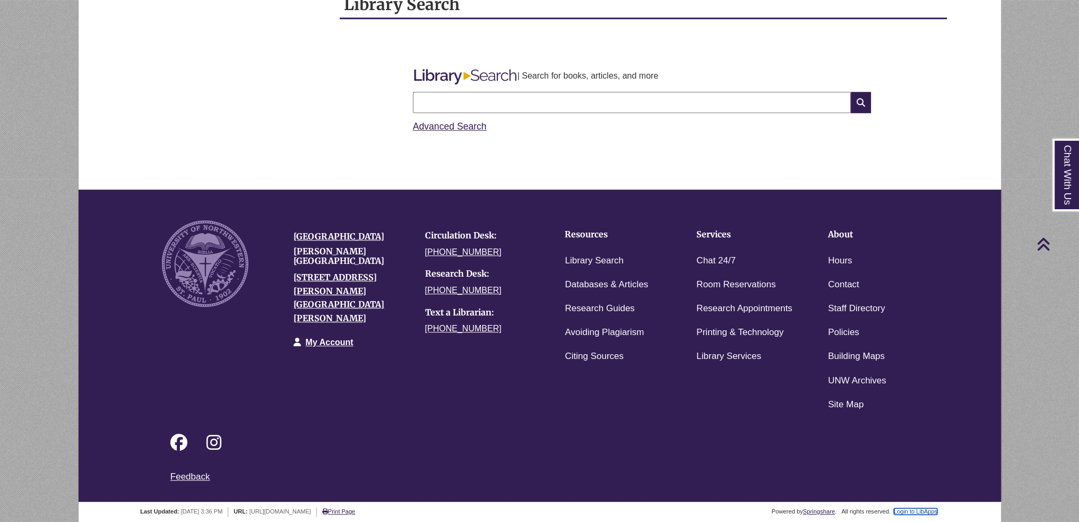
click at [919, 508] on link "Login to LibApps" at bounding box center [916, 511] width 44 height 6
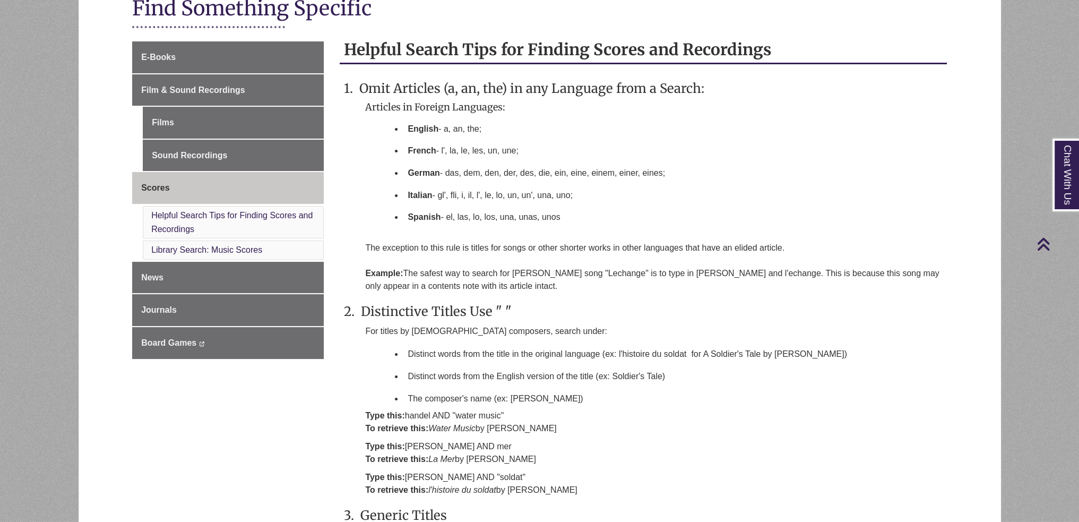
scroll to position [300, 0]
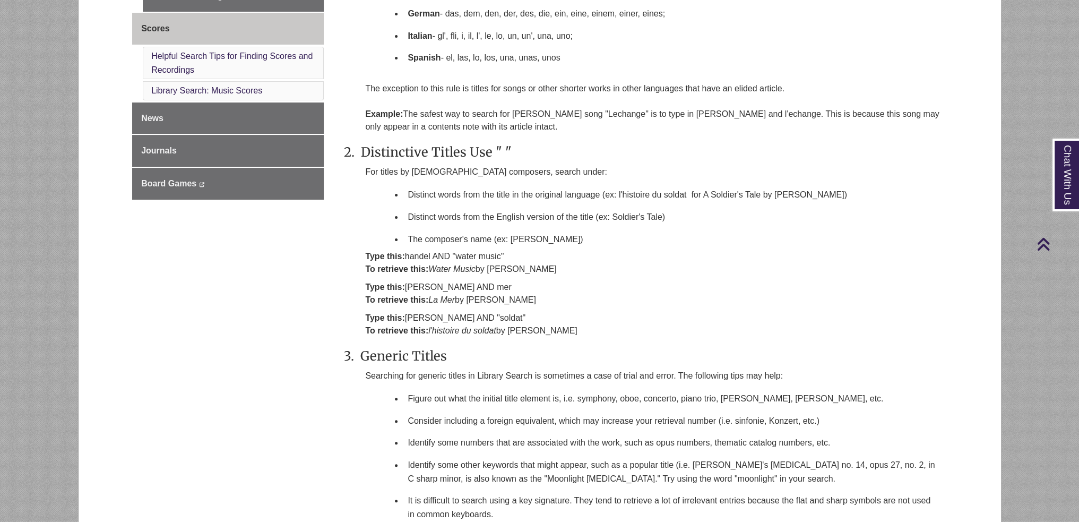
drag, startPoint x: 407, startPoint y: 254, endPoint x: 527, endPoint y: 252, distance: 120.5
click at [527, 252] on p "Type this: handel AND "water music" To retrieve this: Water Music by G. F. Hand…" at bounding box center [653, 262] width 577 height 25
copy p "handel AND "water music""
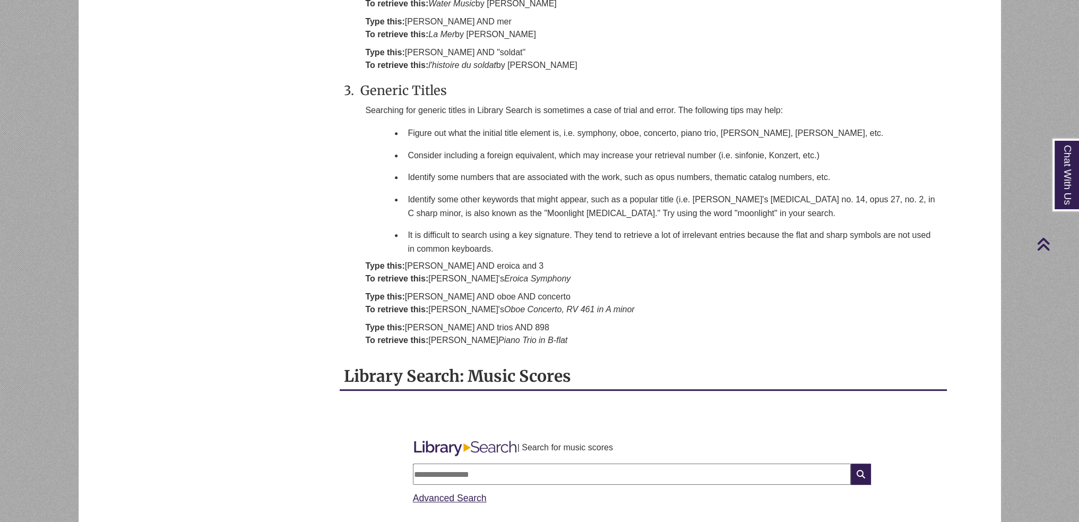
scroll to position [778, 0]
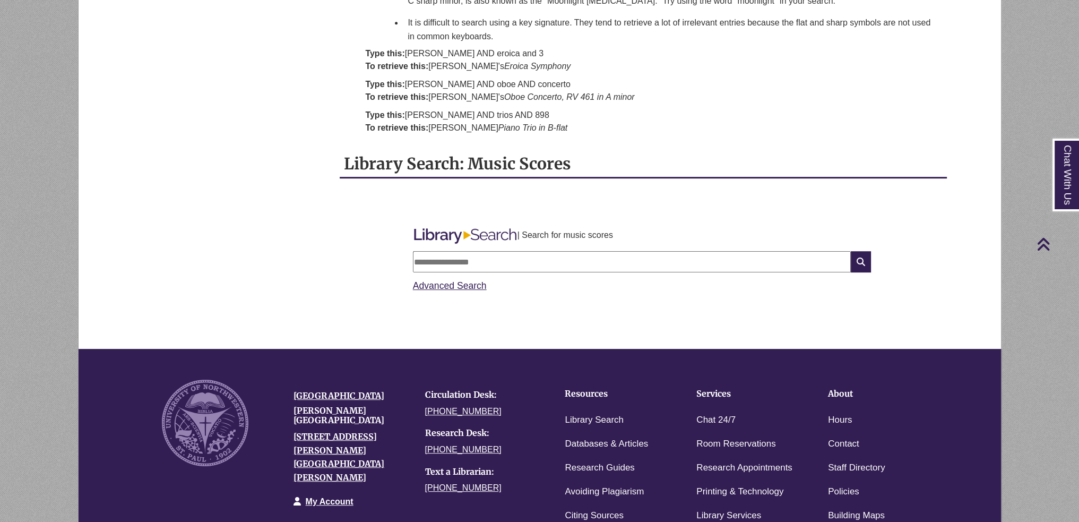
click at [459, 253] on input "text" at bounding box center [632, 261] width 438 height 21
paste input "**********"
type input "**********"
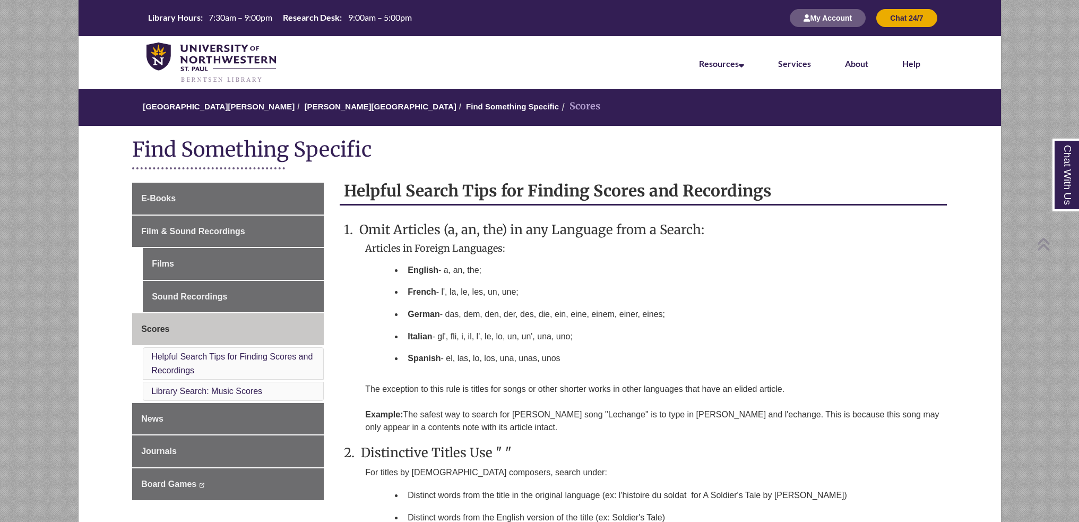
scroll to position [772, 0]
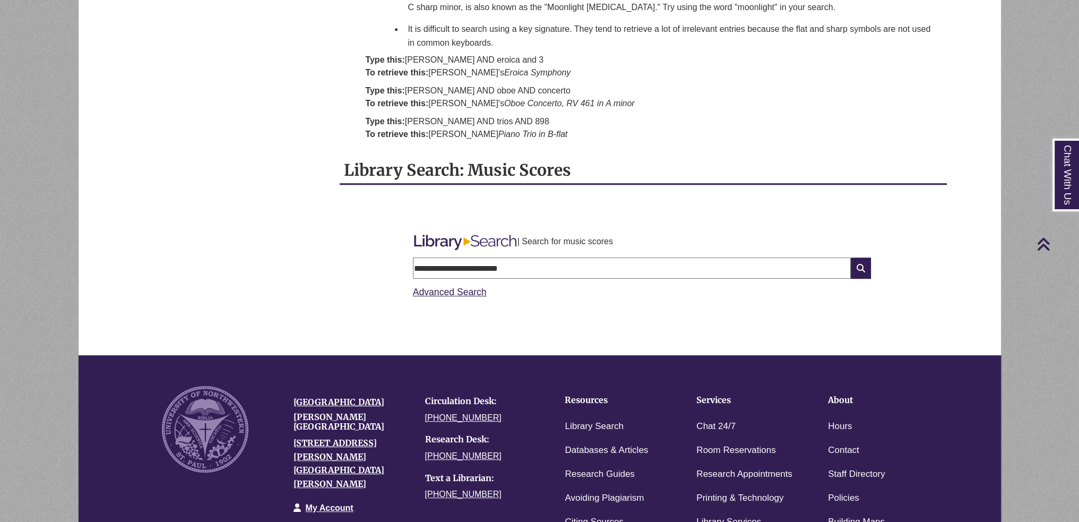
click at [460, 267] on input "**********" at bounding box center [632, 267] width 438 height 21
click at [460, 265] on input "**********" at bounding box center [632, 267] width 438 height 21
paste input "text"
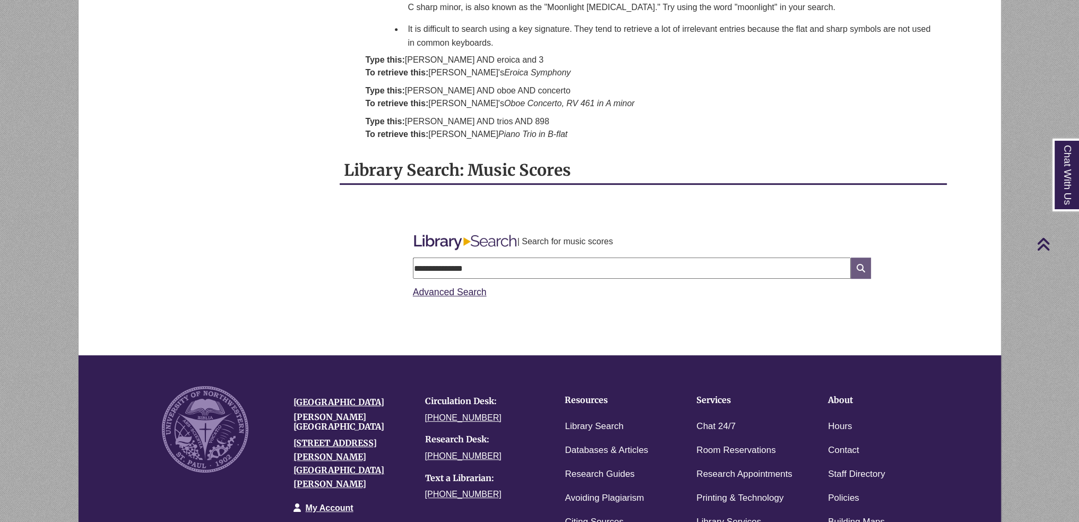
type input "**********"
click at [861, 270] on icon at bounding box center [861, 267] width 20 height 21
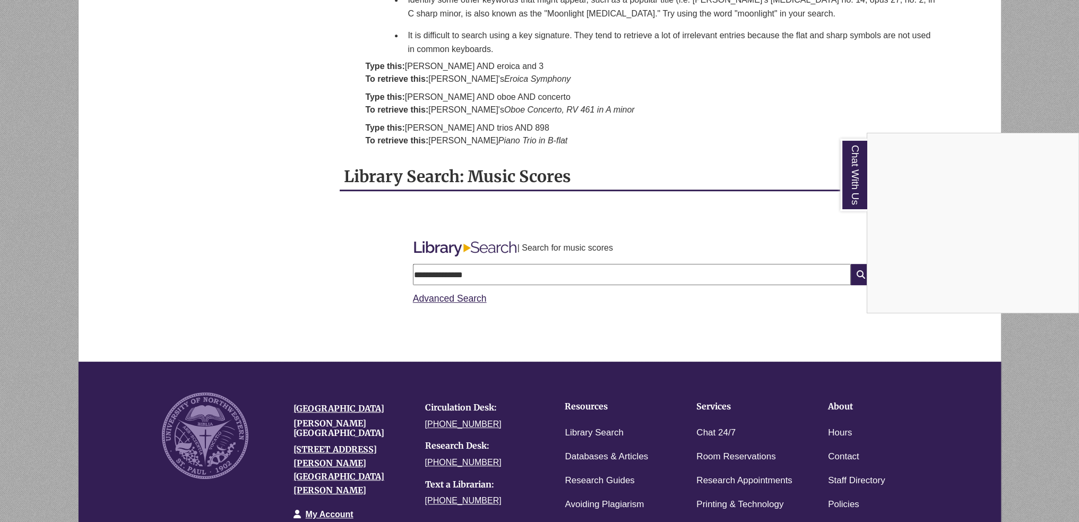
scroll to position [937, 0]
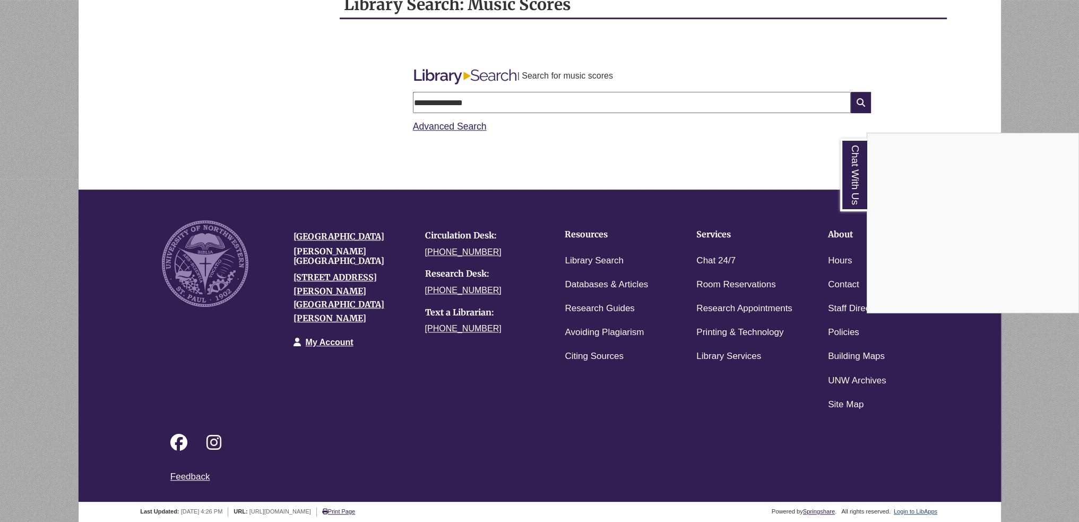
click at [906, 513] on div "Chat With Us" at bounding box center [539, 261] width 1079 height 522
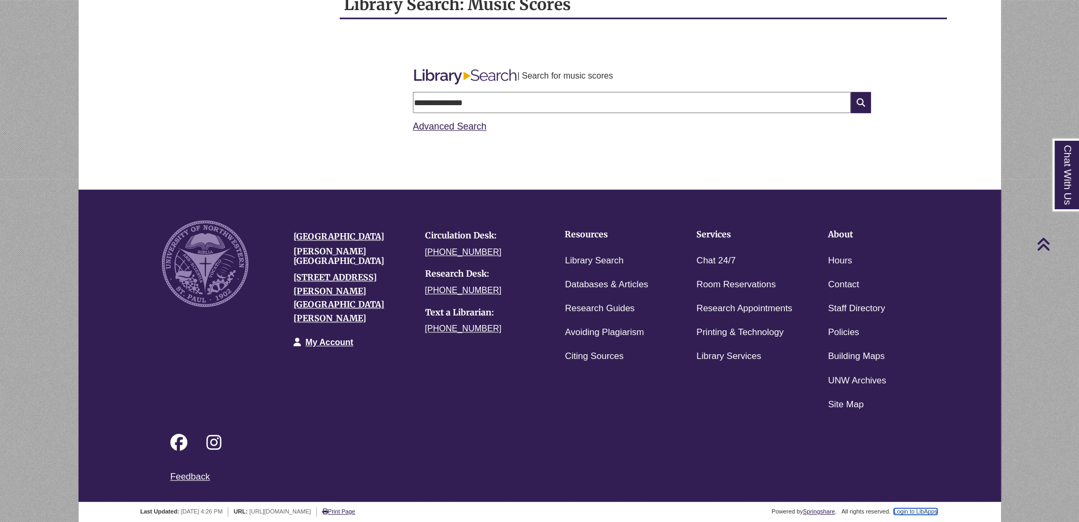
click at [912, 511] on link "Login to LibApps" at bounding box center [916, 511] width 44 height 6
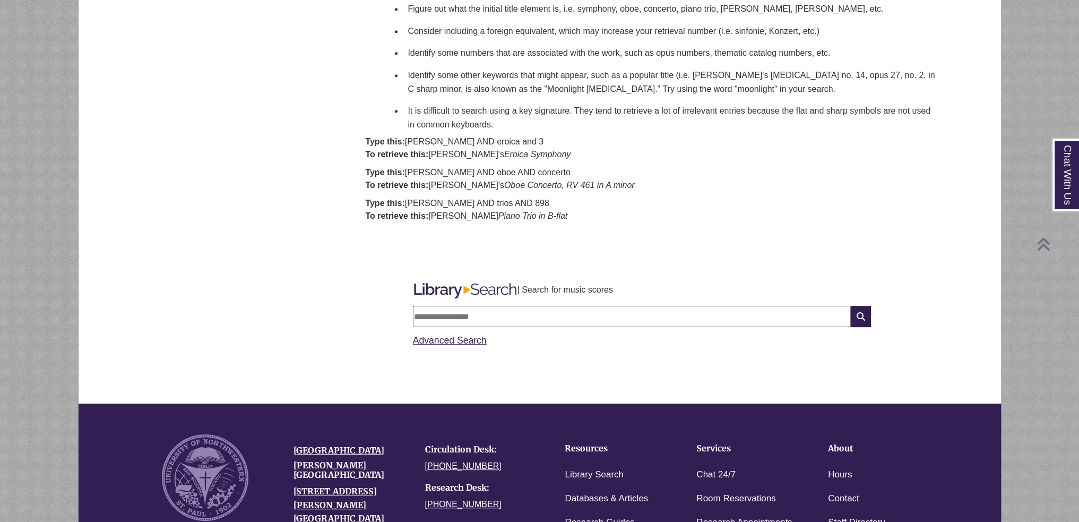
scroll to position [743, 0]
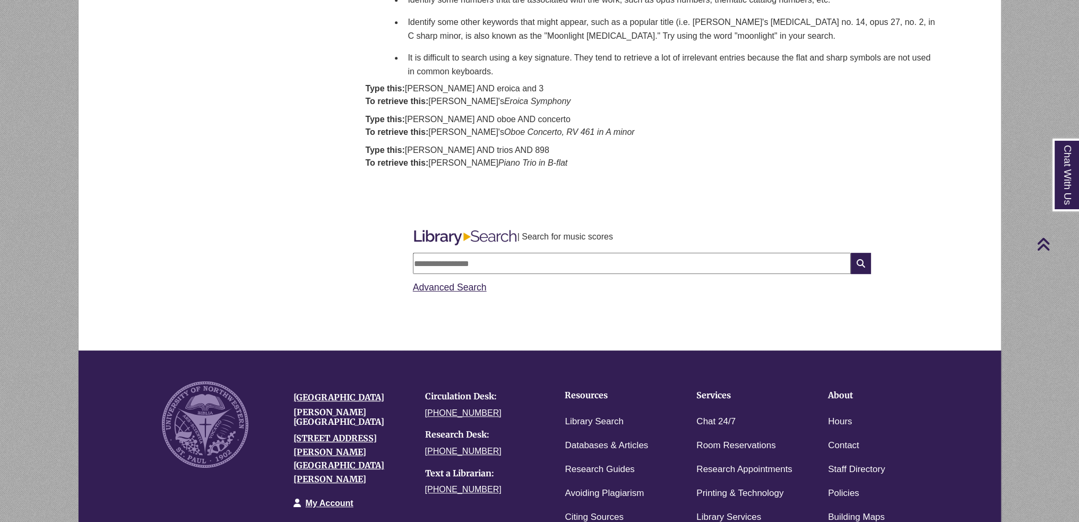
click at [524, 263] on input "text" at bounding box center [632, 263] width 438 height 21
click at [919, 367] on div "University of Northwestern Berntsen Library 3003 Snelling Ave N St Paul, MN 551…" at bounding box center [548, 470] width 789 height 214
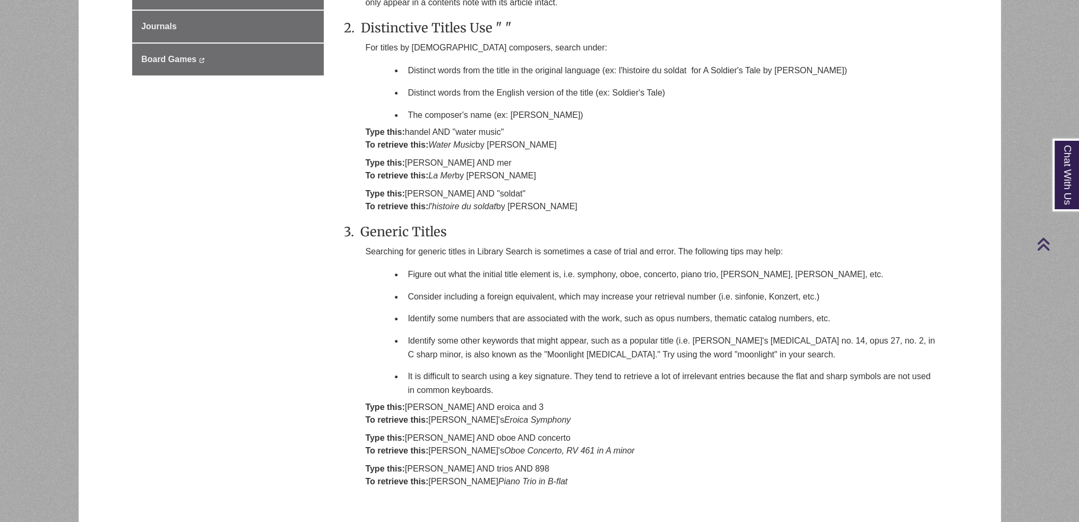
scroll to position [796, 0]
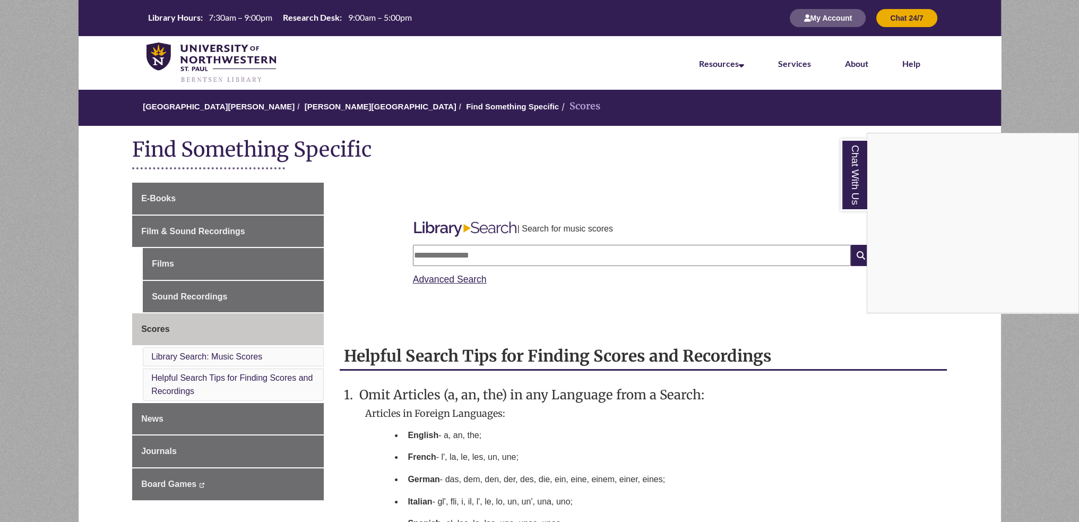
click at [570, 344] on div "Chat With Us" at bounding box center [539, 261] width 1079 height 522
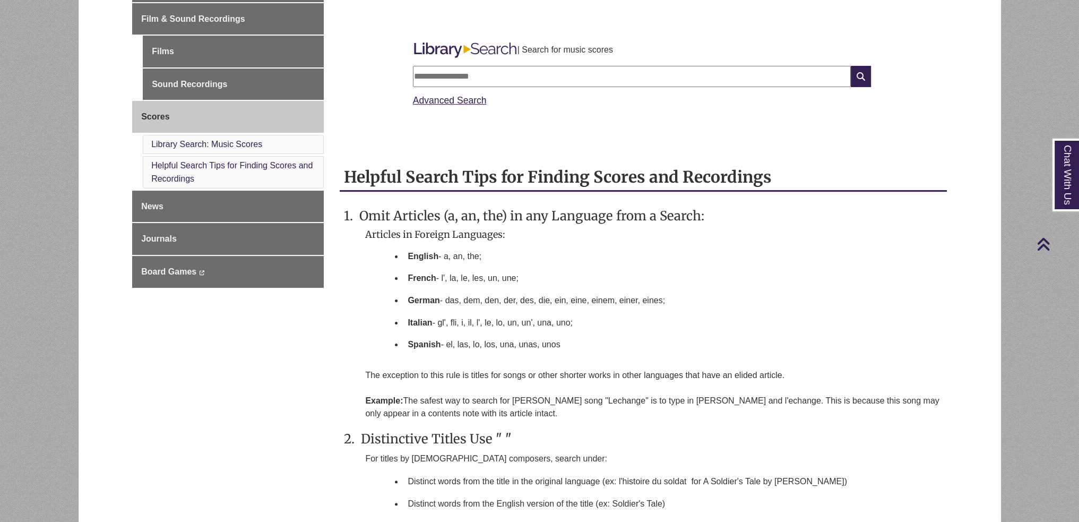
scroll to position [106, 0]
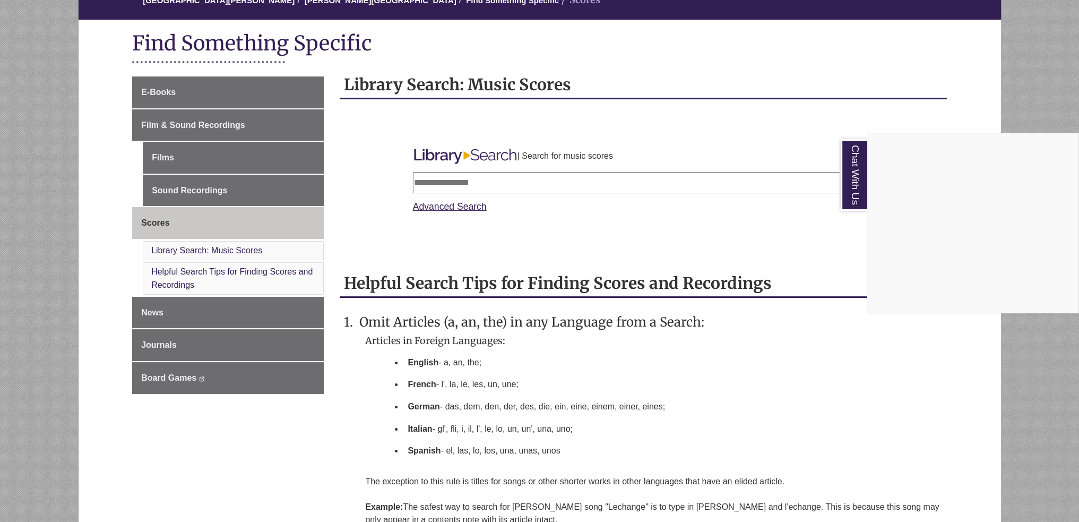
click at [646, 292] on div "Chat With Us" at bounding box center [539, 261] width 1079 height 522
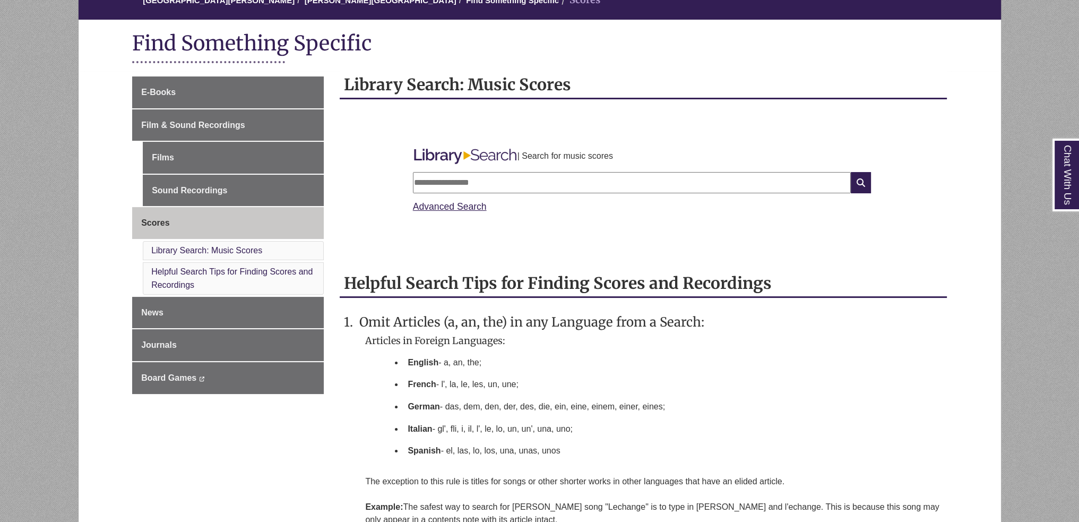
click at [628, 179] on input "text" at bounding box center [632, 182] width 438 height 21
type input "******"
click at [870, 184] on icon at bounding box center [861, 182] width 20 height 21
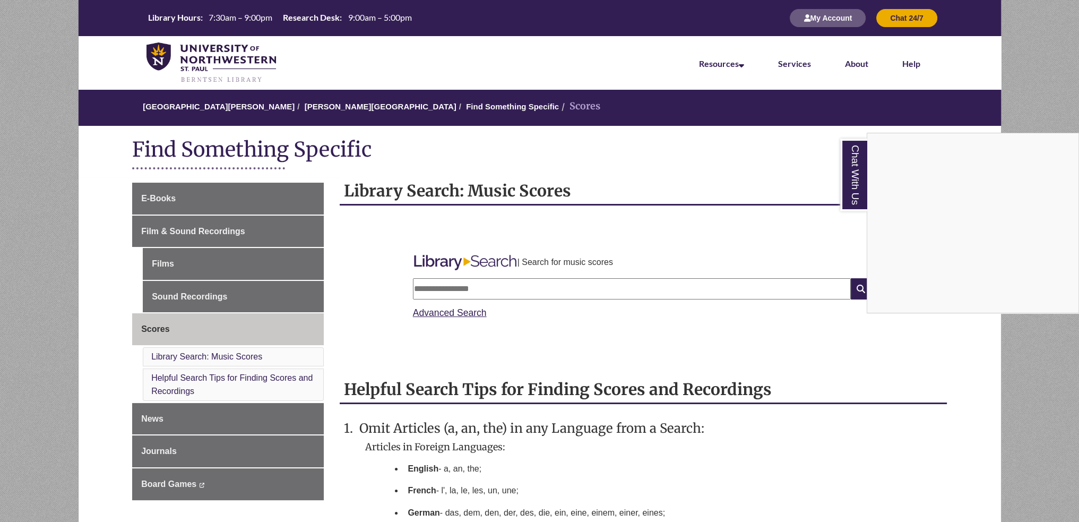
click at [630, 235] on div "Chat With Us" at bounding box center [539, 261] width 1079 height 522
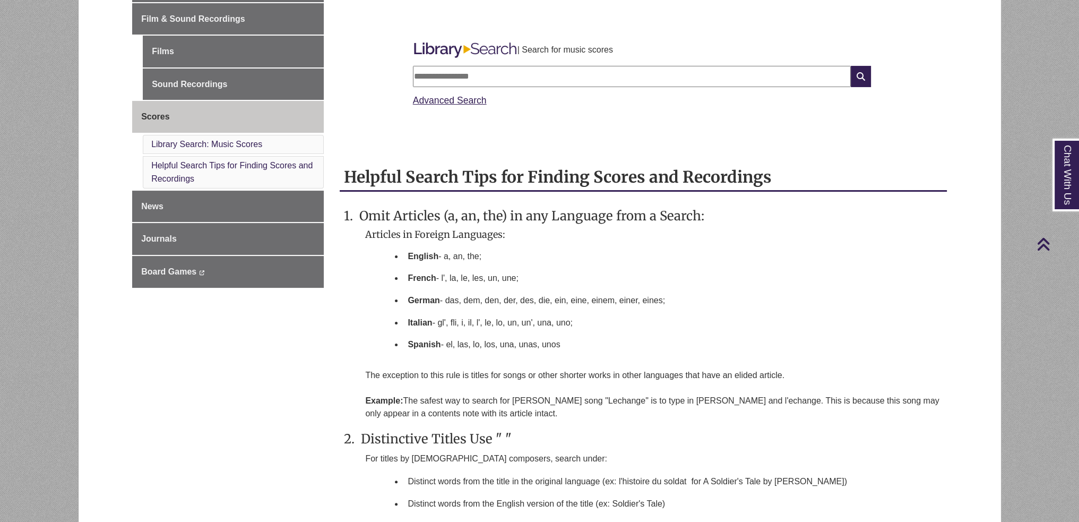
scroll to position [53, 0]
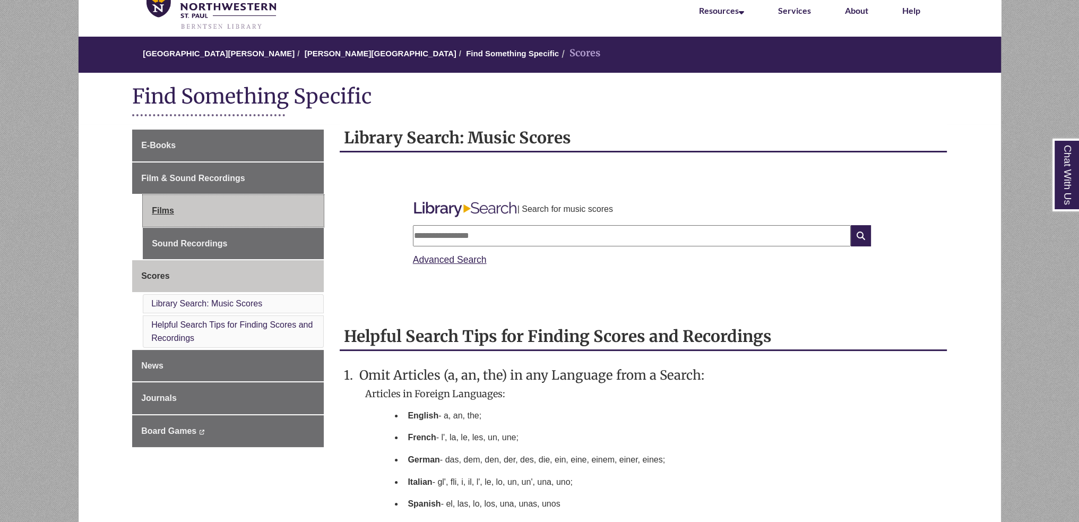
click at [202, 202] on link "Films" at bounding box center [233, 211] width 181 height 32
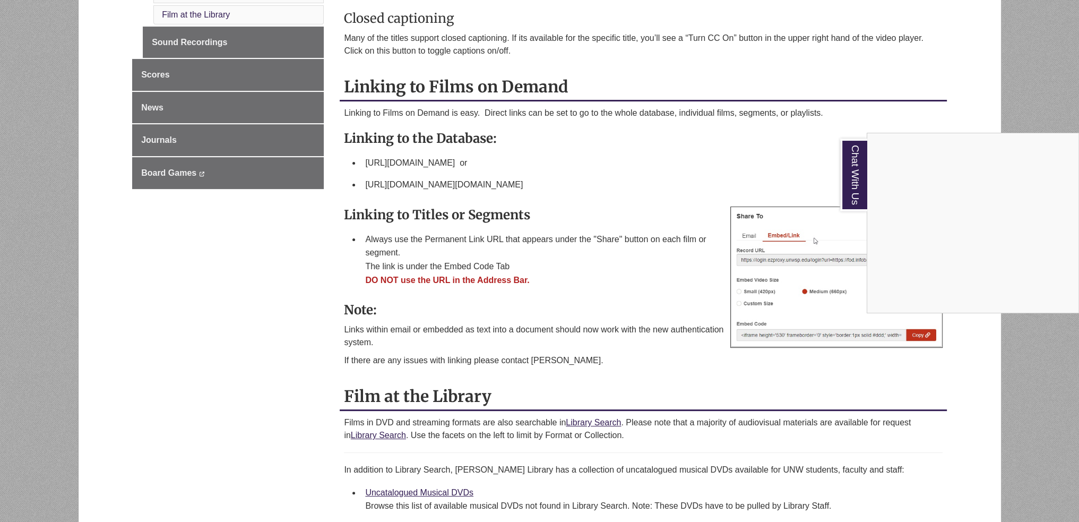
scroll to position [425, 0]
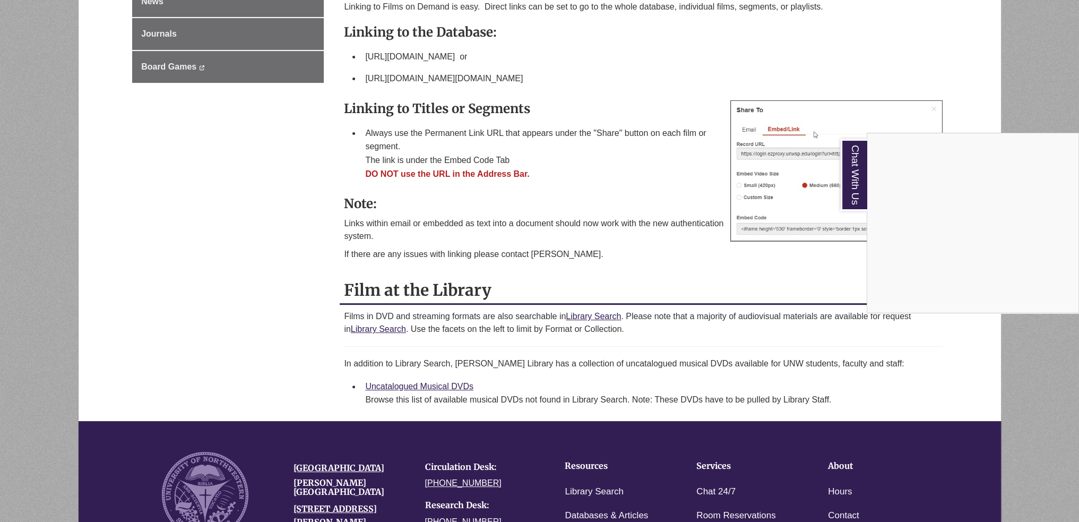
click at [464, 321] on div "Chat With Us" at bounding box center [539, 261] width 1079 height 522
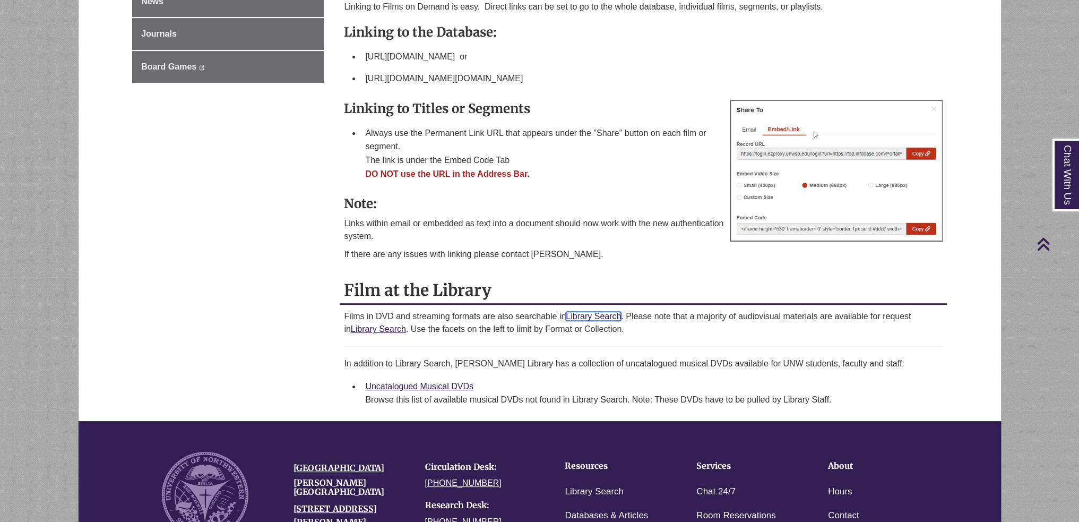
click at [577, 315] on link "Library Search" at bounding box center [593, 316] width 55 height 9
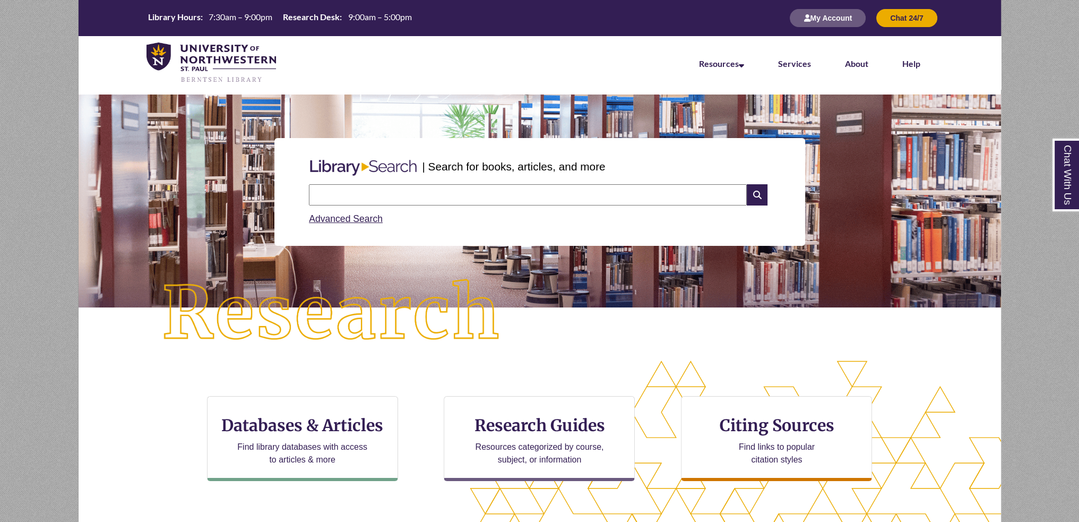
click at [473, 198] on input "text" at bounding box center [528, 194] width 438 height 21
type input "**********"
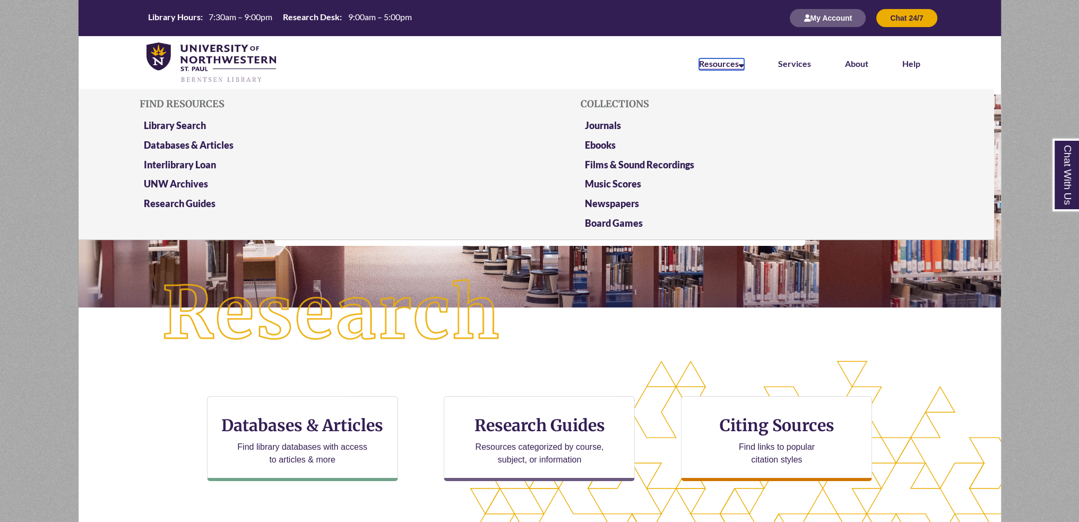
click at [721, 65] on link "Resources" at bounding box center [721, 64] width 45 height 12
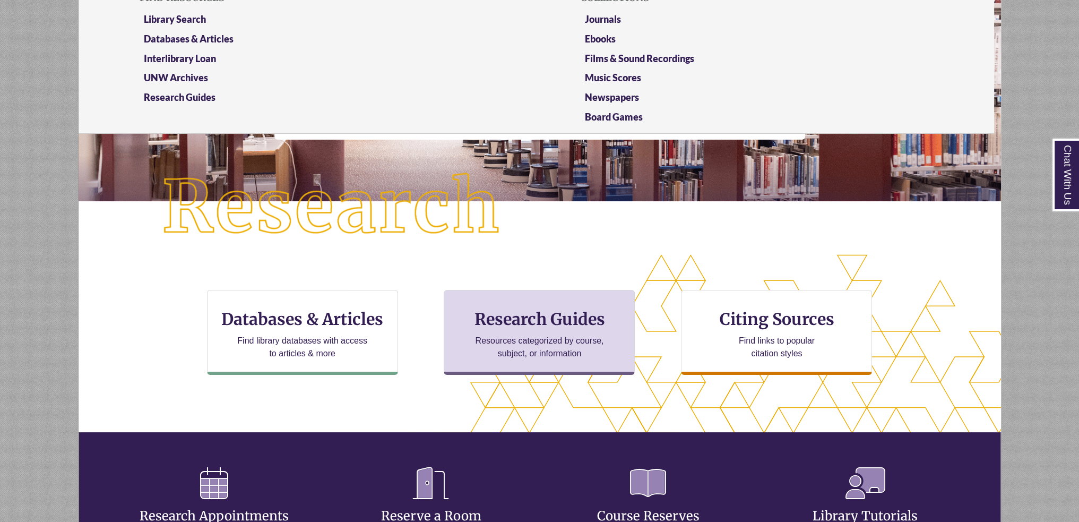
scroll to position [53, 0]
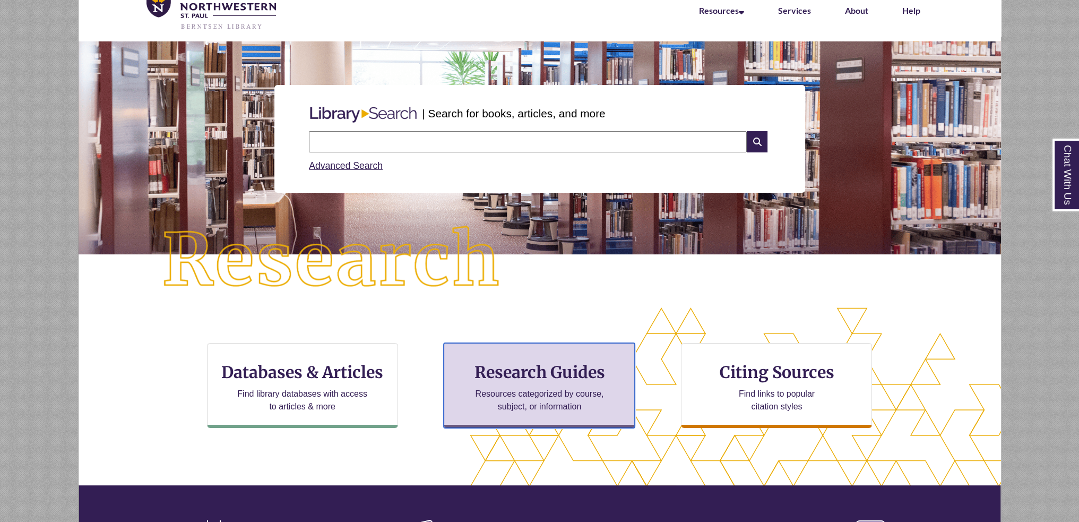
click at [532, 377] on h3 "Research Guides" at bounding box center [539, 372] width 173 height 20
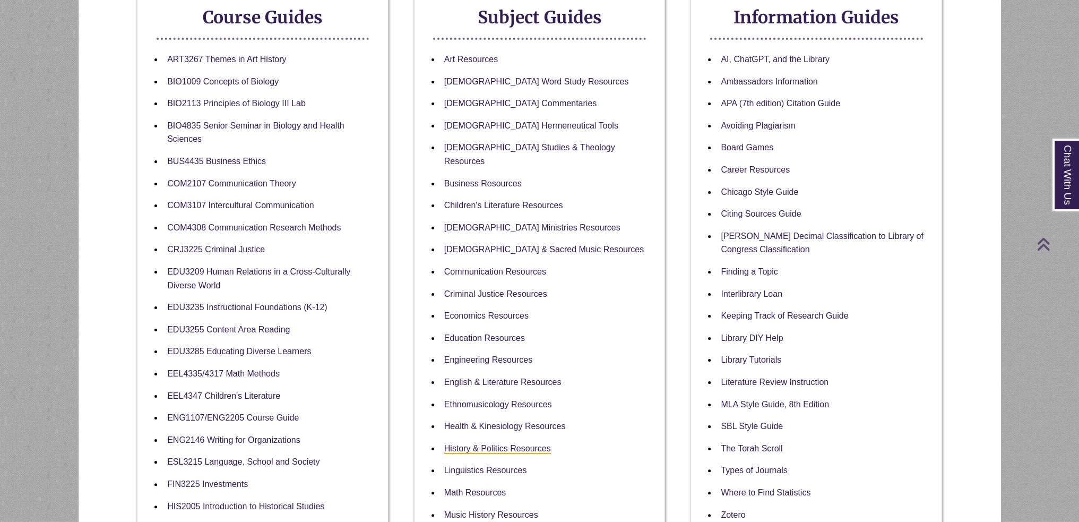
scroll to position [265, 0]
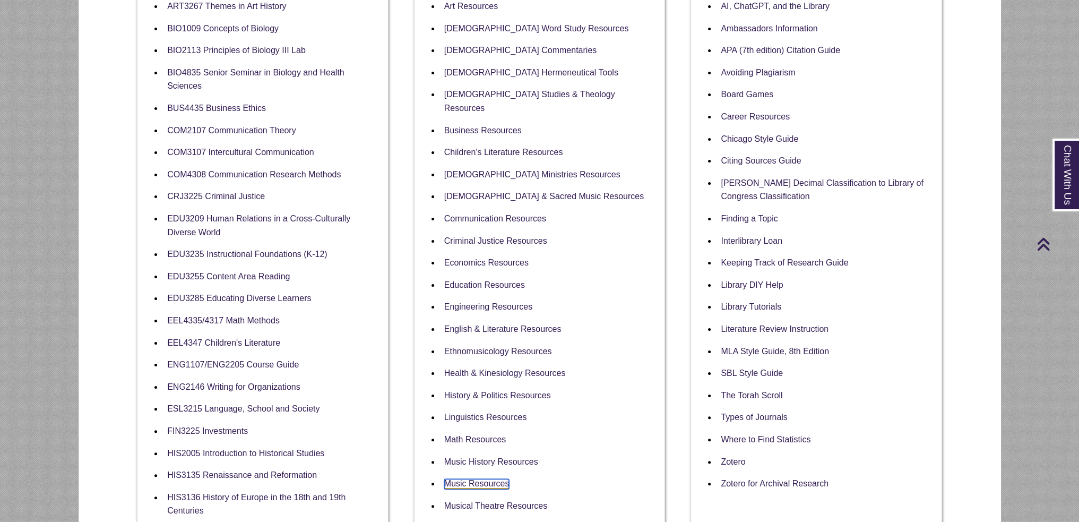
click at [488, 479] on link "Music Resources" at bounding box center [476, 484] width 65 height 10
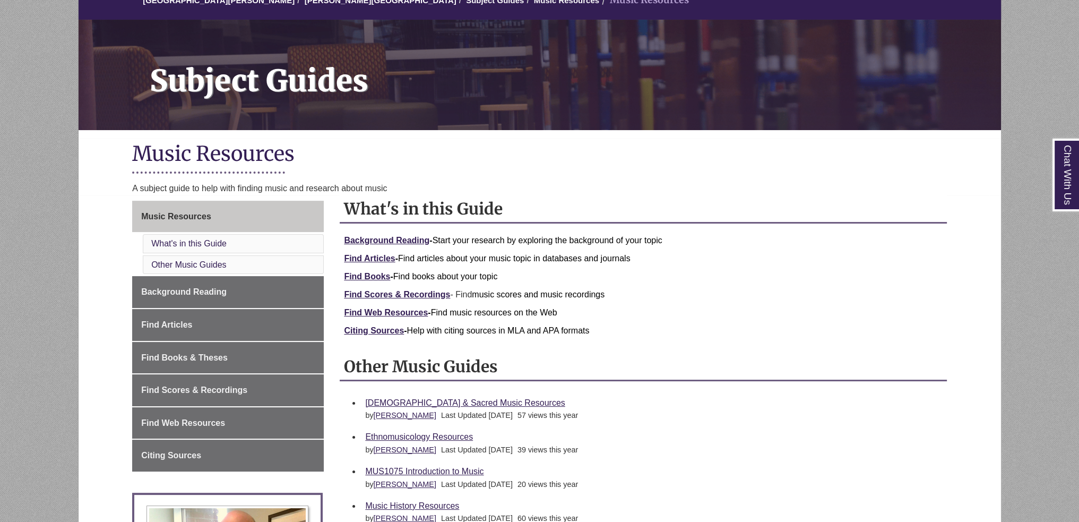
scroll to position [212, 0]
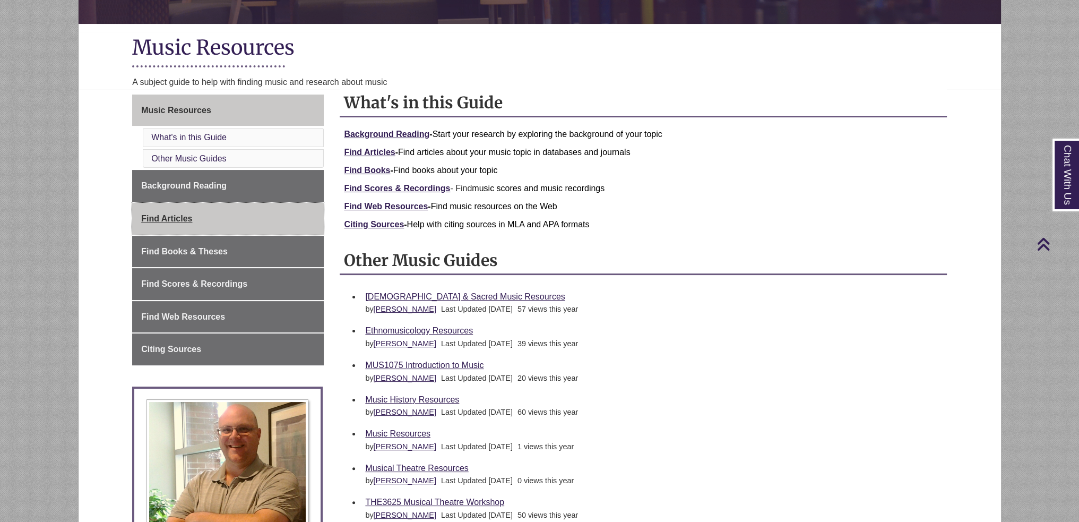
click at [229, 220] on link "Find Articles" at bounding box center [228, 219] width 192 height 32
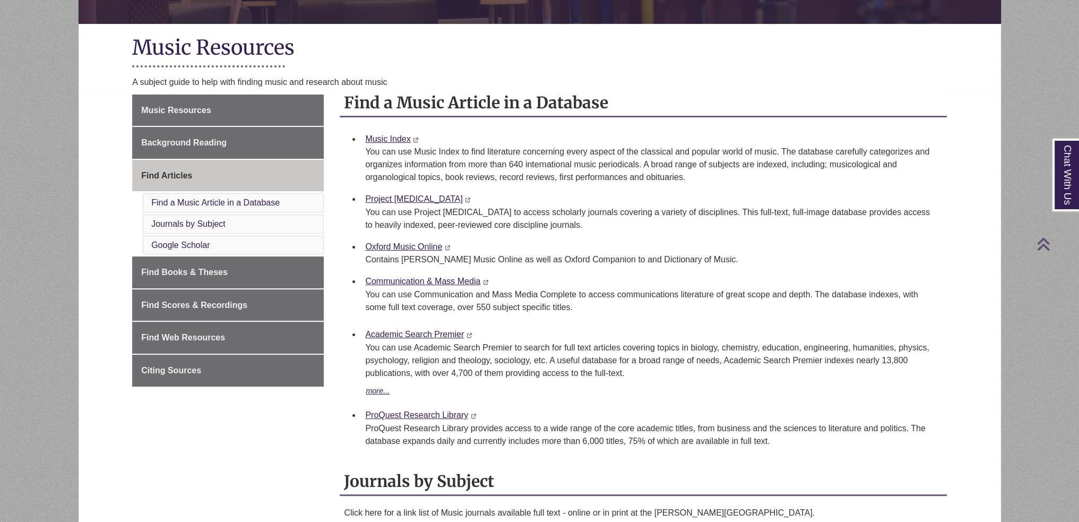
scroll to position [478, 0]
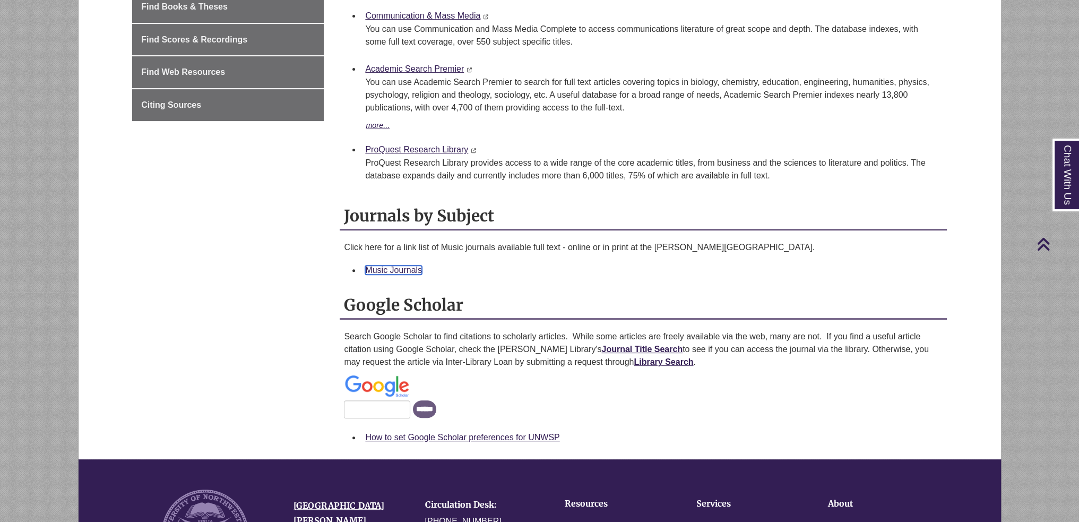
click at [403, 265] on link "Music Journals" at bounding box center [393, 269] width 57 height 9
